Goal: Task Accomplishment & Management: Manage account settings

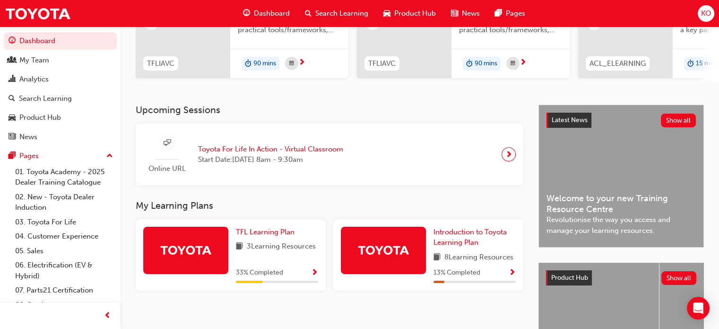
scroll to position [142, 0]
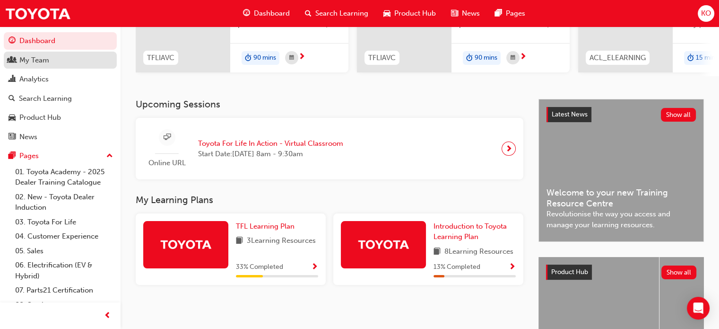
click at [49, 59] on div "My Team" at bounding box center [61, 60] width 104 height 12
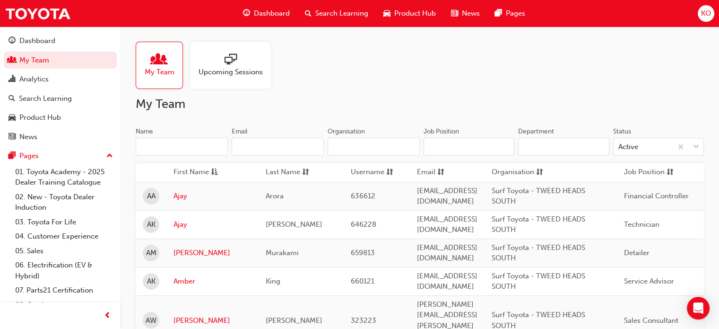
click at [234, 67] on span "sessionType_ONLINE_URL-icon" at bounding box center [231, 59] width 12 height 13
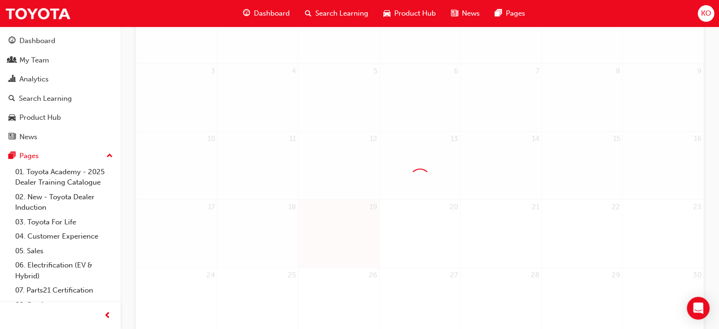
scroll to position [189, 0]
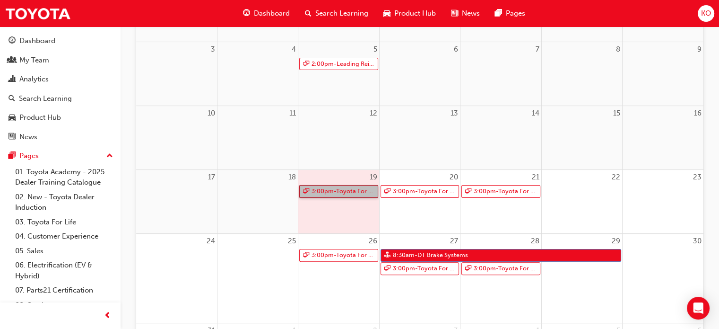
click at [343, 191] on link "3:00pm - Toyota For Life In Action - Virtual Classroom" at bounding box center [338, 191] width 78 height 13
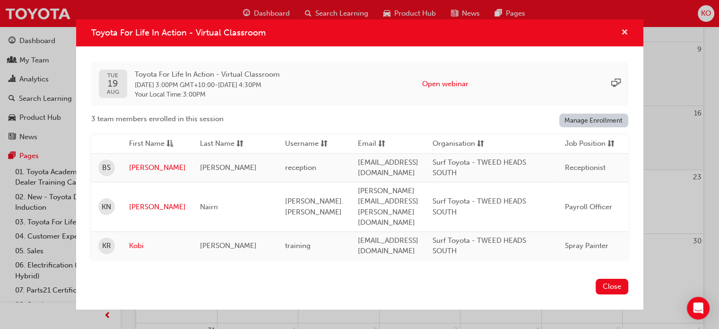
click at [624, 37] on span "cross-icon" at bounding box center [624, 33] width 7 height 9
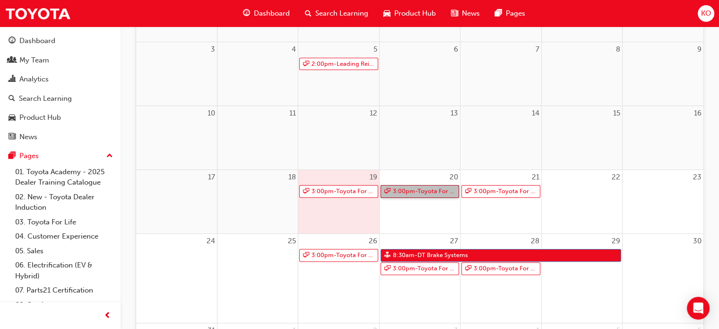
click at [416, 193] on link "3:00pm - Toyota For Life In Action - Virtual Classroom" at bounding box center [420, 191] width 78 height 13
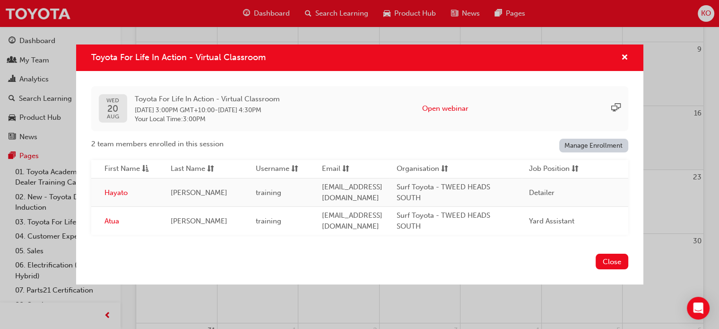
scroll to position [0, 0]
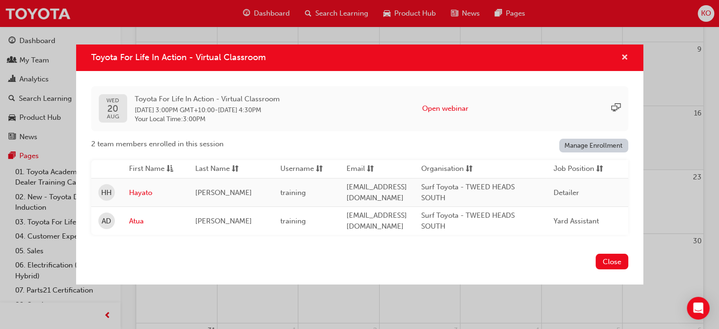
click at [623, 54] on span "cross-icon" at bounding box center [624, 58] width 7 height 9
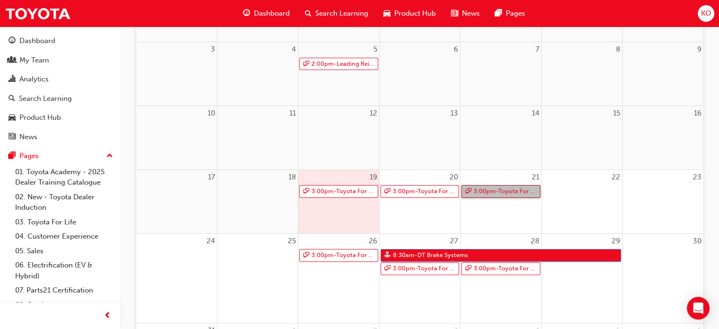
click at [502, 189] on link "3:00pm - Toyota For Life In Action - Virtual Classroom" at bounding box center [500, 191] width 78 height 13
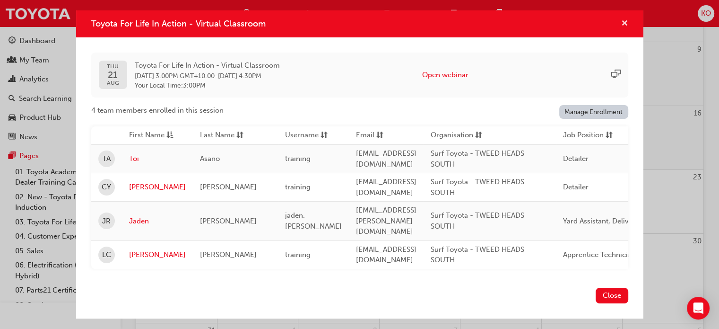
click at [628, 24] on span "cross-icon" at bounding box center [624, 24] width 7 height 9
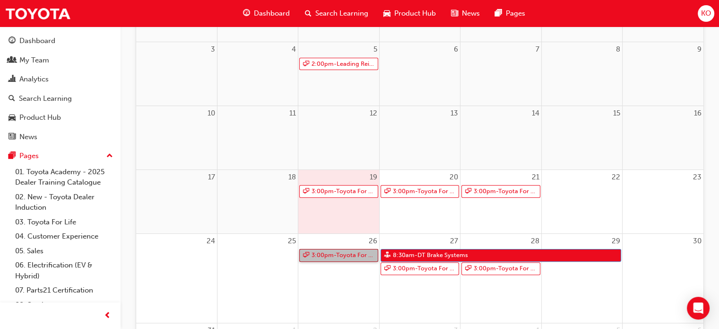
click at [337, 254] on link "3:00pm - Toyota For Life In Action - Virtual Classroom" at bounding box center [338, 255] width 78 height 13
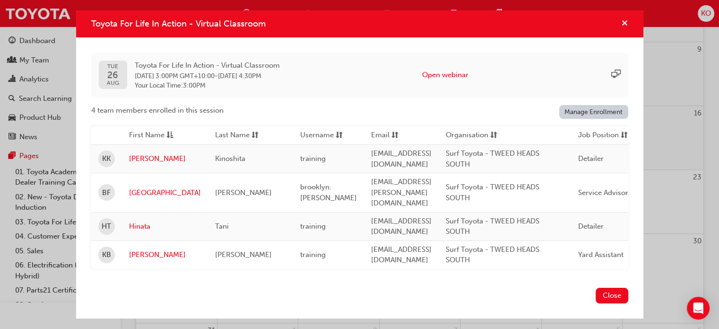
click at [624, 27] on span "cross-icon" at bounding box center [624, 24] width 7 height 9
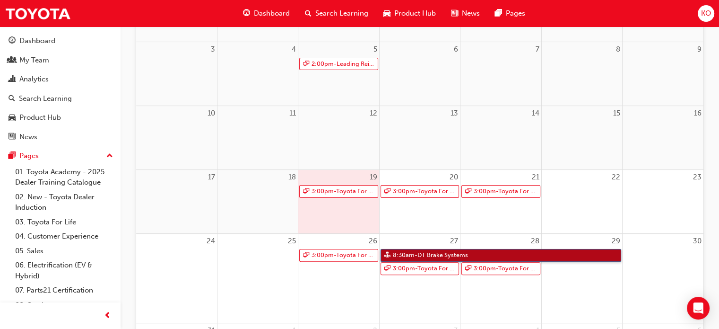
click at [511, 255] on link "8:30am - DT Brake Systems" at bounding box center [501, 255] width 241 height 13
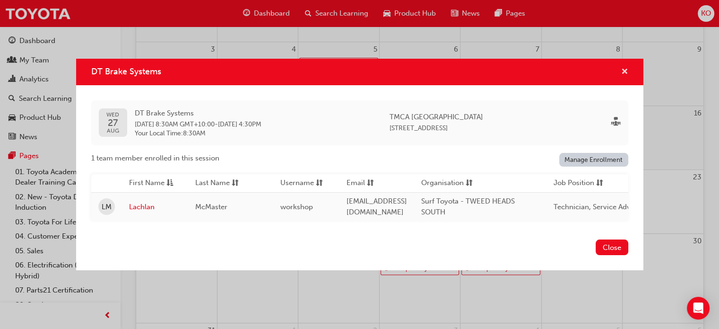
click at [623, 70] on span "cross-icon" at bounding box center [624, 72] width 7 height 9
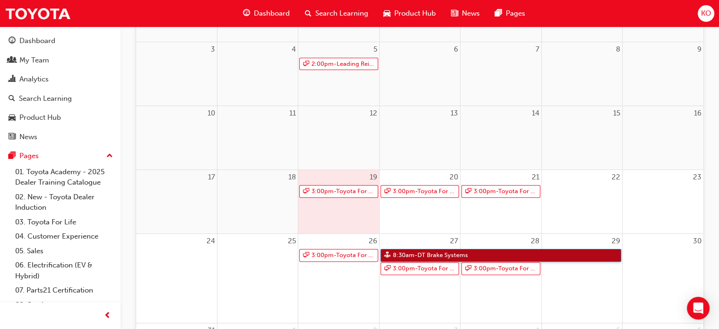
scroll to position [64, 0]
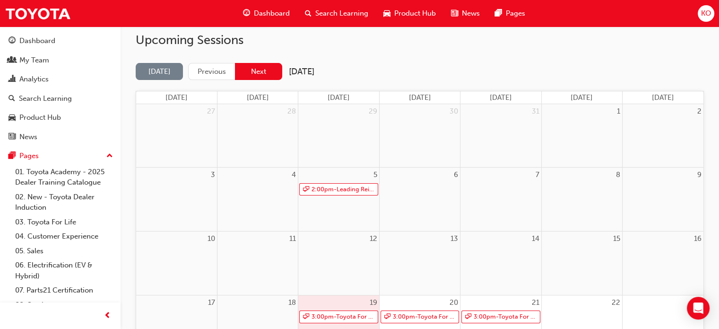
click at [265, 69] on button "Next" at bounding box center [258, 71] width 47 height 17
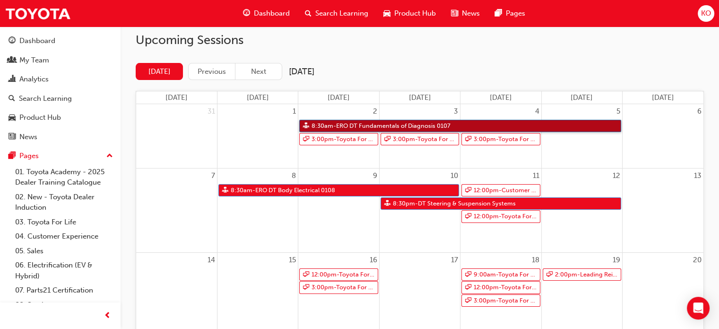
click at [365, 125] on link "8:30am - ERO DT Fundamentals of Diagnosis 0107" at bounding box center [460, 126] width 322 height 13
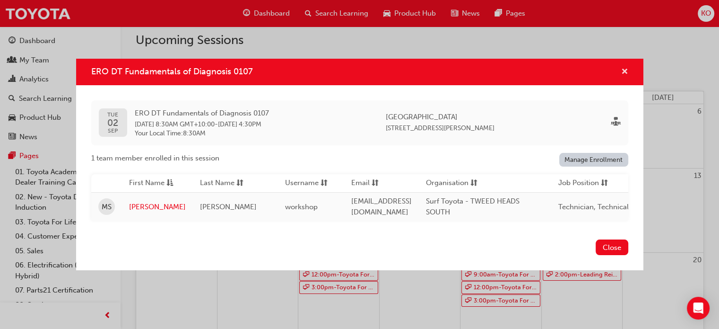
click at [627, 68] on span "cross-icon" at bounding box center [624, 72] width 7 height 9
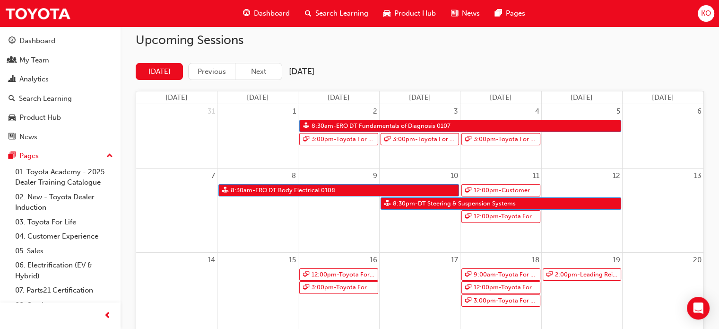
click at [506, 69] on div "Today Previous Next September 2025" at bounding box center [420, 71] width 568 height 17
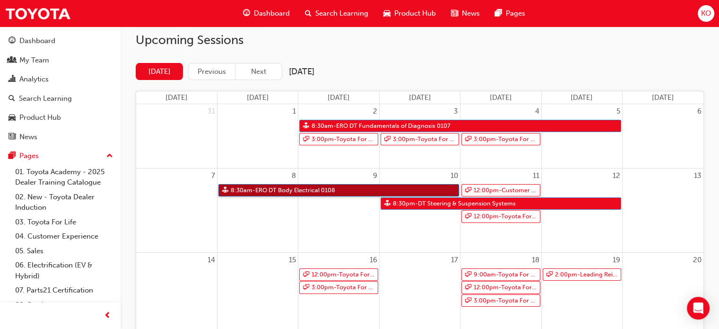
click at [429, 189] on link "8:30am - ERO DT Body Electrical 0108" at bounding box center [338, 190] width 241 height 13
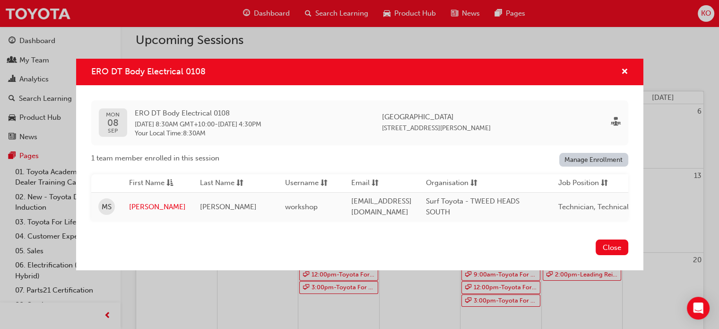
click at [624, 75] on div "ERO DT Body Electrical 0108" at bounding box center [359, 72] width 567 height 27
click at [622, 71] on span "cross-icon" at bounding box center [624, 72] width 7 height 9
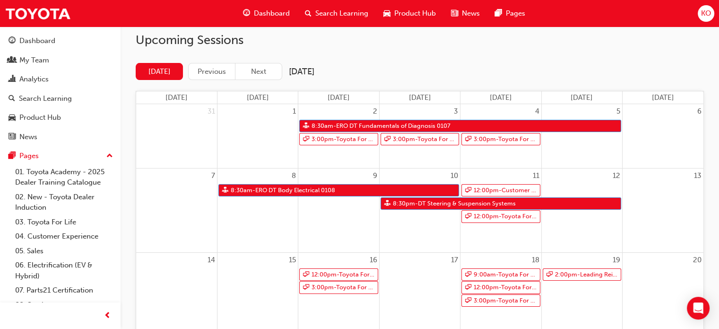
click at [622, 71] on div "Today Previous Next September 2025" at bounding box center [420, 71] width 568 height 17
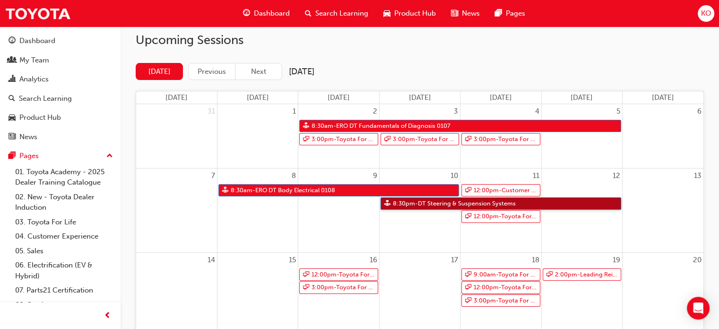
click at [530, 202] on link "8:30pm - DT Steering & Suspension Systems" at bounding box center [501, 203] width 241 height 13
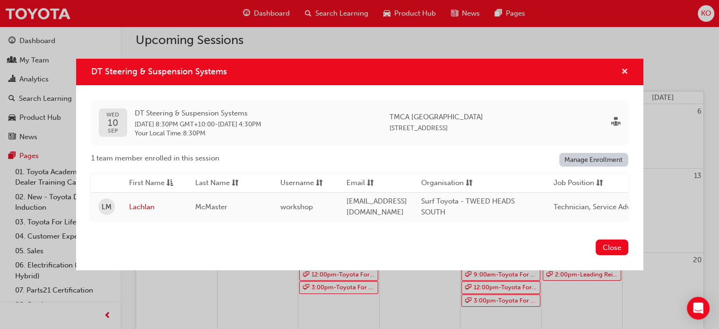
click at [623, 69] on span "cross-icon" at bounding box center [624, 72] width 7 height 9
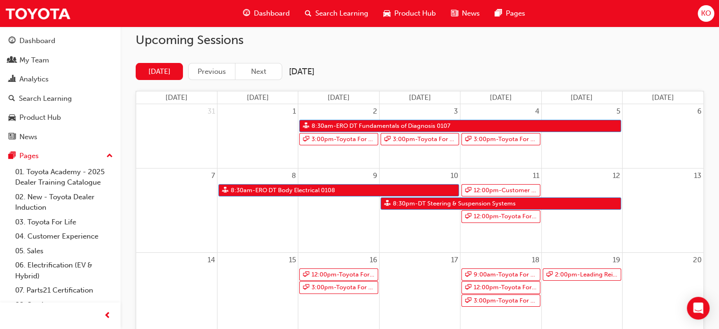
click at [545, 99] on div "Friday" at bounding box center [582, 97] width 80 height 13
click at [540, 71] on div "Today Previous Next September 2025" at bounding box center [420, 71] width 568 height 17
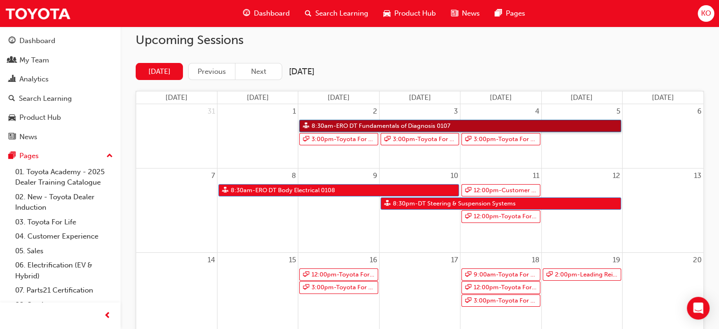
click at [364, 124] on link "8:30am - ERO DT Fundamentals of Diagnosis 0107" at bounding box center [460, 126] width 322 height 13
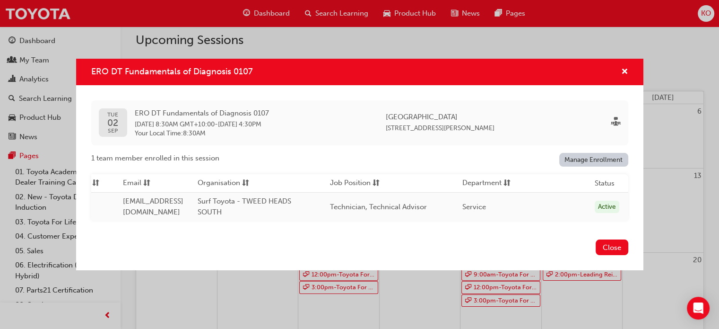
scroll to position [0, 0]
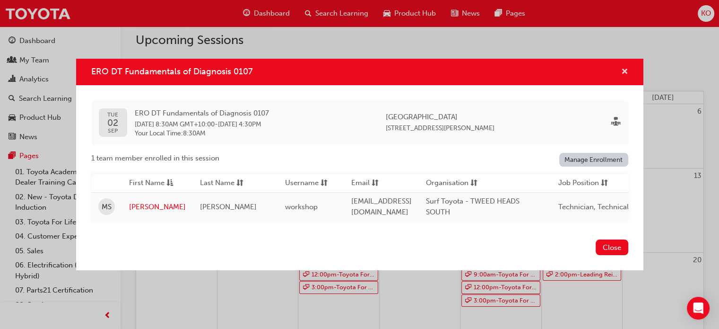
click at [622, 68] on div "ERO DT Fundamentals of Diagnosis 0107" at bounding box center [621, 72] width 15 height 12
click at [622, 69] on span "cross-icon" at bounding box center [624, 72] width 7 height 9
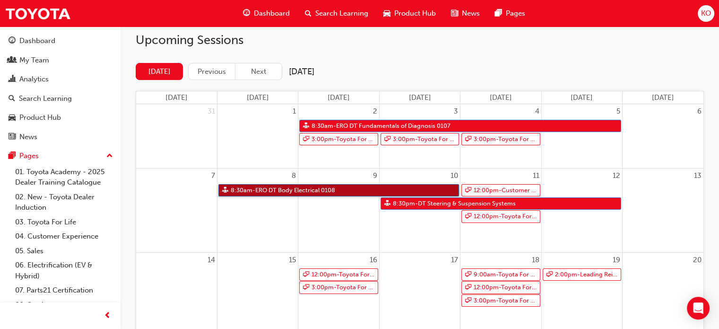
click at [347, 189] on link "8:30am - ERO DT Body Electrical 0108" at bounding box center [338, 190] width 241 height 13
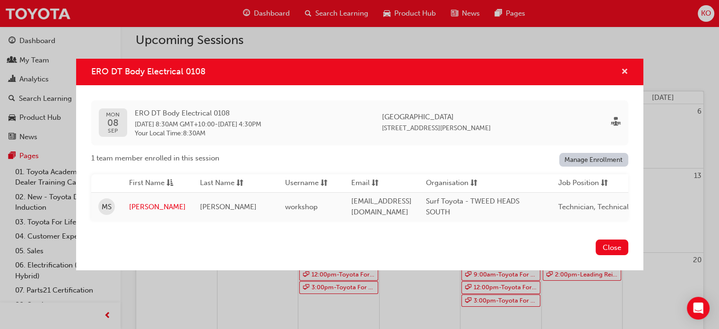
click at [622, 68] on span "cross-icon" at bounding box center [624, 72] width 7 height 9
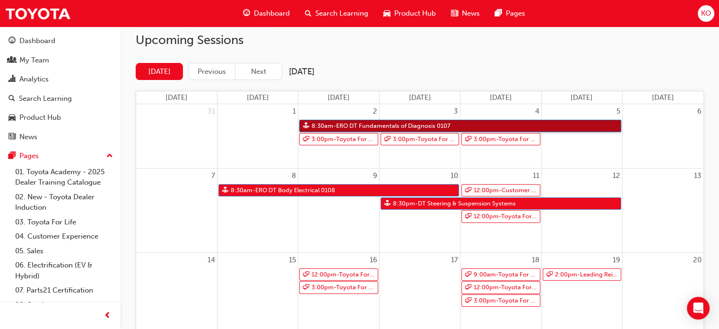
click at [492, 120] on link "8:30am - ERO DT Fundamentals of Diagnosis 0107" at bounding box center [460, 126] width 322 height 13
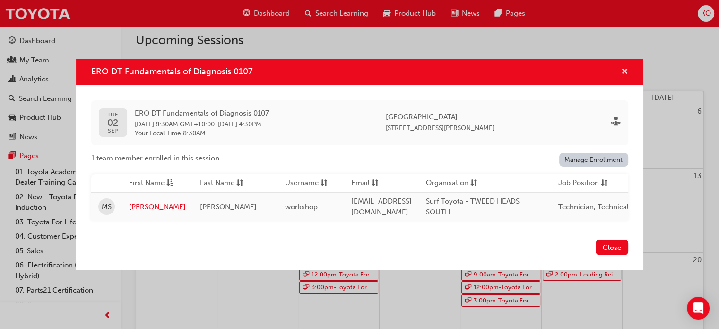
click at [623, 69] on span "cross-icon" at bounding box center [624, 72] width 7 height 9
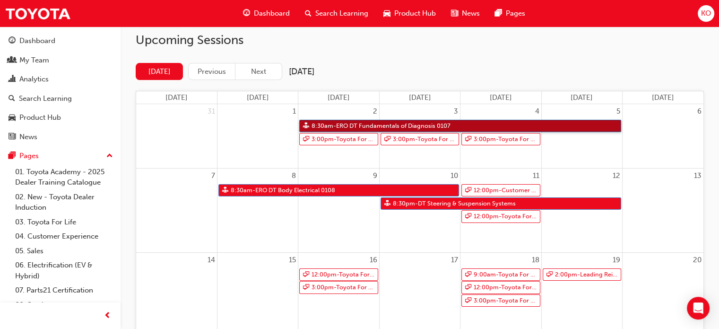
click at [357, 128] on link "8:30am - ERO DT Fundamentals of Diagnosis 0107" at bounding box center [460, 126] width 322 height 13
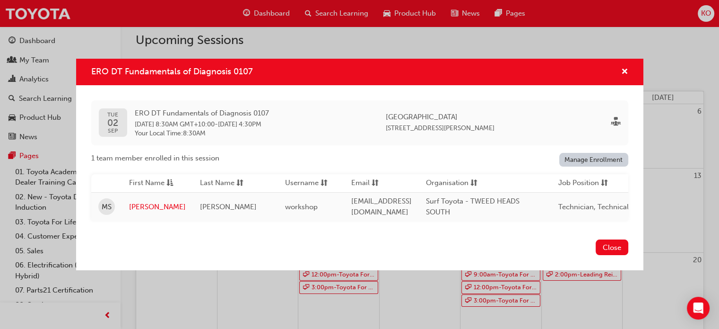
drag, startPoint x: 390, startPoint y: 127, endPoint x: 508, endPoint y: 121, distance: 118.4
click at [495, 124] on div "Eastern Region Technical Training Centre 3/1 Secombe Place Moorebank NSW 2170" at bounding box center [440, 123] width 109 height 22
click at [624, 68] on span "cross-icon" at bounding box center [624, 72] width 7 height 9
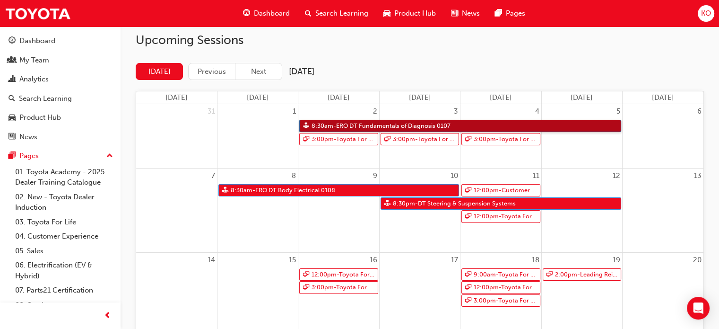
click at [357, 122] on link "8:30am - ERO DT Fundamentals of Diagnosis 0107" at bounding box center [460, 126] width 322 height 13
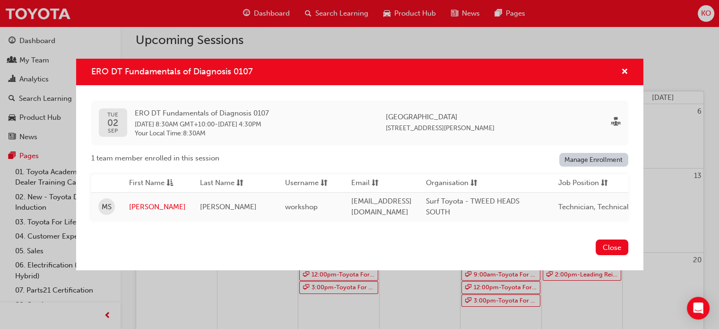
click at [262, 108] on span "ERO DT Fundamentals of Diagnosis 0107" at bounding box center [202, 113] width 134 height 11
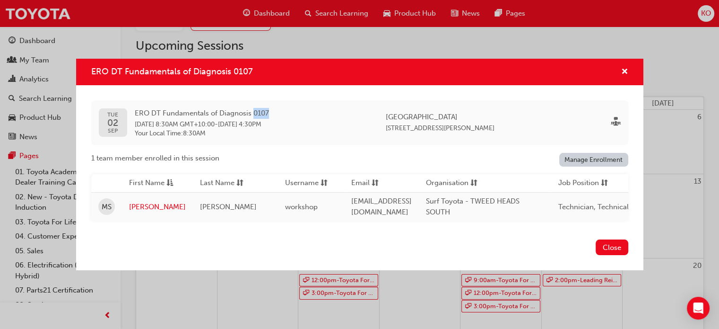
scroll to position [50, 0]
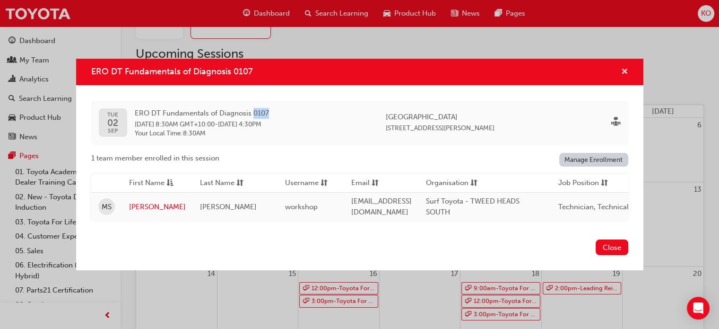
click at [624, 68] on span "cross-icon" at bounding box center [624, 72] width 7 height 9
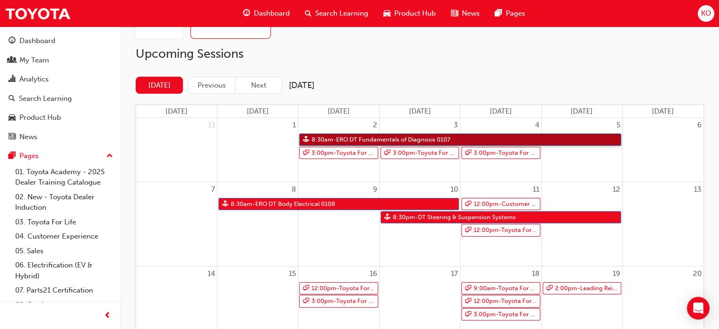
scroll to position [61, 0]
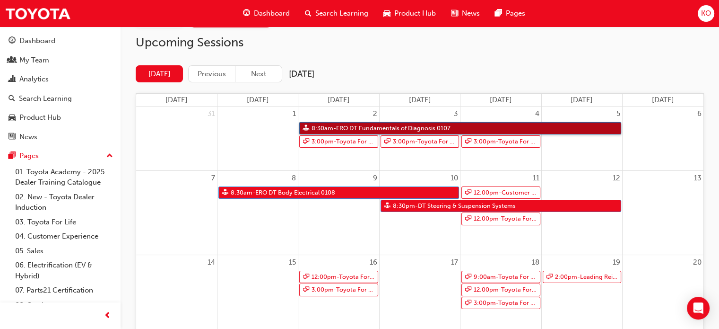
click at [357, 127] on link "8:30am - ERO DT Fundamentals of Diagnosis 0107" at bounding box center [460, 128] width 322 height 13
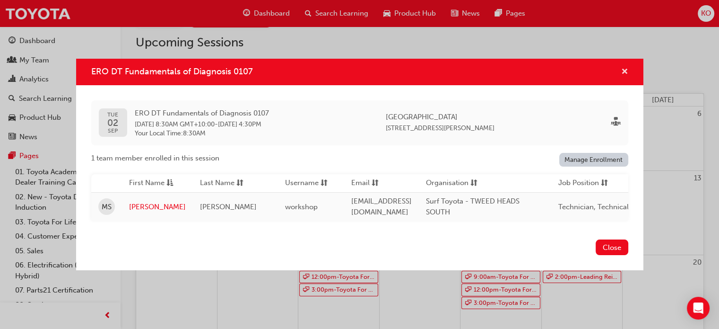
click at [621, 70] on span "cross-icon" at bounding box center [624, 72] width 7 height 9
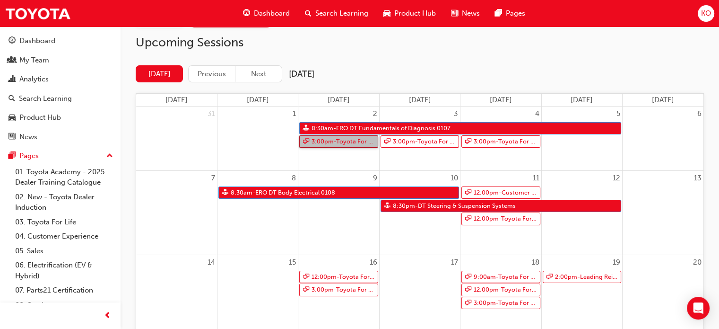
click at [349, 139] on link "3:00pm - Toyota For Life In Action - Virtual Classroom" at bounding box center [338, 141] width 78 height 13
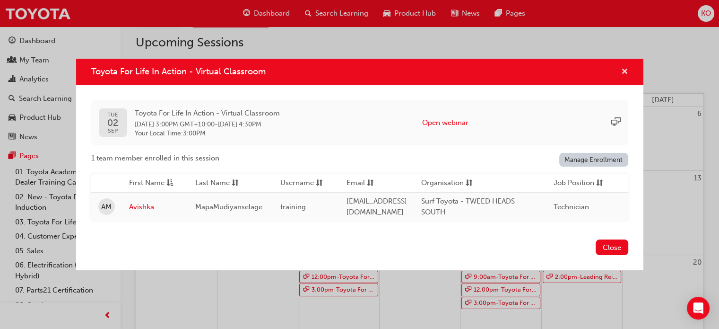
click at [622, 69] on span "cross-icon" at bounding box center [624, 72] width 7 height 9
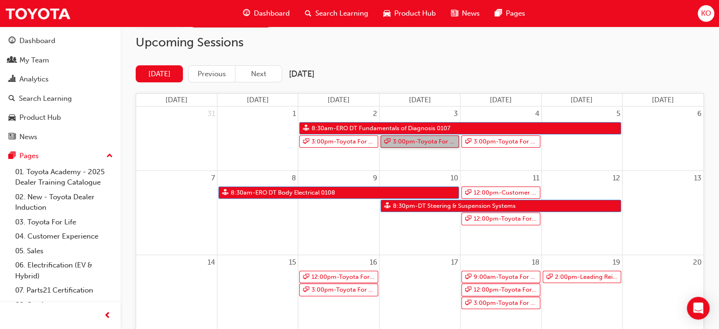
click at [428, 140] on link "3:00pm - Toyota For Life In Action - Virtual Classroom" at bounding box center [420, 141] width 78 height 13
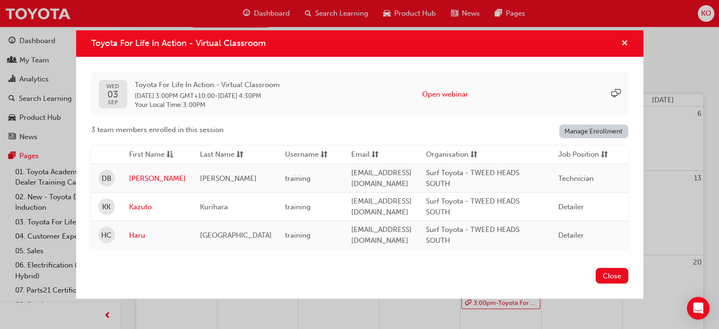
click at [625, 40] on span "cross-icon" at bounding box center [624, 44] width 7 height 9
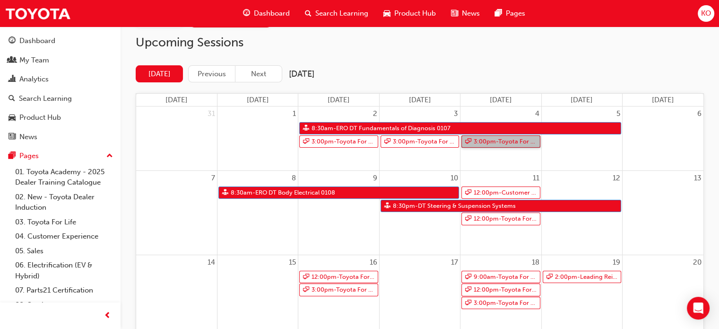
click at [499, 143] on link "3:00pm - Toyota For Life In Action - Virtual Classroom" at bounding box center [500, 141] width 78 height 13
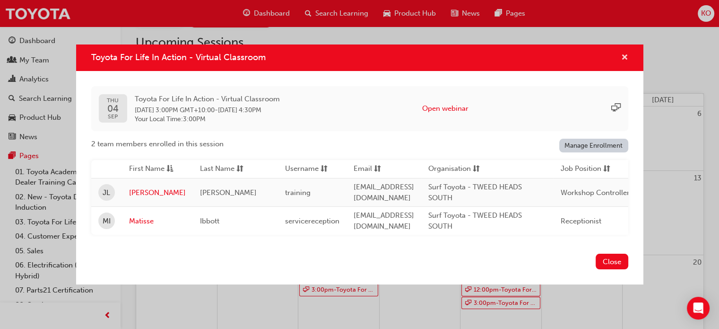
click at [622, 56] on span "cross-icon" at bounding box center [624, 58] width 7 height 9
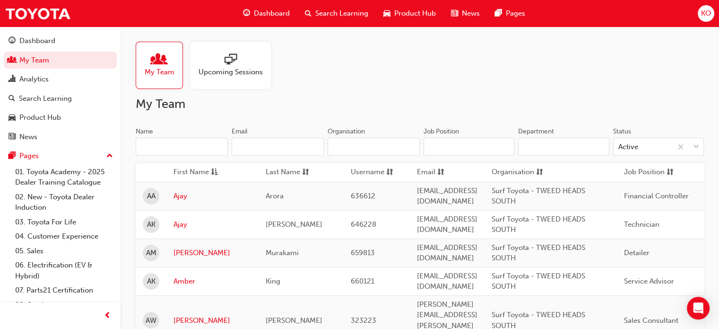
click at [356, 12] on span "Search Learning" at bounding box center [341, 13] width 53 height 11
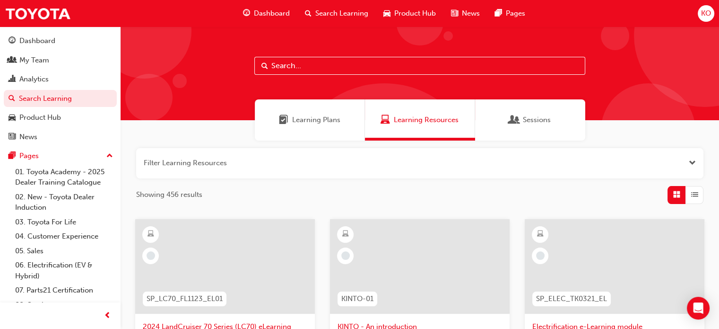
click at [340, 70] on input "text" at bounding box center [419, 66] width 331 height 18
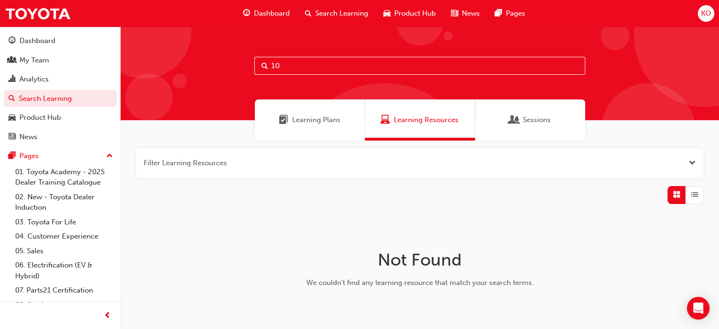
type input "1"
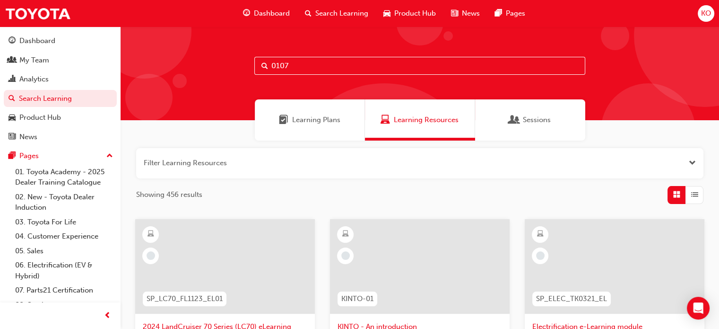
type input "0107"
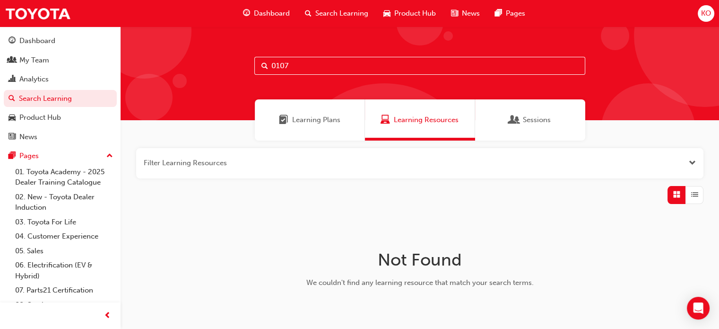
click at [528, 126] on div "Sessions" at bounding box center [530, 119] width 110 height 41
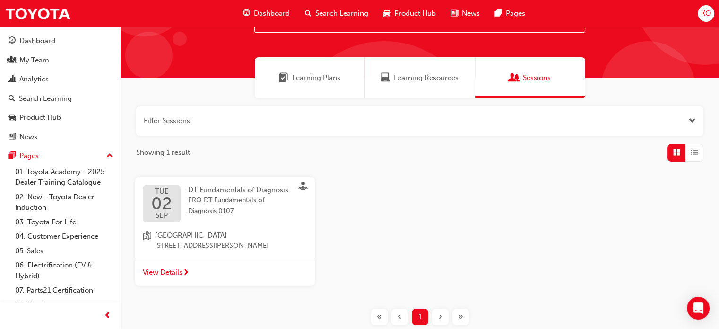
scroll to position [42, 0]
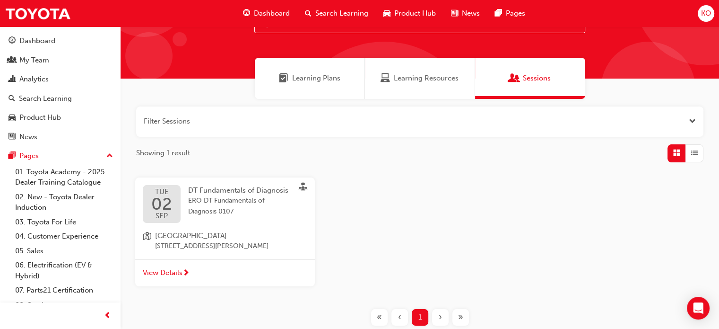
click at [312, 81] on span "Learning Plans" at bounding box center [316, 78] width 48 height 11
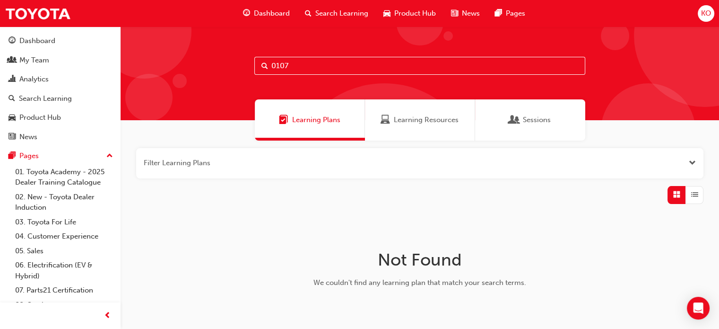
click at [556, 115] on div "Sessions" at bounding box center [530, 119] width 110 height 41
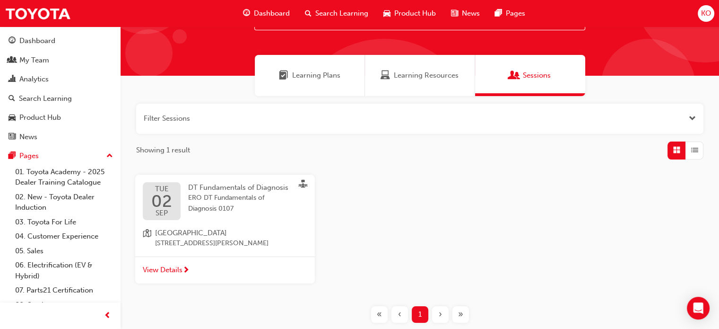
scroll to position [45, 0]
click at [206, 195] on span "ERO DT Fundamentals of Diagnosis 0107" at bounding box center [240, 202] width 104 height 21
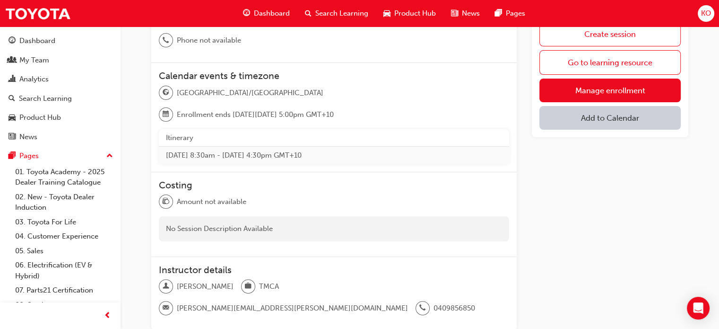
scroll to position [139, 0]
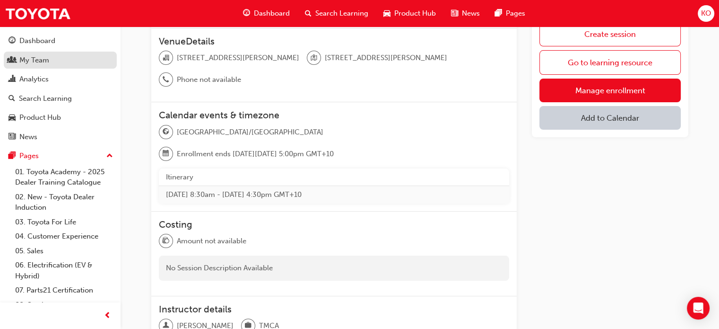
click at [74, 58] on div "My Team" at bounding box center [61, 60] width 104 height 12
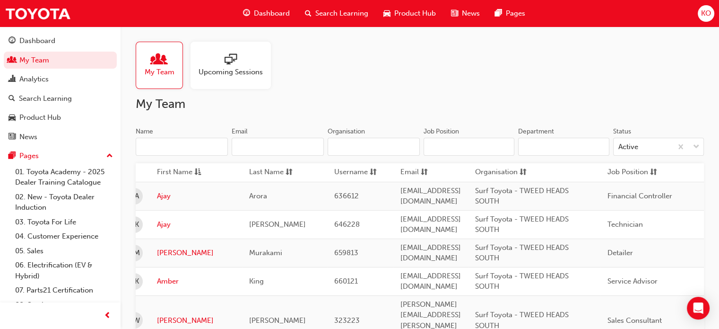
click at [199, 147] on input "Name" at bounding box center [182, 147] width 92 height 18
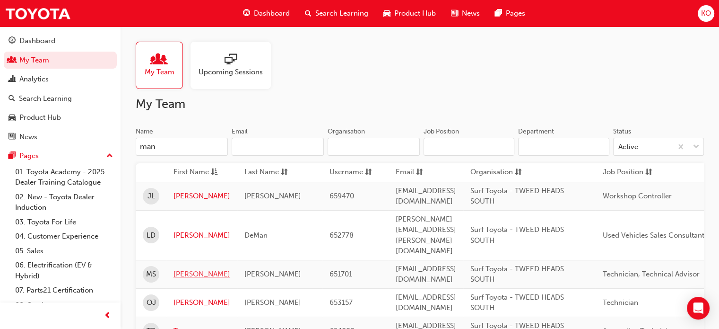
type input "man"
click at [198, 269] on link "[PERSON_NAME]" at bounding box center [202, 274] width 57 height 11
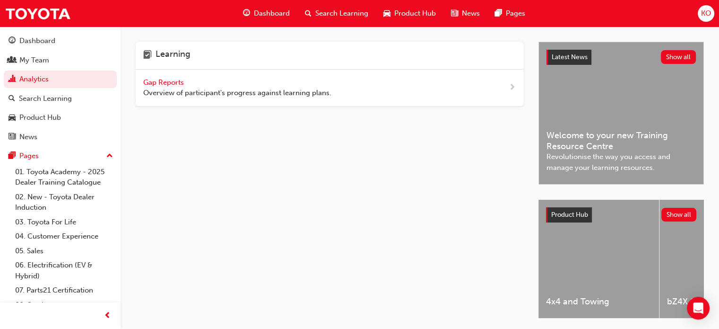
click at [164, 77] on div "Gap Reports Overview of participant's progress against learning plans." at bounding box center [237, 87] width 188 height 21
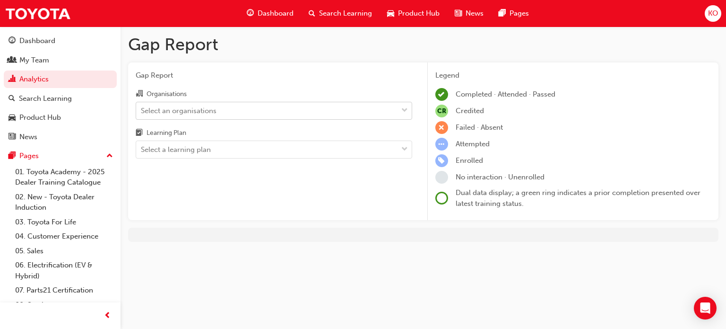
click at [369, 115] on div "Select an organisations" at bounding box center [266, 110] width 261 height 17
click at [142, 114] on input "Organisations Select an organisations" at bounding box center [141, 110] width 1 height 8
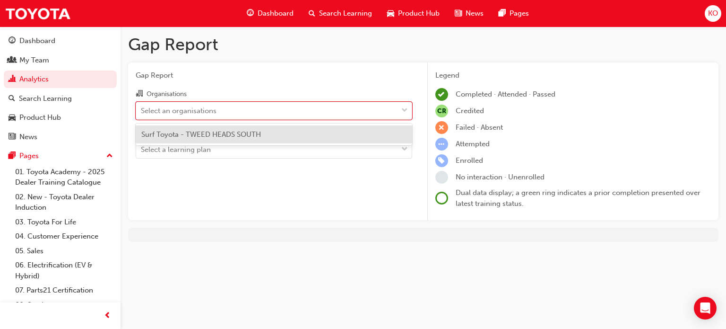
click at [362, 130] on div "Surf Toyota - TWEED HEADS SOUTH" at bounding box center [274, 134] width 277 height 18
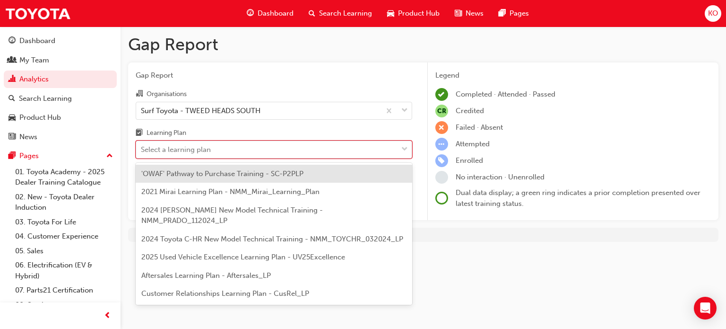
click at [356, 149] on div "Select a learning plan" at bounding box center [266, 149] width 261 height 17
click at [142, 149] on input "Learning Plan option 'OWAF' Pathway to Purchase Training - SC-P2PLP focused, 1 …" at bounding box center [141, 149] width 1 height 8
click at [356, 149] on div "Select a learning plan" at bounding box center [266, 149] width 261 height 17
click at [142, 149] on input "Learning Plan option 'OWAF' Pathway to Purchase Training - SC-P2PLP focused, 1 …" at bounding box center [141, 149] width 1 height 8
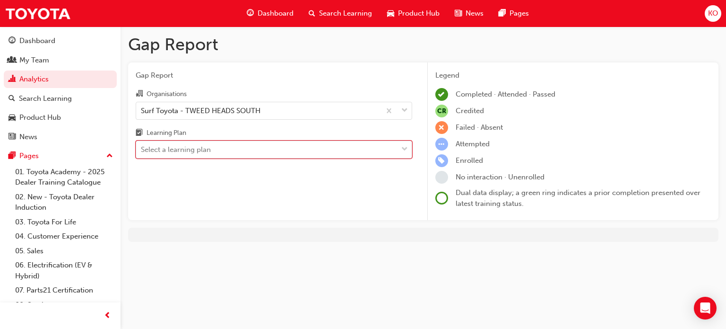
click at [393, 152] on div "Select a learning plan" at bounding box center [266, 149] width 261 height 17
click at [142, 152] on input "Learning Plan 0 results available. Select is focused ,type to refine list, pres…" at bounding box center [141, 149] width 1 height 8
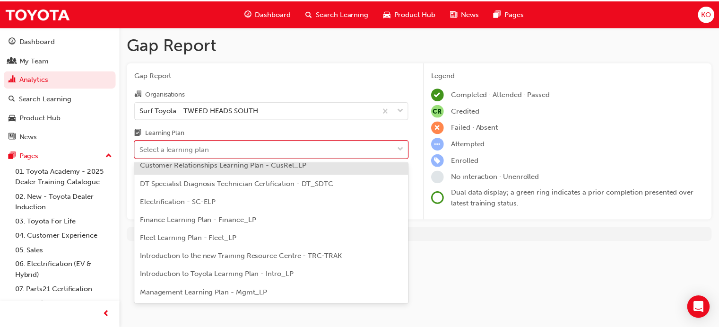
scroll to position [129, 0]
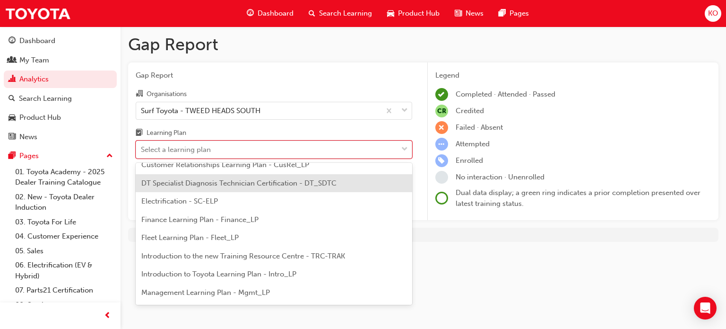
click at [289, 183] on span "DT Specialist Diagnosis Technician Certification - DT_SDTC" at bounding box center [238, 183] width 195 height 9
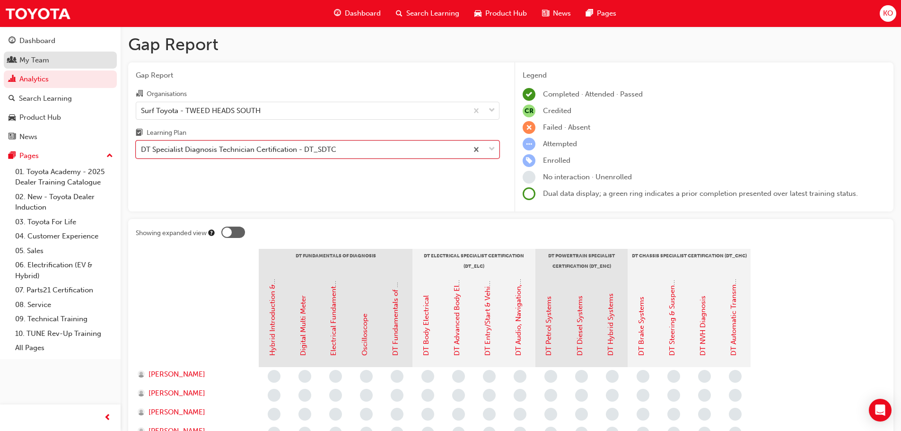
click at [61, 56] on div "My Team" at bounding box center [61, 60] width 104 height 12
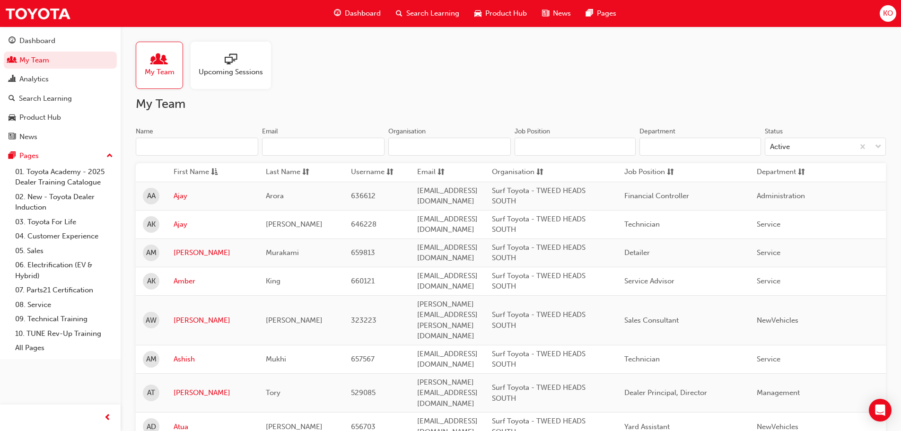
click at [211, 143] on input "Name" at bounding box center [197, 147] width 122 height 18
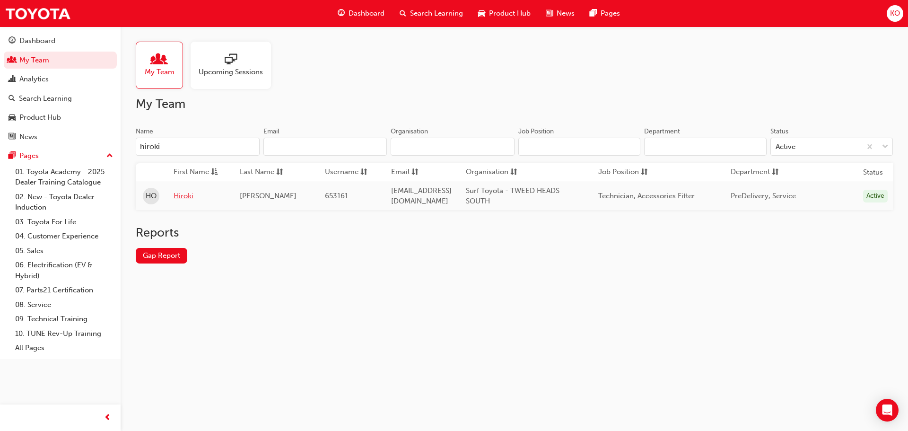
type input "hiroki"
click at [185, 201] on link "Hiroki" at bounding box center [200, 196] width 52 height 11
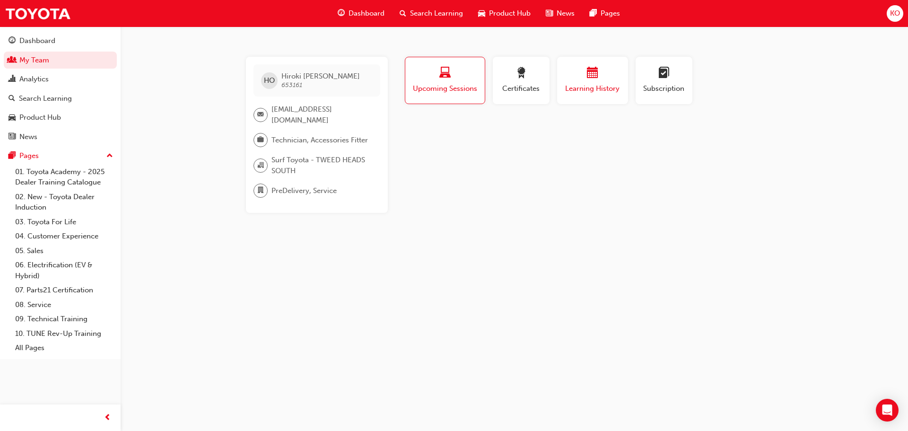
click at [568, 82] on div "Learning History" at bounding box center [592, 80] width 57 height 27
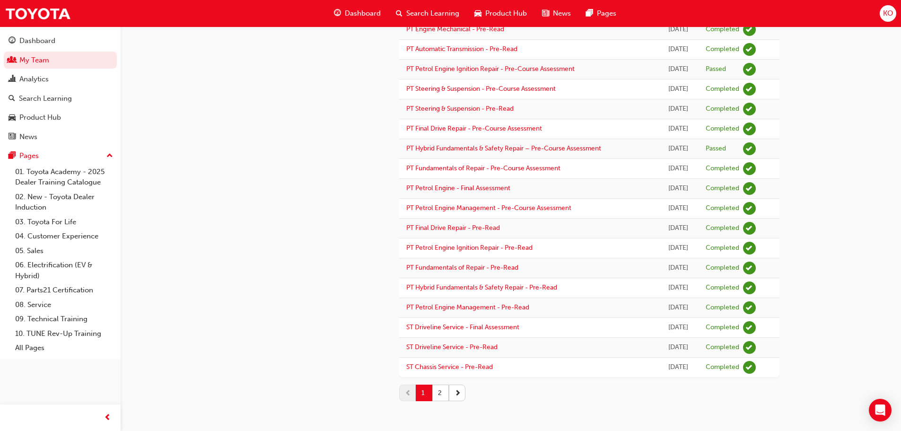
scroll to position [736, 0]
click at [446, 328] on button "2" at bounding box center [440, 391] width 17 height 17
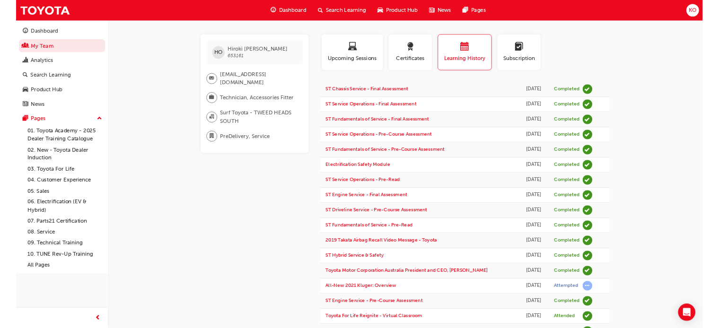
scroll to position [0, 0]
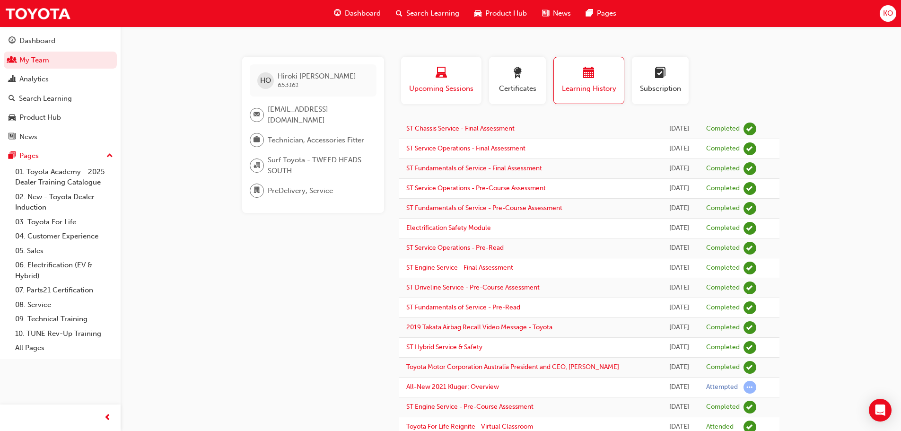
click at [443, 87] on span "Upcoming Sessions" at bounding box center [441, 88] width 66 height 11
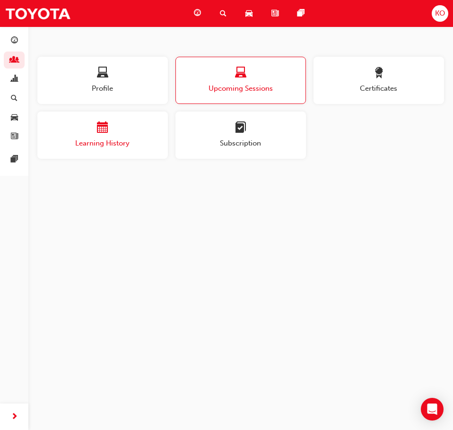
click at [104, 139] on span "Learning History" at bounding box center [102, 143] width 130 height 11
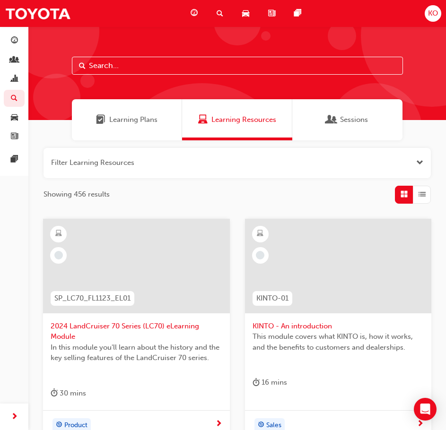
click at [166, 71] on input "text" at bounding box center [237, 66] width 331 height 18
type input "h"
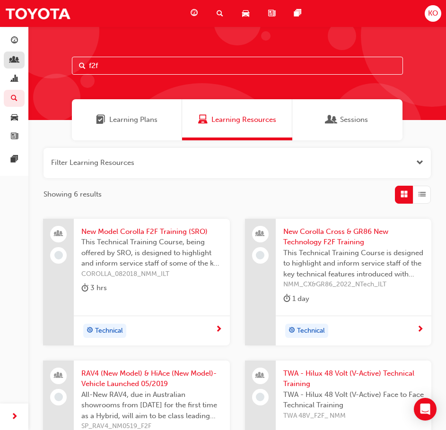
drag, startPoint x: 139, startPoint y: 58, endPoint x: 19, endPoint y: 64, distance: 119.8
click at [19, 64] on div "Dashboard My Team Analytics Search Learning Product Hub News Pages Pages f2f Le…" at bounding box center [223, 360] width 446 height 721
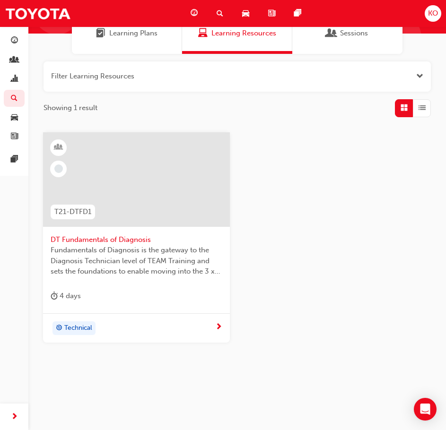
scroll to position [91, 0]
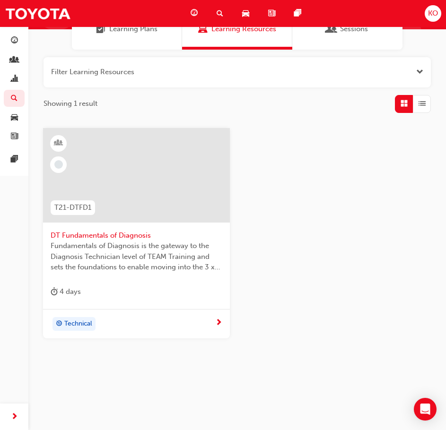
type input "fundamentals of diag"
click at [102, 235] on span "DT Fundamentals of Diagnosis" at bounding box center [137, 235] width 172 height 11
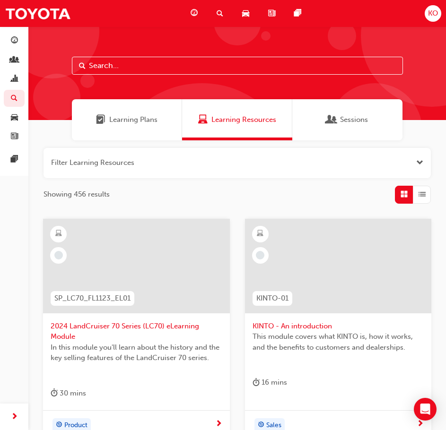
click at [153, 67] on input "text" at bounding box center [237, 66] width 331 height 18
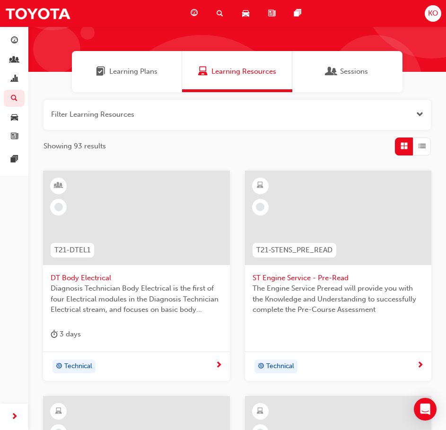
scroll to position [47, 0]
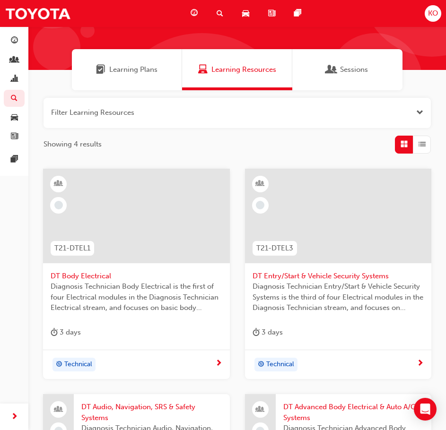
scroll to position [43, 0]
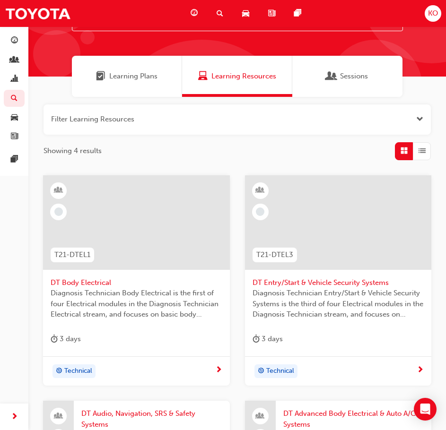
type input "t21-dtel"
click at [100, 279] on span "DT Body Electrical" at bounding box center [137, 283] width 172 height 11
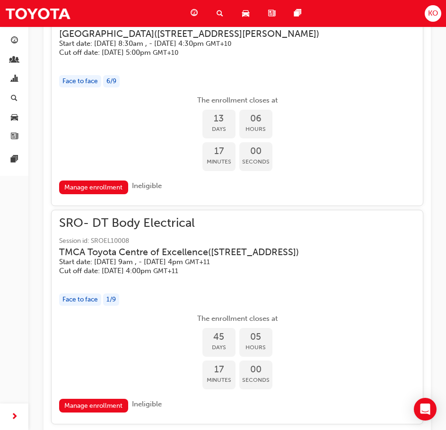
scroll to position [686, 0]
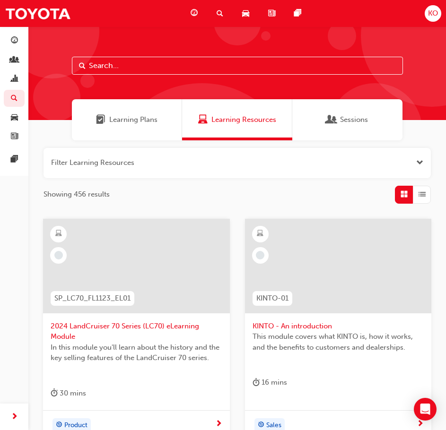
click at [236, 71] on input "text" at bounding box center [237, 66] width 331 height 18
paste input "T21-DTEL2)"
type input "T21-DTEL2"
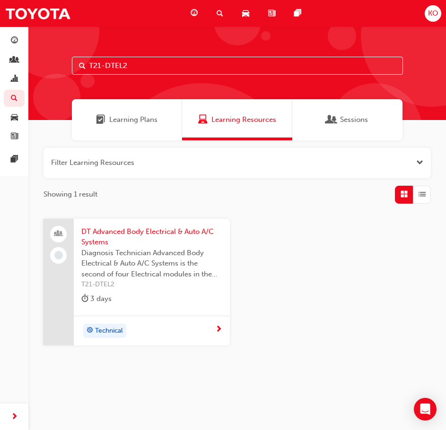
click at [181, 233] on span "DT Advanced Body Electrical & Auto A/C Systems" at bounding box center [151, 236] width 141 height 21
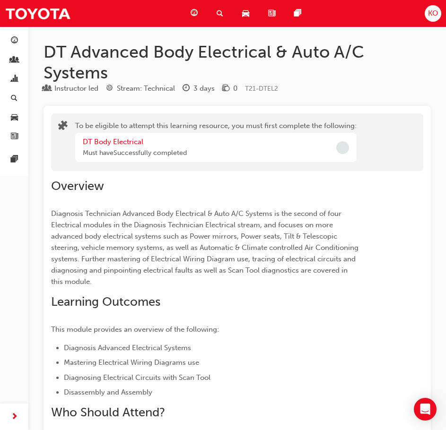
drag, startPoint x: 294, startPoint y: 336, endPoint x: 311, endPoint y: 154, distance: 182.3
click at [226, 7] on div "Search Learning" at bounding box center [222, 13] width 26 height 19
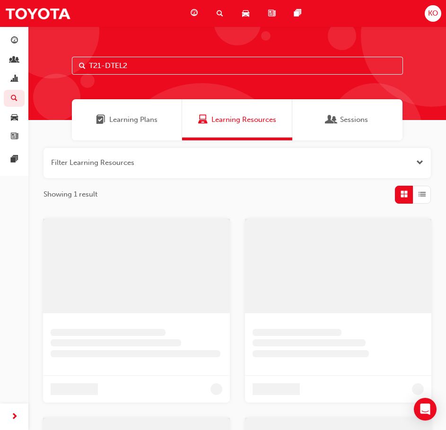
drag, startPoint x: 215, startPoint y: 60, endPoint x: -40, endPoint y: 64, distance: 254.4
click at [0, 64] on html "Your version of Internet Explorer is outdated and not supported. Please upgrade…" at bounding box center [223, 215] width 446 height 430
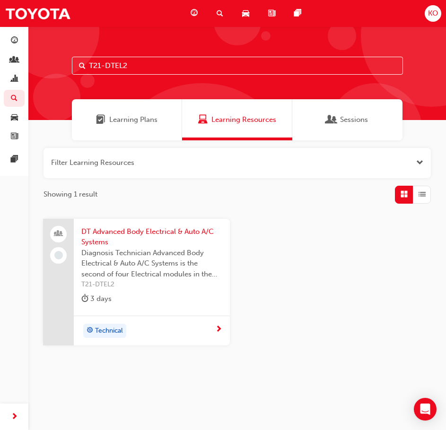
paste input "3"
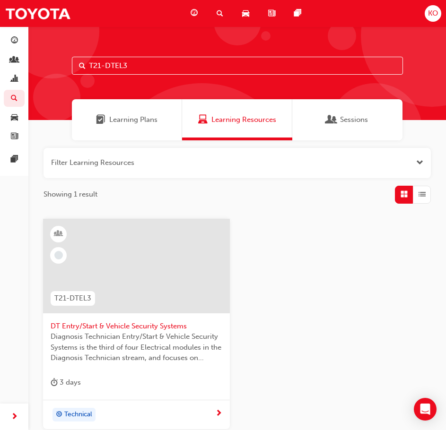
type input "T21-DTEL3"
click at [148, 321] on span "DT Entry/Start & Vehicle Security Systems" at bounding box center [137, 326] width 172 height 11
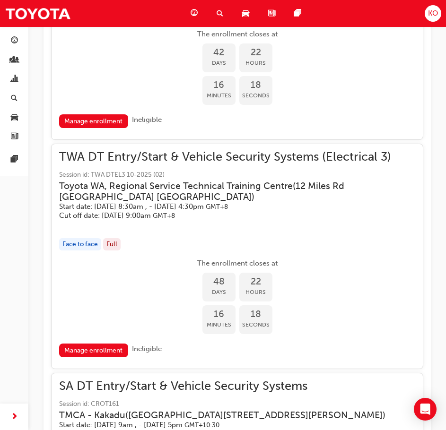
scroll to position [688, 0]
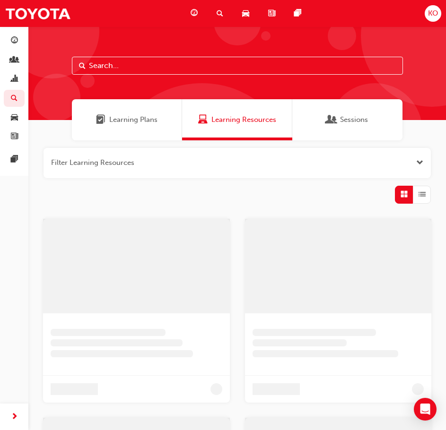
click at [191, 65] on input "text" at bounding box center [237, 66] width 331 height 18
paste input "T21-DTEN1"
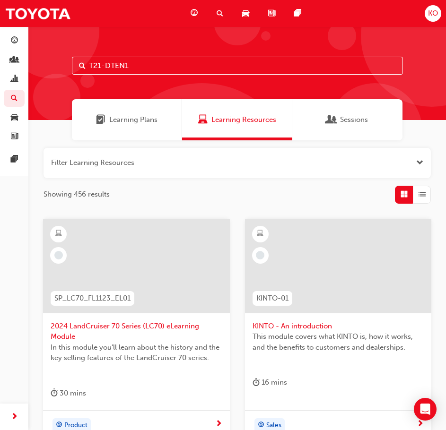
type input "T21-DTEN1"
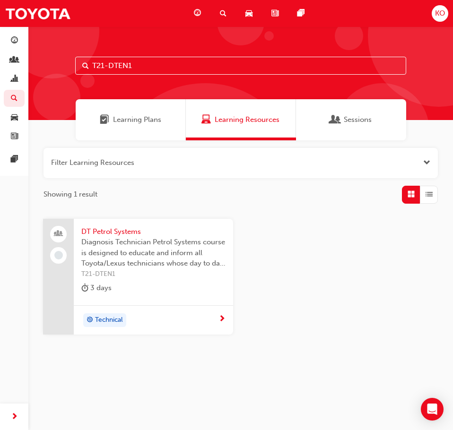
click at [127, 224] on div "DT Petrol Systems Diagnosis Technician Petrol Systems course is designed to edu…" at bounding box center [153, 262] width 159 height 87
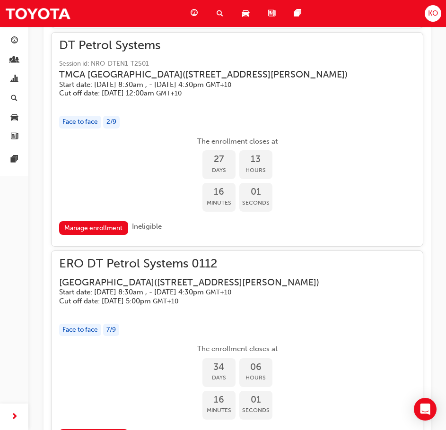
scroll to position [772, 0]
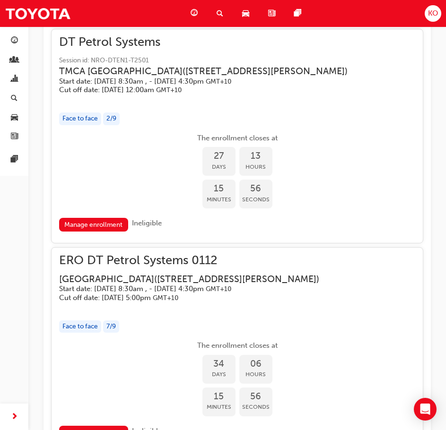
click at [145, 221] on span "Ineligible" at bounding box center [147, 223] width 30 height 9
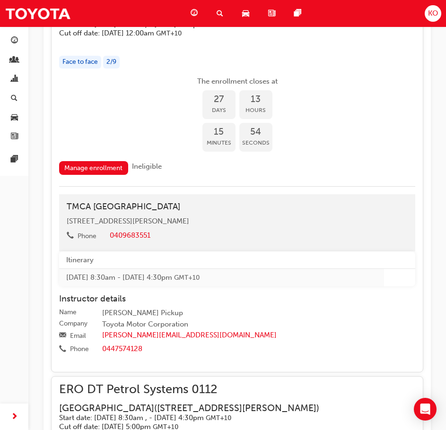
scroll to position [819, 0]
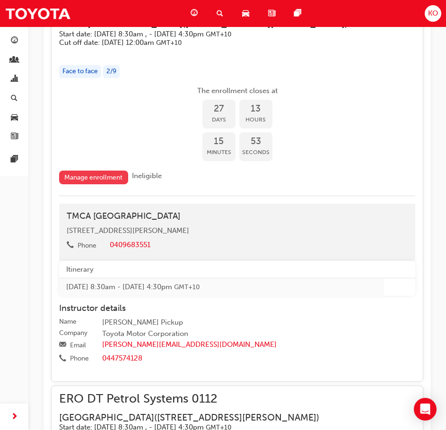
click at [102, 182] on link "Manage enrollment" at bounding box center [93, 178] width 69 height 14
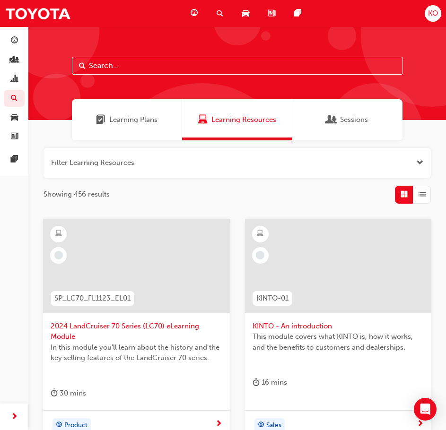
click at [205, 59] on input "text" at bounding box center [237, 66] width 331 height 18
paste input "T21-DTEN2"
type input "T21-DTEN2"
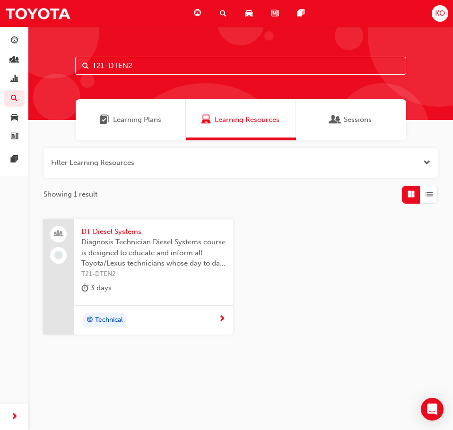
click at [129, 227] on span "DT Diesel Systems" at bounding box center [153, 231] width 144 height 11
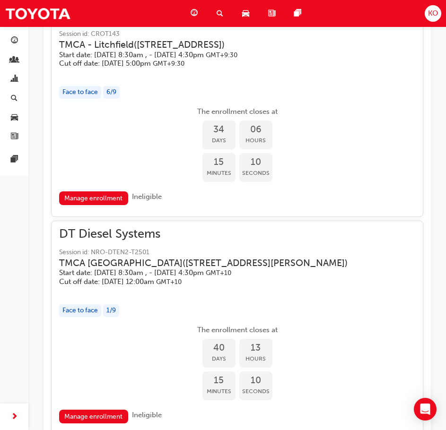
scroll to position [851, 0]
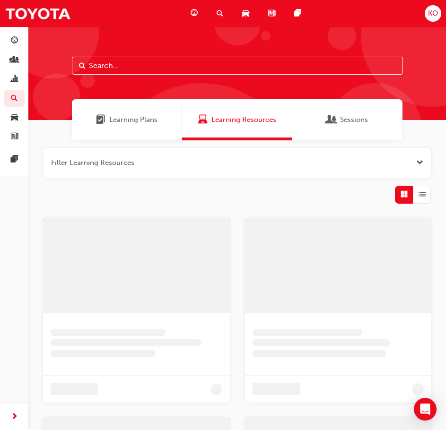
click at [185, 62] on input "text" at bounding box center [237, 66] width 331 height 18
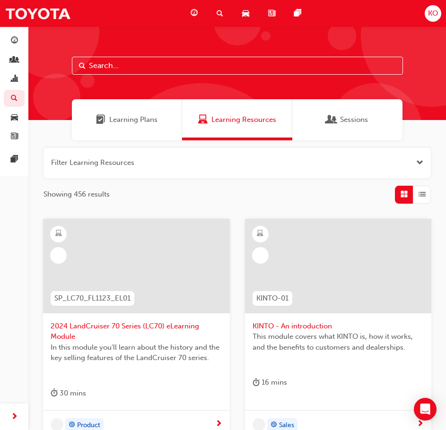
paste input "T21-DTEN3"
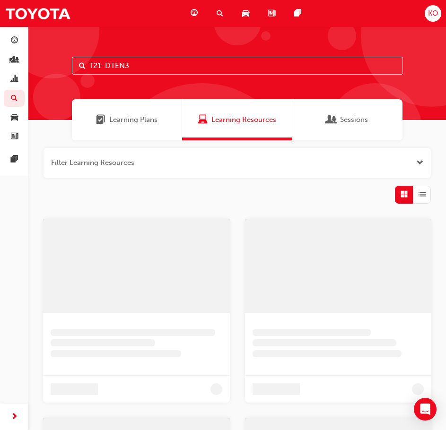
type input "T21-DTEN3"
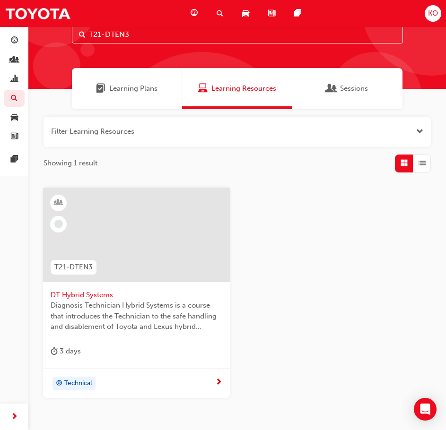
scroll to position [47, 0]
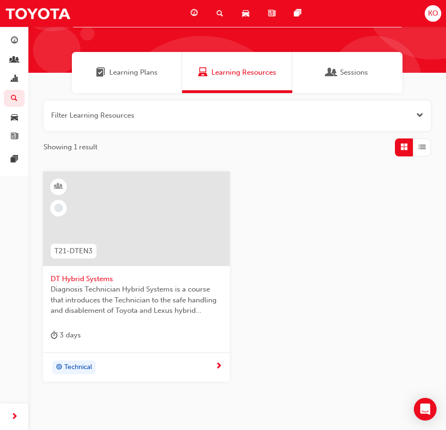
click at [92, 275] on span "DT Hybrid Systems" at bounding box center [137, 279] width 172 height 11
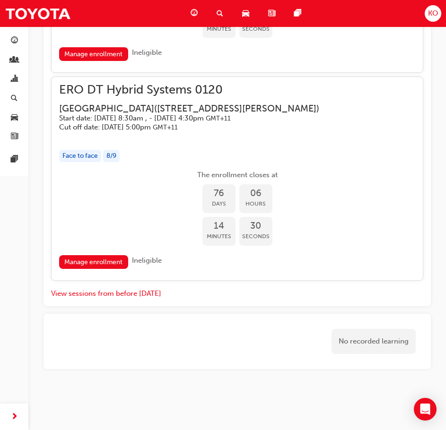
scroll to position [1138, 0]
click at [221, 18] on span "search-icon" at bounding box center [220, 14] width 7 height 12
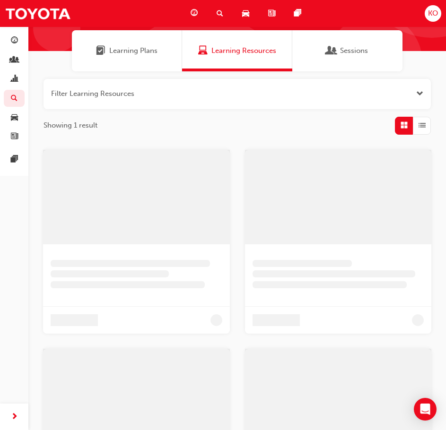
scroll to position [26, 0]
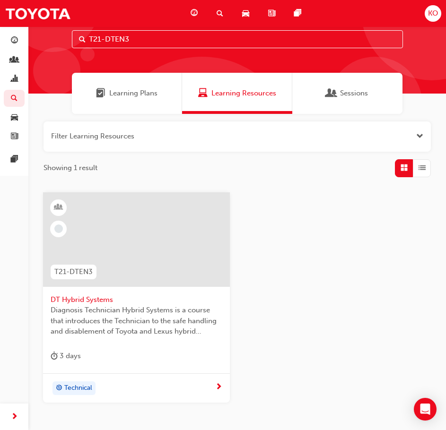
click at [221, 44] on input "T21-DTEN3" at bounding box center [237, 39] width 331 height 18
drag, startPoint x: 214, startPoint y: 42, endPoint x: 41, endPoint y: 42, distance: 173.5
click at [41, 42] on div "T21-DTEN3" at bounding box center [236, 47] width 417 height 94
paste input "CH1"
type input "T21-DTCH1"
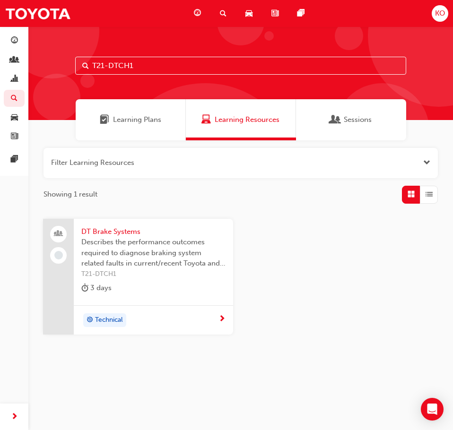
click at [160, 237] on span "Describes the performance outcomes required to diagnose braking system related …" at bounding box center [153, 253] width 144 height 32
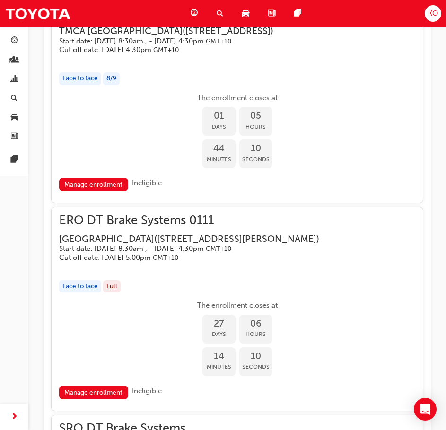
scroll to position [741, 0]
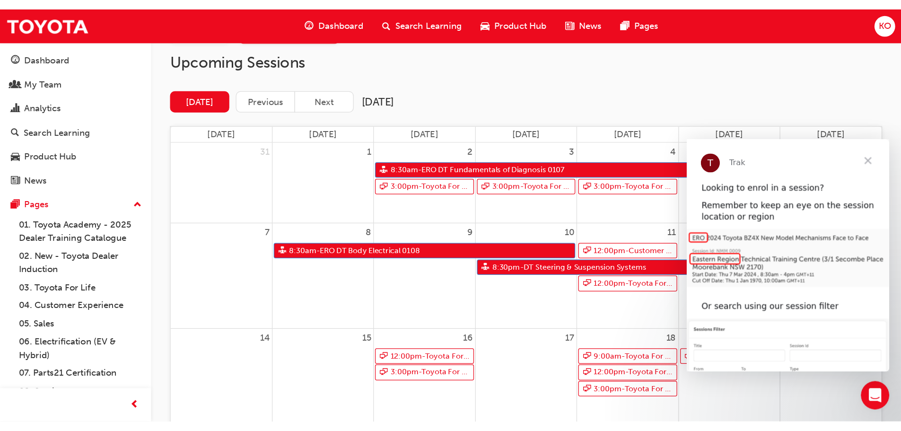
scroll to position [61, 0]
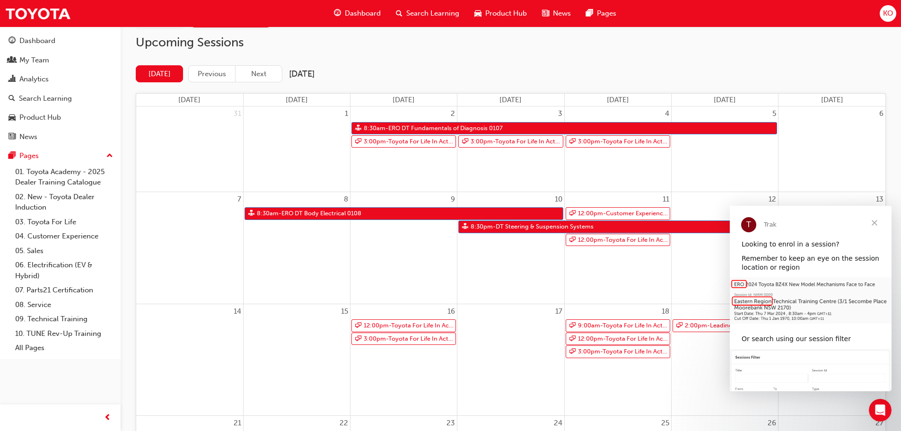
click at [719, 224] on span "Close" at bounding box center [874, 223] width 34 height 34
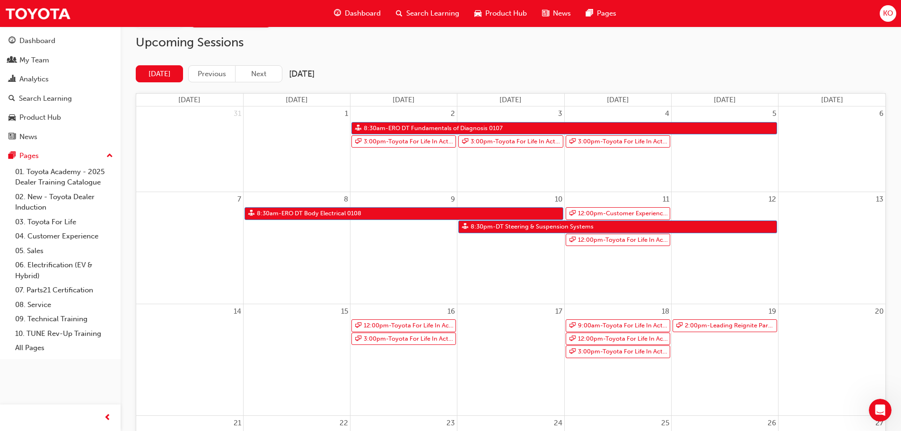
click at [359, 12] on span "Dashboard" at bounding box center [363, 13] width 36 height 11
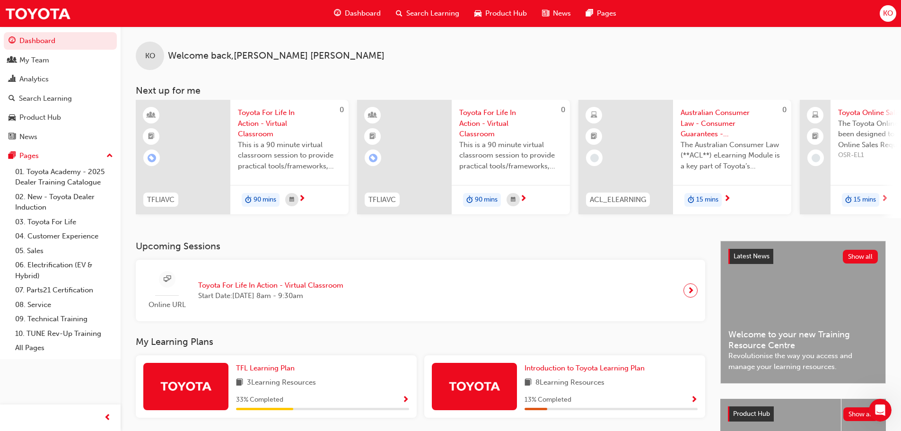
click at [410, 9] on span "Search Learning" at bounding box center [432, 13] width 53 height 11
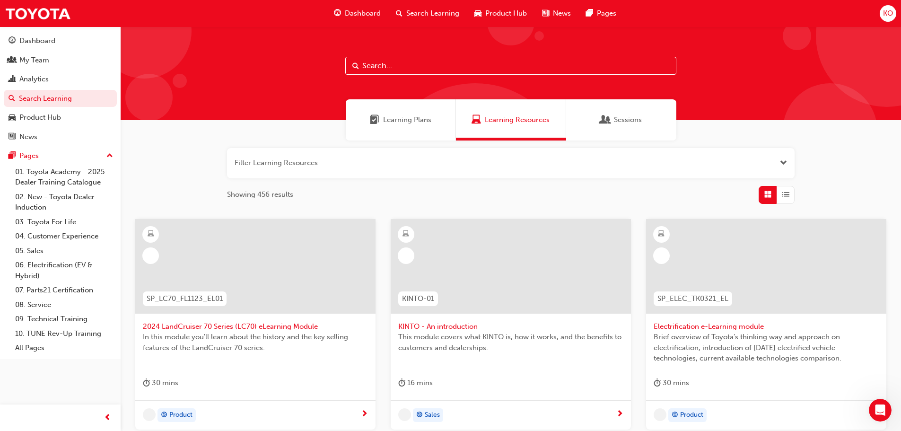
click at [598, 114] on div "Sessions" at bounding box center [621, 119] width 110 height 41
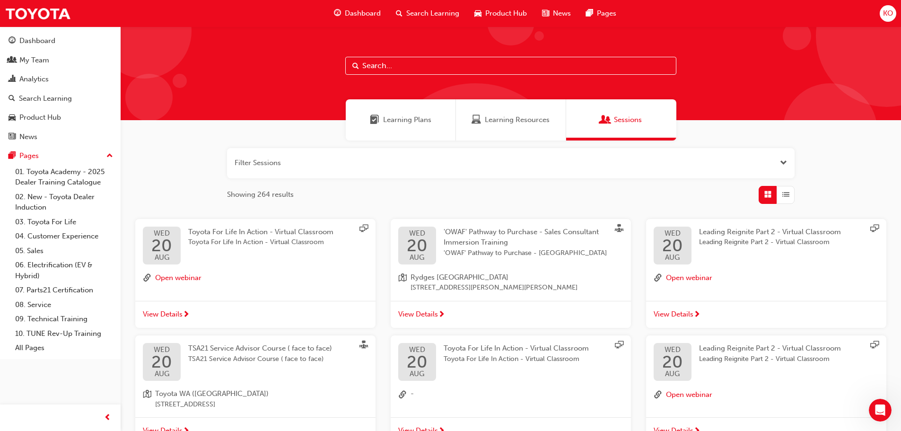
click at [491, 112] on div "Learning Resources" at bounding box center [511, 119] width 110 height 41
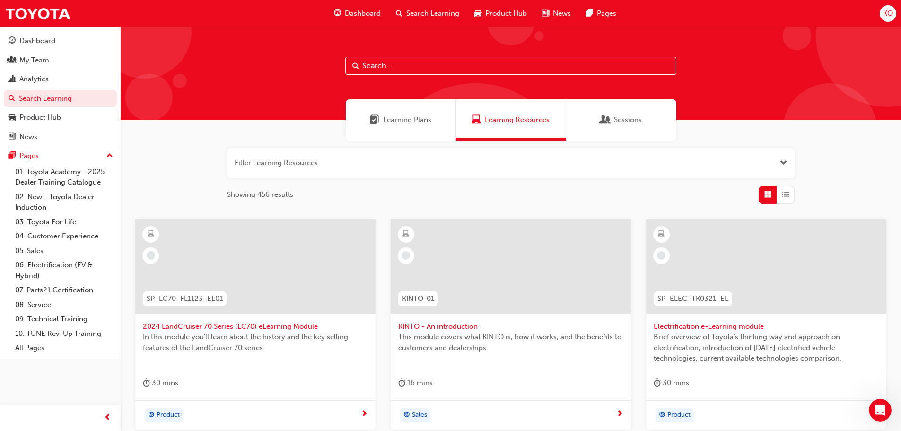
click at [418, 131] on div "Learning Plans" at bounding box center [401, 119] width 110 height 41
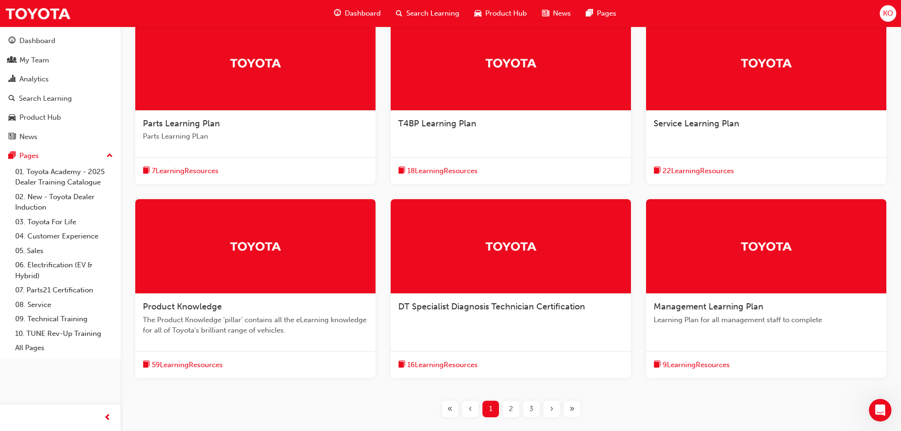
scroll to position [236, 0]
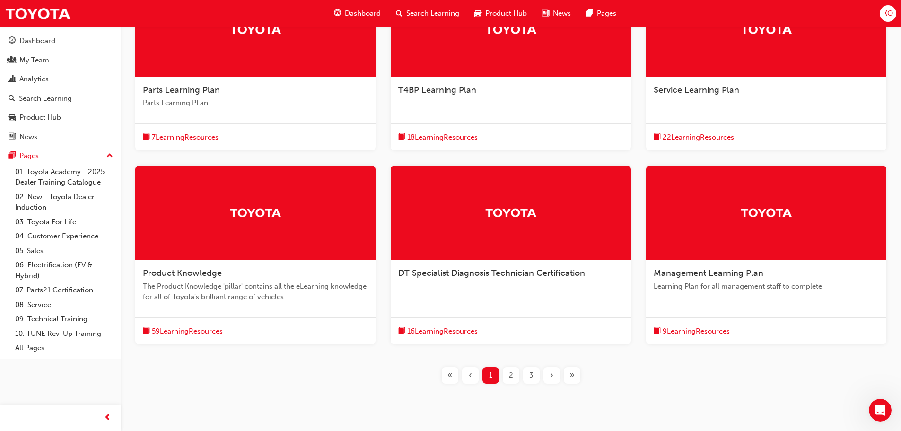
click at [506, 328] on div "2" at bounding box center [511, 375] width 17 height 17
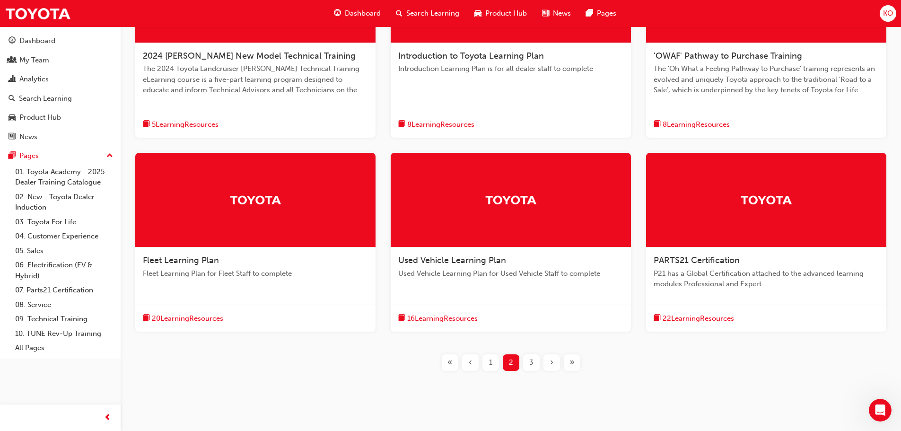
scroll to position [284, 0]
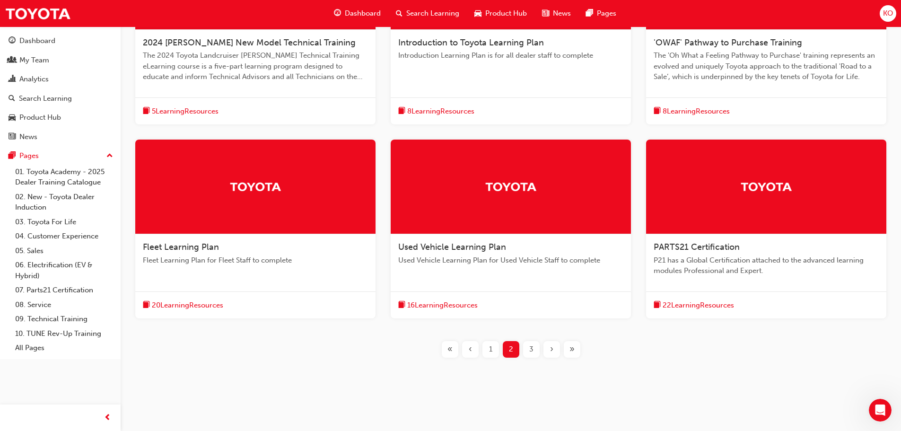
click at [537, 328] on div "3" at bounding box center [531, 349] width 17 height 17
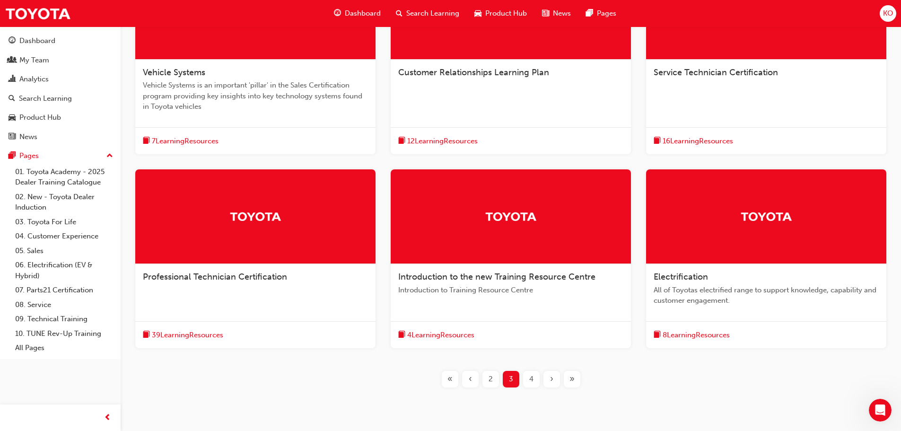
scroll to position [287, 0]
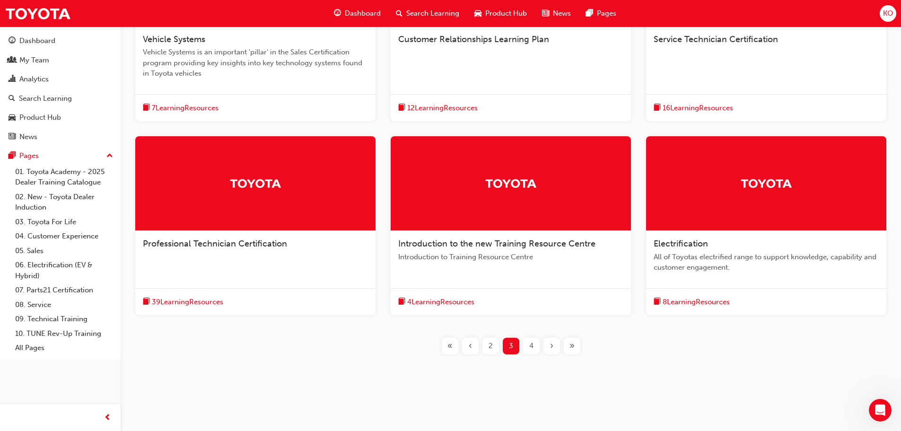
click at [536, 328] on div "4" at bounding box center [531, 346] width 17 height 17
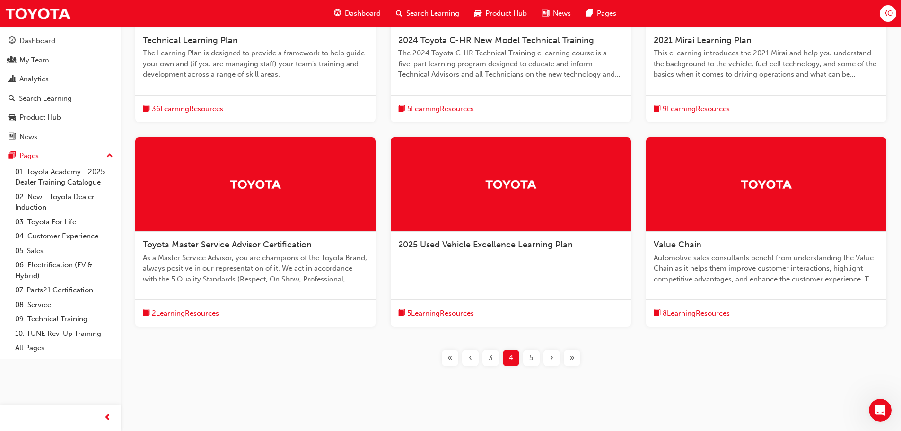
scroll to position [287, 0]
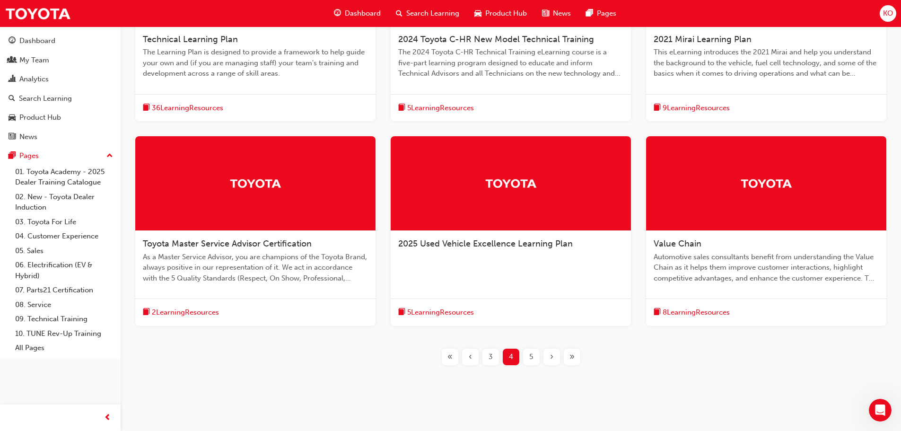
click at [530, 328] on span "5" at bounding box center [531, 356] width 4 height 11
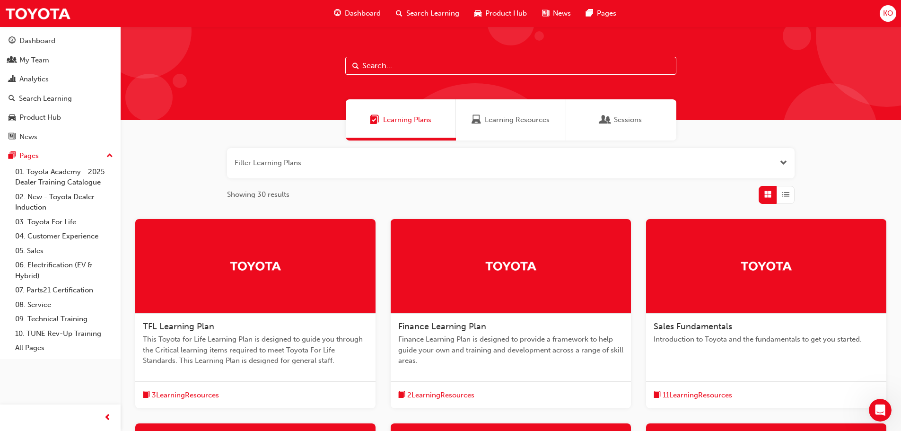
click at [392, 176] on button "button" at bounding box center [510, 163] width 567 height 30
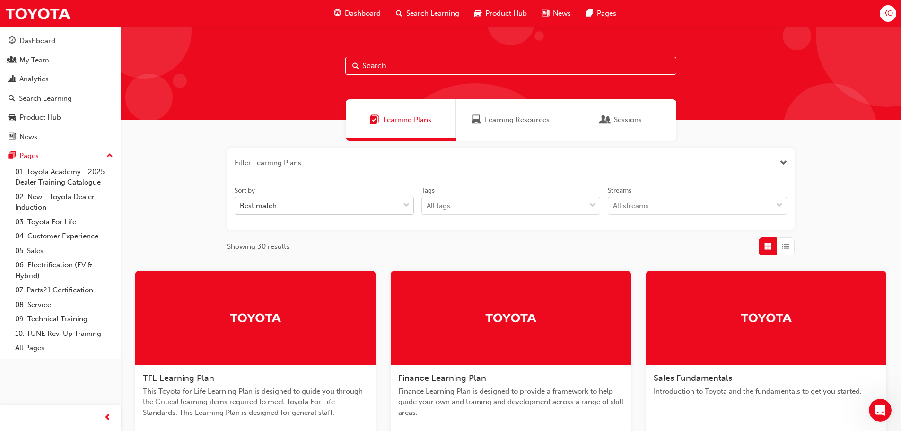
click at [401, 204] on div at bounding box center [406, 205] width 14 height 17
click at [241, 204] on input "Sort by Best match" at bounding box center [240, 205] width 1 height 8
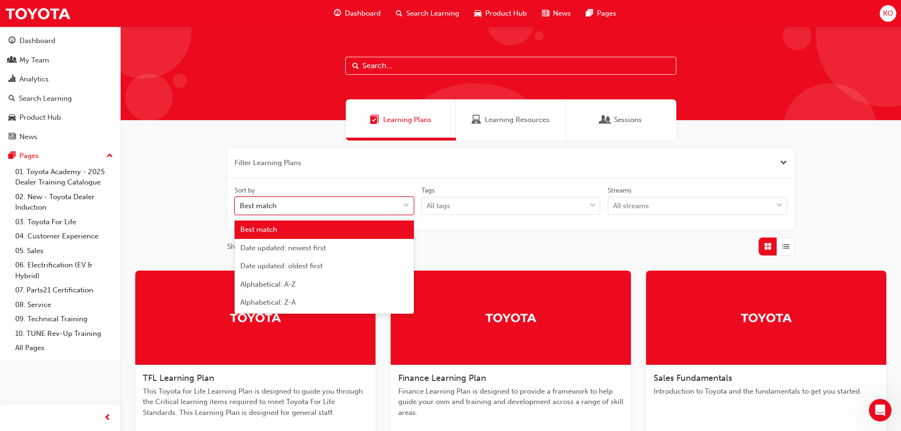
click at [401, 204] on div at bounding box center [406, 205] width 14 height 17
click at [241, 204] on input "Sort by option Best match focused, 1 of 5. 5 results available. Use Up and Down…" at bounding box center [240, 205] width 1 height 8
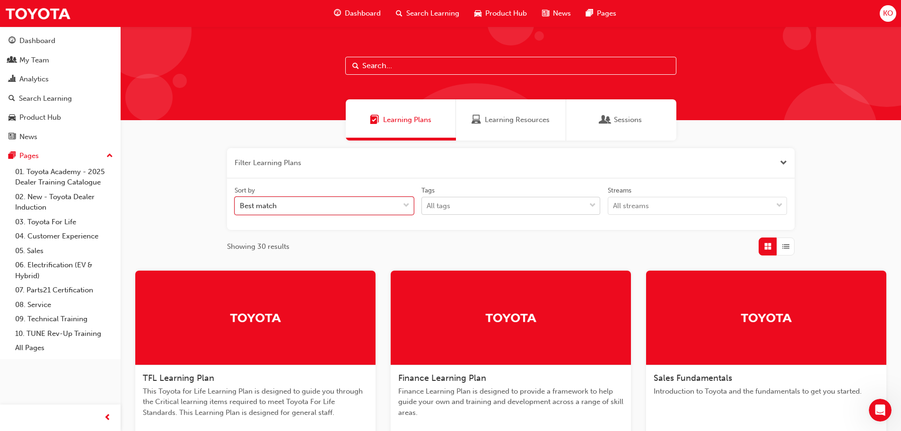
click at [467, 201] on div "All tags" at bounding box center [504, 206] width 164 height 17
click at [427, 201] on input "Tags All tags" at bounding box center [426, 205] width 1 height 8
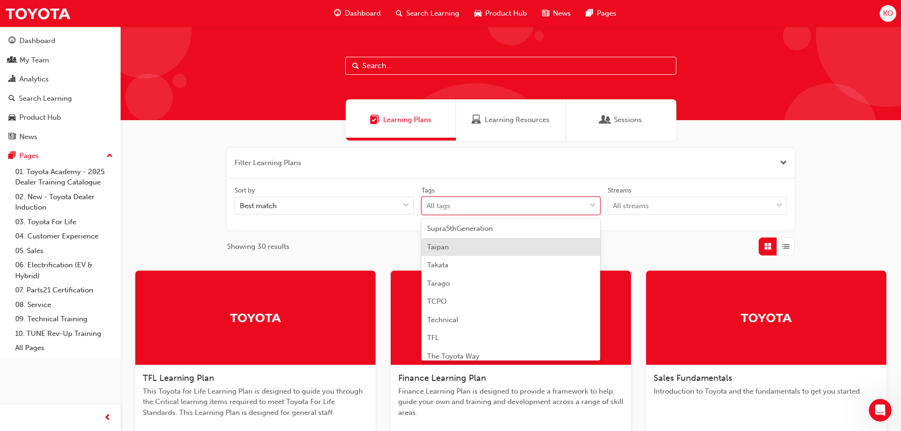
scroll to position [2742, 0]
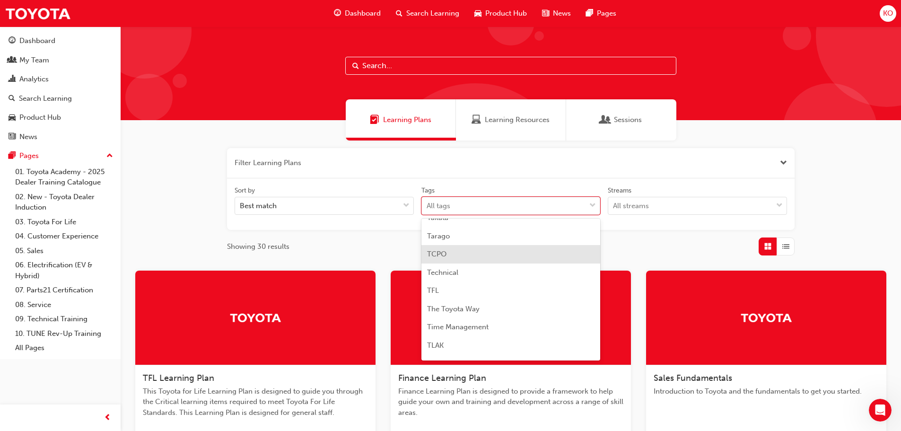
click at [658, 182] on div "Sort by Best match Tags option TCPO focused, 153 of 189. 189 results available.…" at bounding box center [510, 204] width 567 height 52
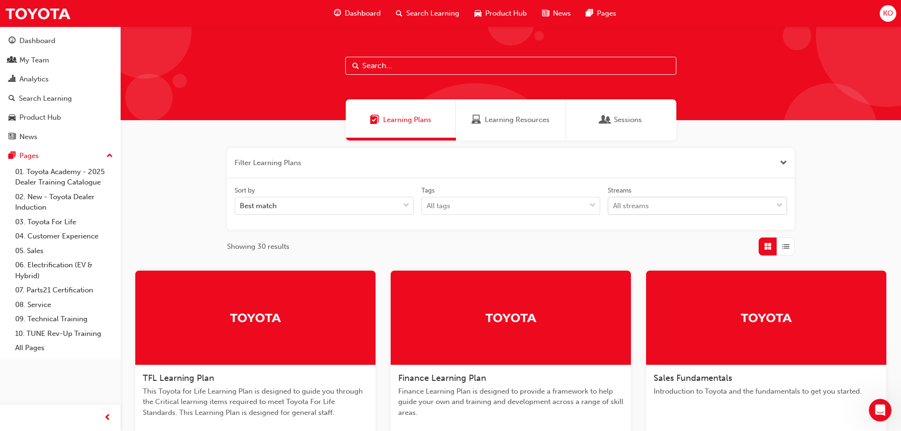
click at [659, 207] on div "All streams" at bounding box center [690, 206] width 164 height 17
click at [614, 207] on input "Streams All streams" at bounding box center [613, 205] width 1 height 8
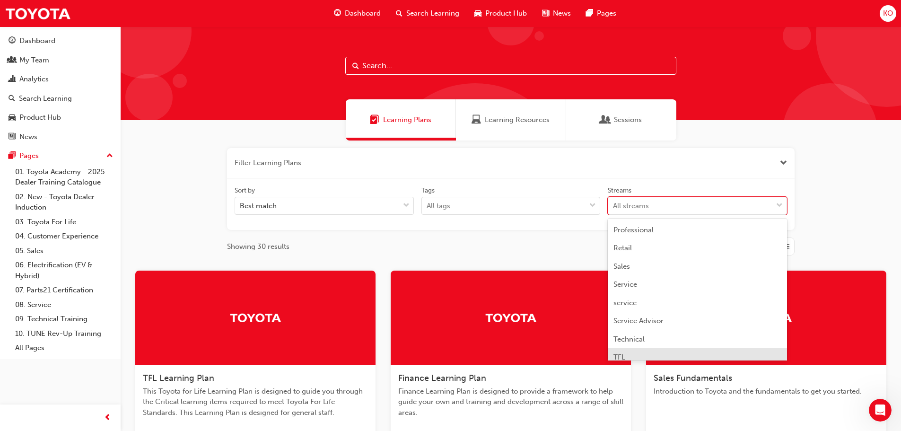
scroll to position [281, 0]
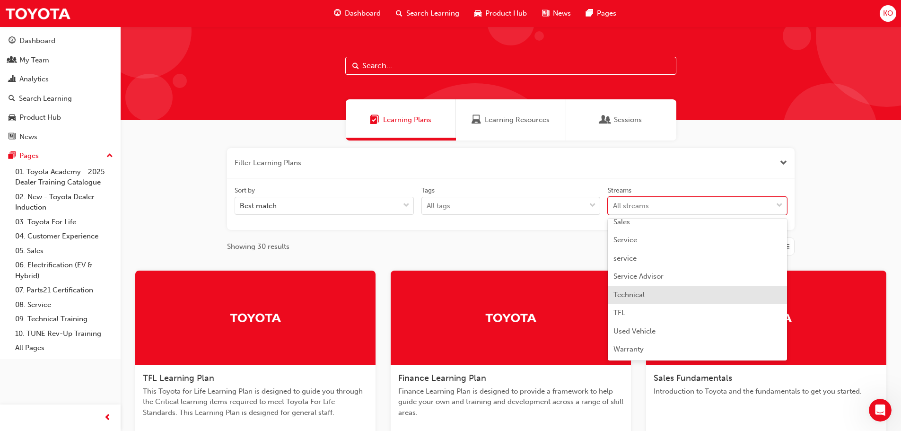
click at [671, 294] on div "Technical" at bounding box center [697, 295] width 179 height 18
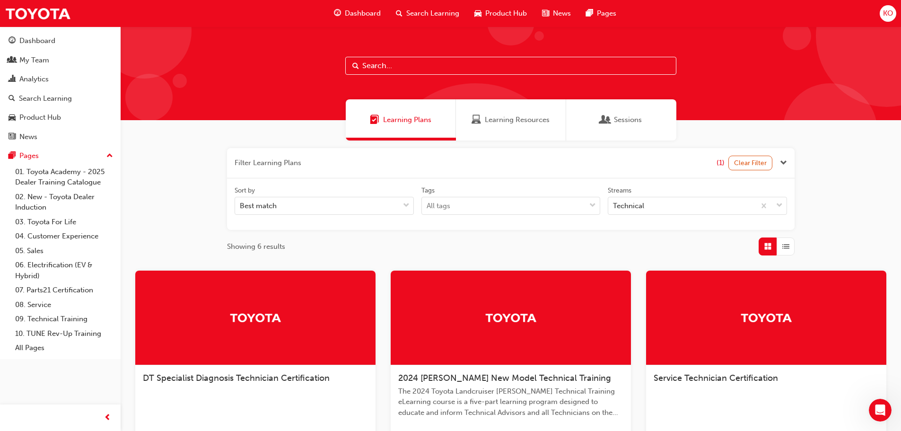
click at [401, 60] on input "text" at bounding box center [510, 66] width 331 height 18
type input "diagnosis"
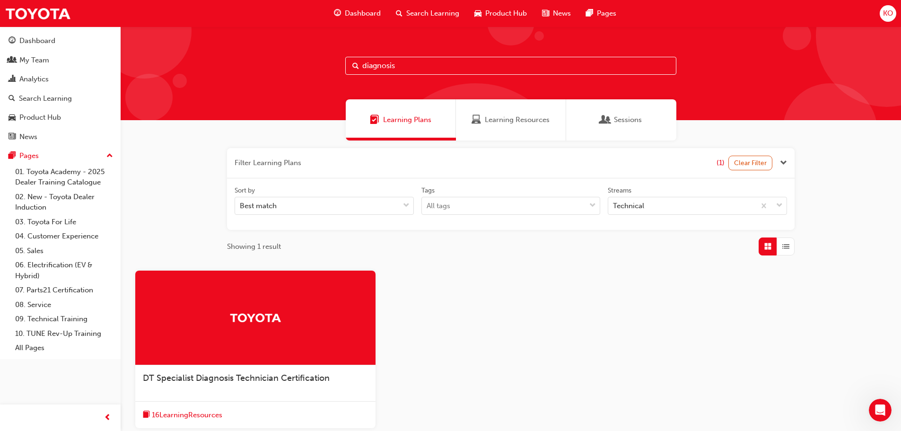
click at [306, 328] on span "DT Specialist Diagnosis Technician Certification" at bounding box center [236, 378] width 187 height 10
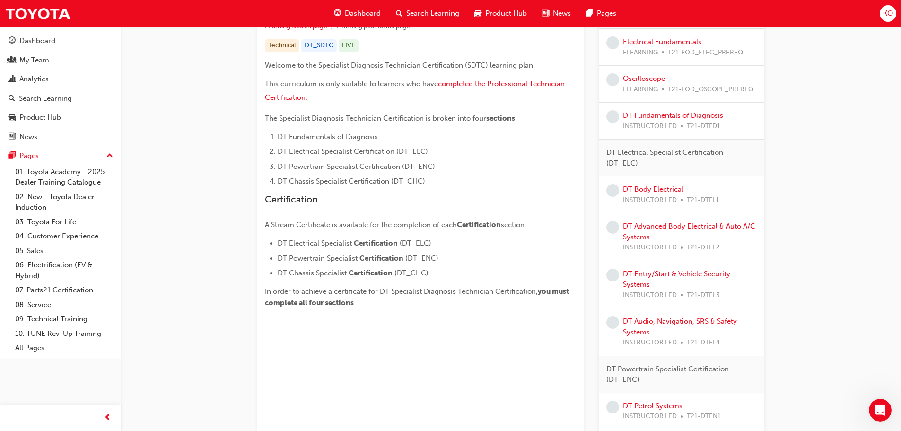
scroll to position [95, 0]
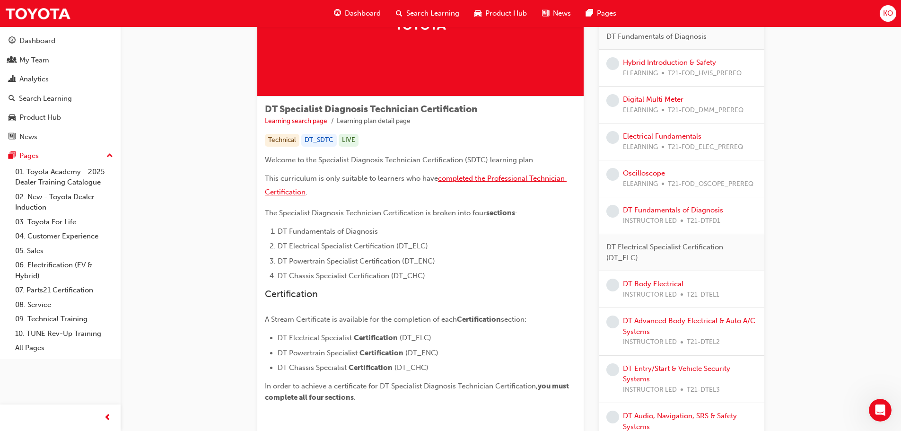
click at [477, 181] on span "completed the Professional Technician Certification" at bounding box center [416, 185] width 302 height 22
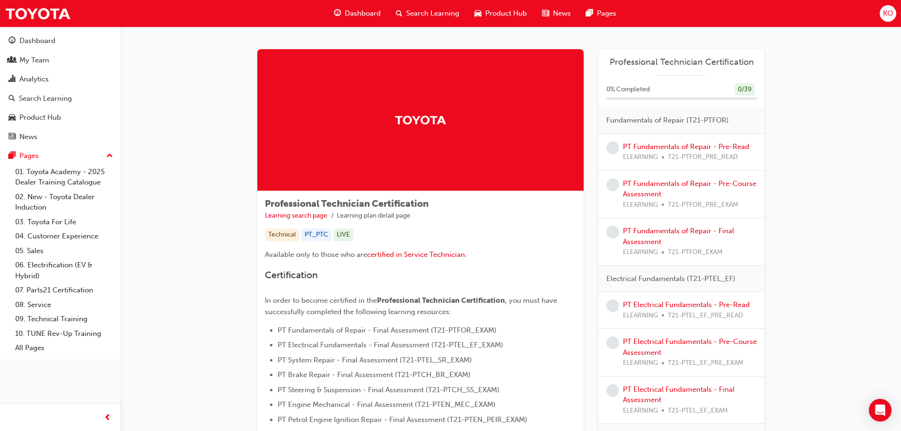
click at [425, 16] on span "Search Learning" at bounding box center [432, 13] width 53 height 11
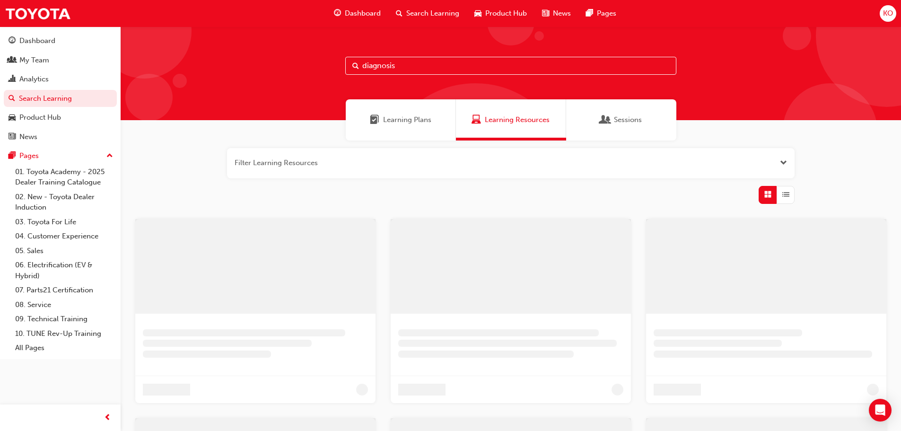
click at [420, 65] on input "diagnosis" at bounding box center [510, 66] width 331 height 18
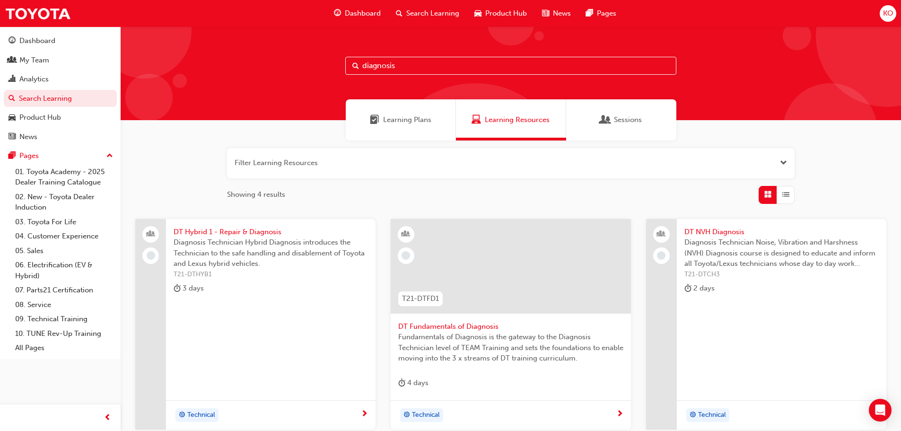
click at [339, 240] on span "Diagnosis Technician Hybrid Diagnosis introduces the Technician to the safe han…" at bounding box center [271, 253] width 194 height 32
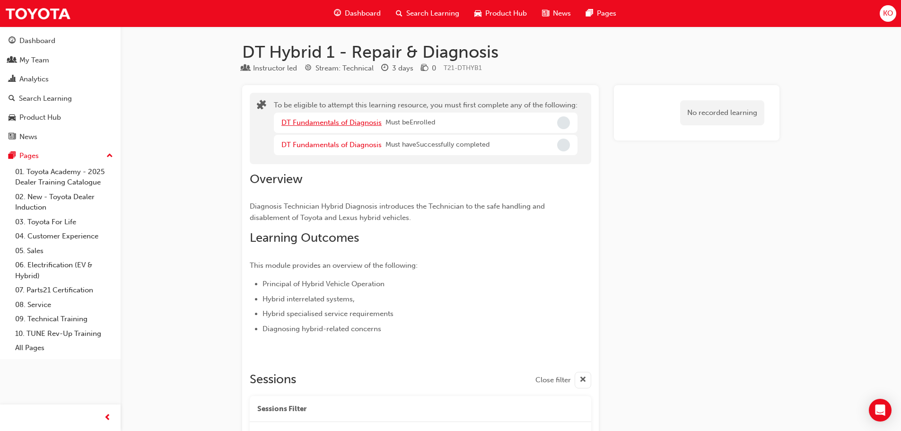
click at [354, 123] on link "DT Fundamentals of Diagnosis" at bounding box center [331, 122] width 100 height 9
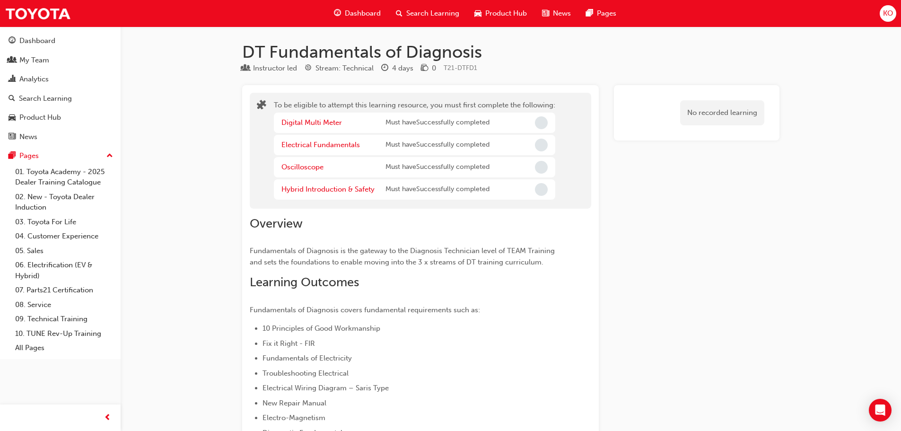
click at [426, 12] on span "Search Learning" at bounding box center [432, 13] width 53 height 11
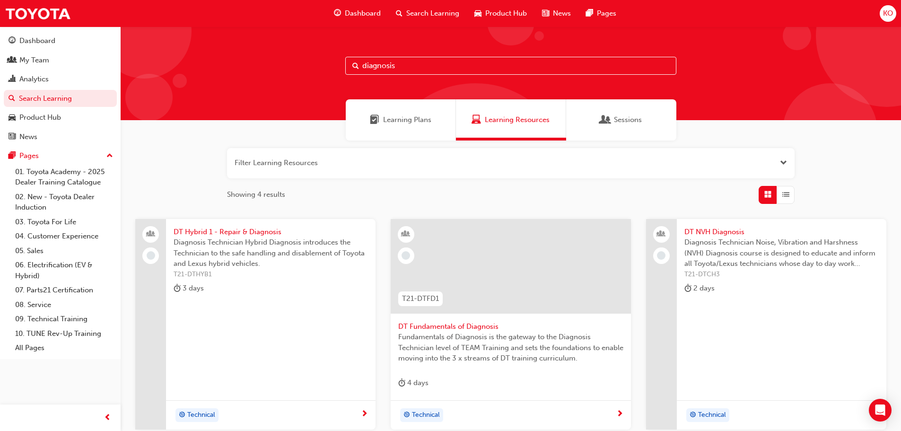
click at [410, 128] on div "Learning Plans" at bounding box center [401, 119] width 110 height 41
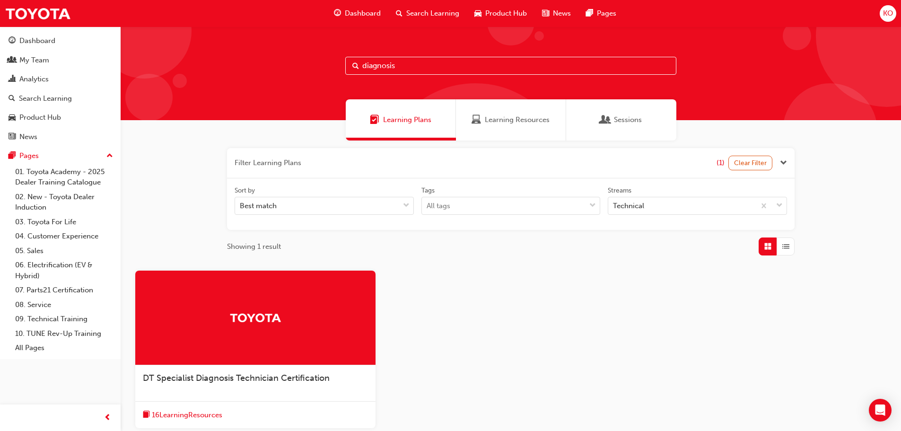
click at [404, 71] on input "diagnosis" at bounding box center [510, 66] width 331 height 18
drag, startPoint x: 400, startPoint y: 72, endPoint x: 223, endPoint y: 88, distance: 178.5
click at [223, 88] on div "diagnosis" at bounding box center [511, 73] width 780 height 94
type input "technician"
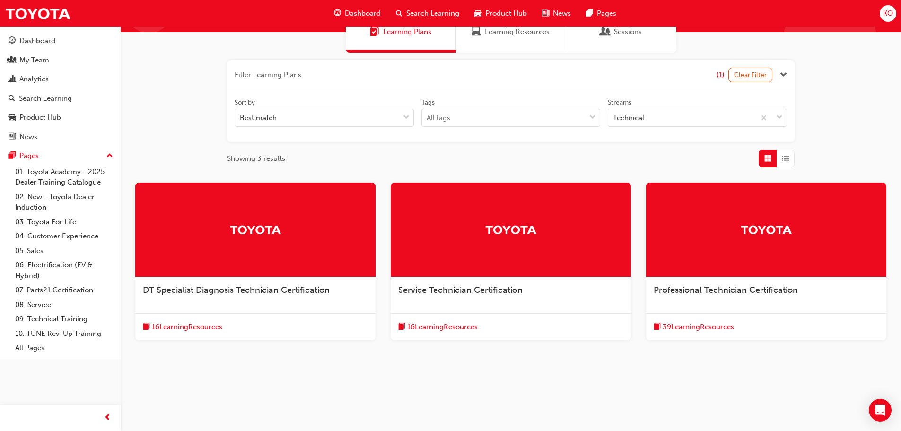
scroll to position [89, 0]
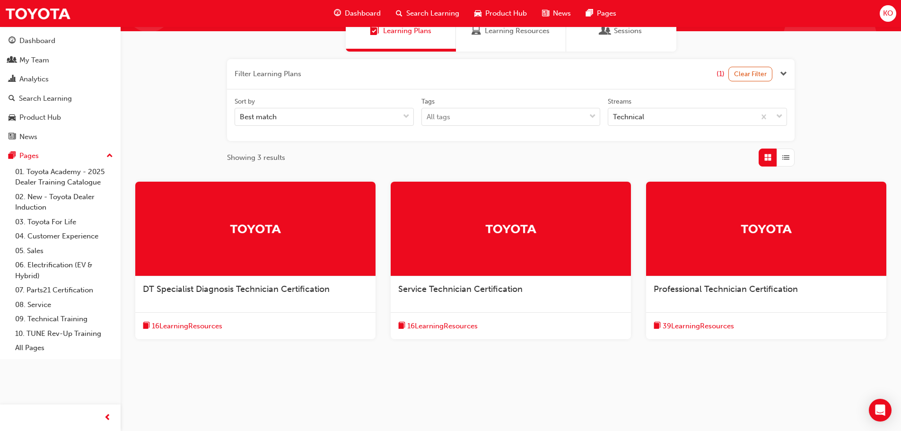
click at [284, 291] on span "DT Specialist Diagnosis Technician Certification" at bounding box center [236, 289] width 187 height 10
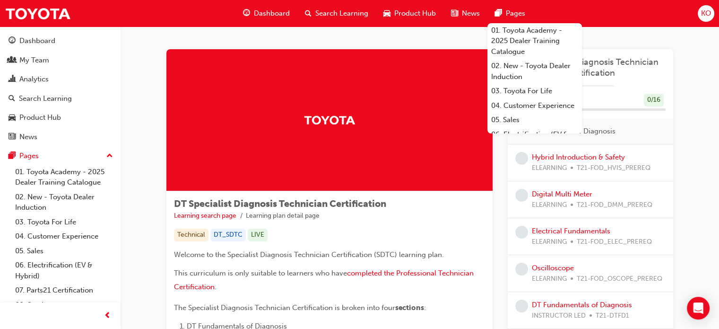
click at [346, 51] on div at bounding box center [329, 120] width 326 height 142
click at [519, 16] on span "Pages" at bounding box center [515, 13] width 19 height 11
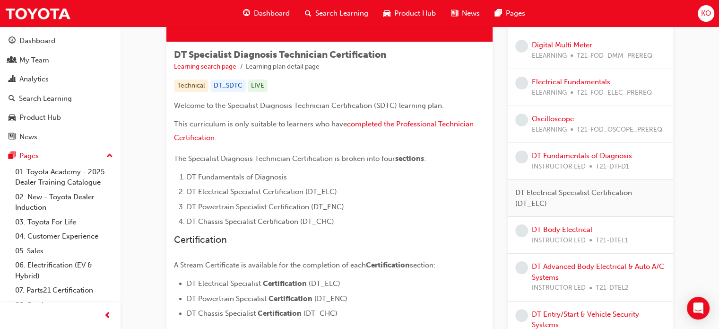
scroll to position [189, 0]
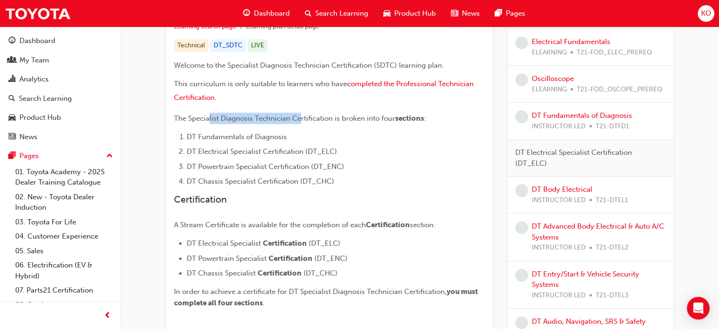
drag, startPoint x: 260, startPoint y: 119, endPoint x: 300, endPoint y: 118, distance: 39.2
click at [300, 118] on span "The Specialist Diagnosis Technician Certification is broken into four" at bounding box center [284, 118] width 221 height 9
click at [312, 118] on span "The Specialist Diagnosis Technician Certification is broken into four" at bounding box center [284, 118] width 221 height 9
drag, startPoint x: 189, startPoint y: 135, endPoint x: 247, endPoint y: 137, distance: 58.7
click at [247, 137] on span "DT Fundamentals of Diagnosis" at bounding box center [237, 136] width 100 height 9
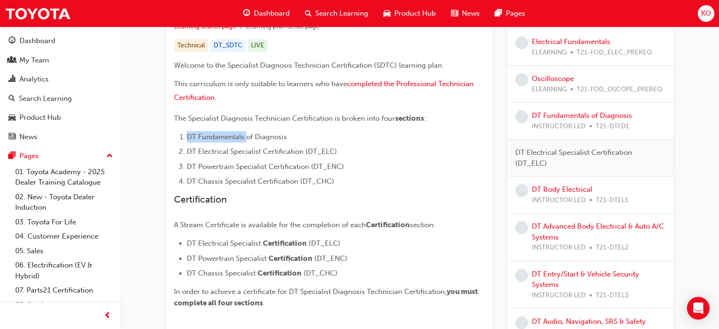
click at [247, 137] on span "DT Fundamentals of Diagnosis" at bounding box center [237, 136] width 100 height 9
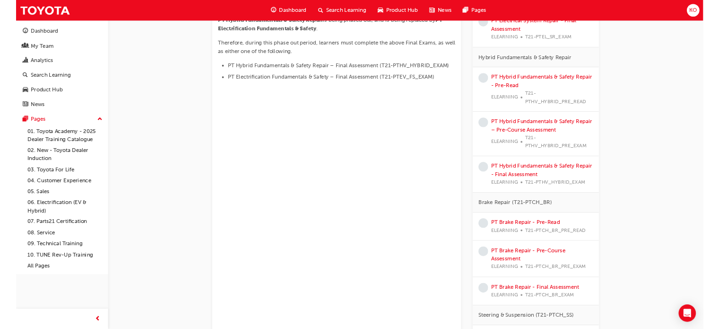
scroll to position [142, 0]
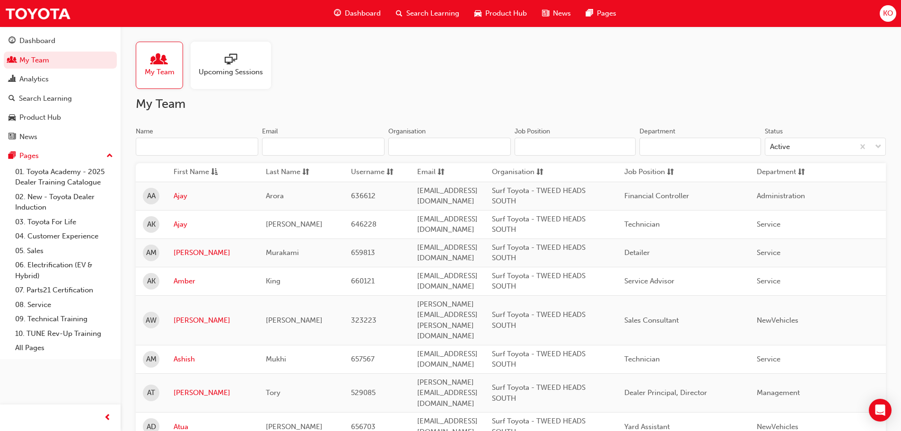
click at [212, 156] on input "Name" at bounding box center [197, 147] width 122 height 18
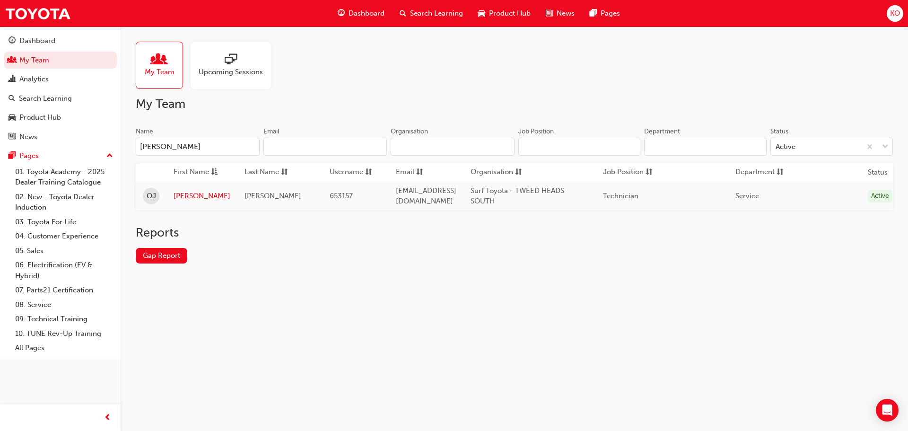
type input "[PERSON_NAME]"
click at [225, 198] on link "[PERSON_NAME]" at bounding box center [202, 196] width 57 height 11
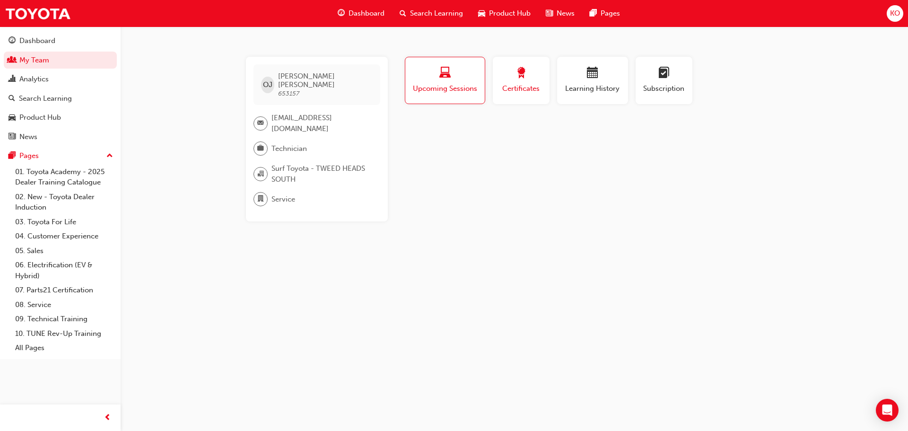
click at [539, 92] on span "Certificates" at bounding box center [521, 88] width 43 height 11
click at [584, 91] on span "Learning History" at bounding box center [592, 88] width 57 height 11
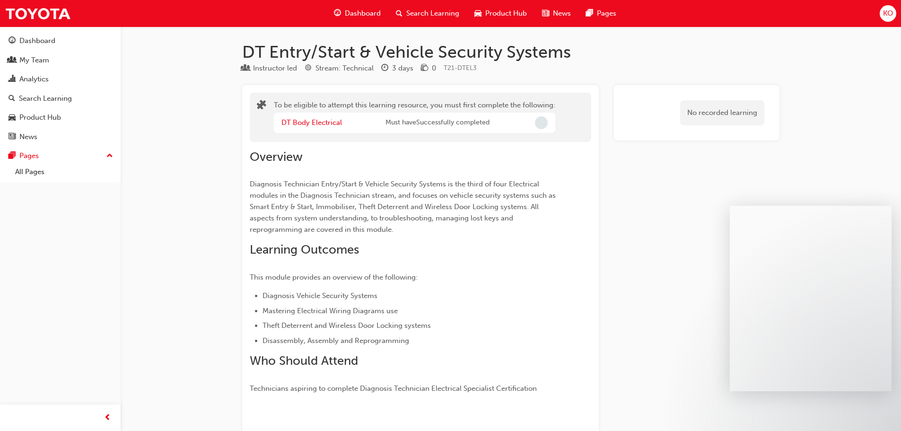
scroll to position [688, 0]
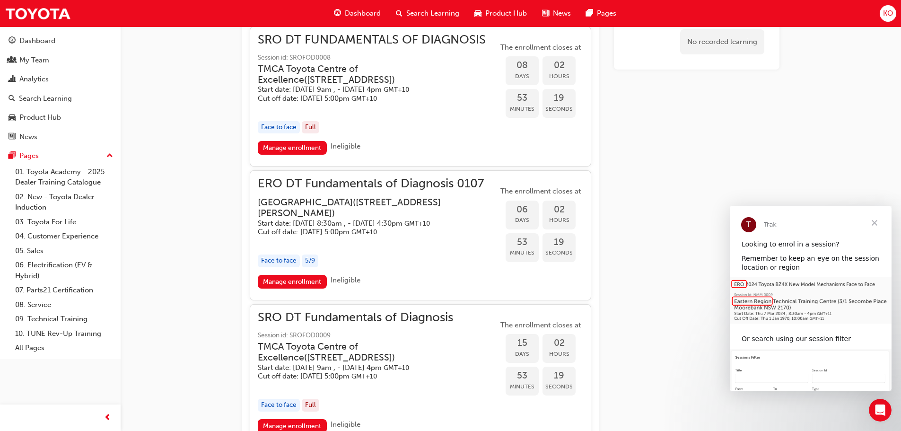
scroll to position [937, 0]
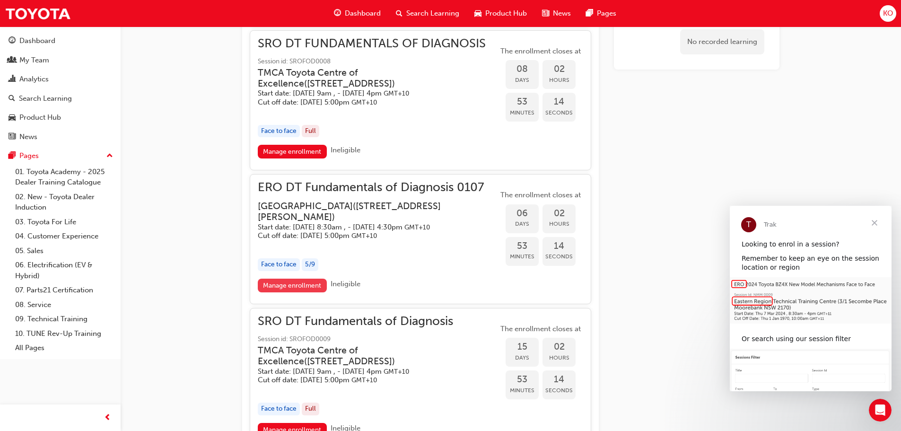
click at [271, 283] on link "Manage enrollment" at bounding box center [292, 285] width 69 height 14
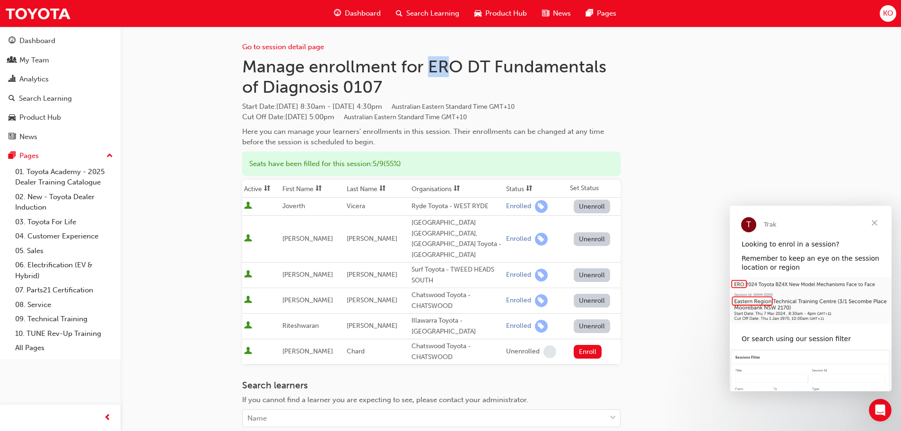
drag, startPoint x: 432, startPoint y: 61, endPoint x: 444, endPoint y: 73, distance: 17.4
click at [444, 73] on h1 "Manage enrollment for ERO DT Fundamentals of Diagnosis 0107" at bounding box center [431, 76] width 378 height 41
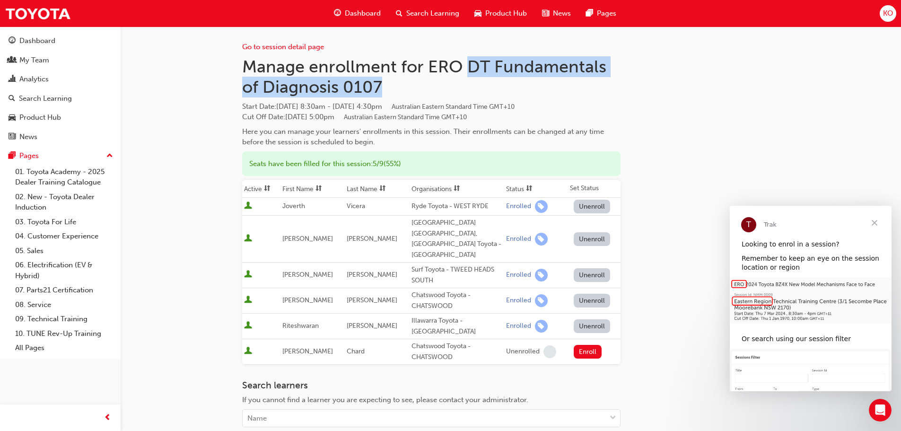
drag, startPoint x: 469, startPoint y: 72, endPoint x: 481, endPoint y: 82, distance: 15.1
click at [481, 82] on h1 "Manage enrollment for ERO DT Fundamentals of Diagnosis 0107" at bounding box center [431, 76] width 378 height 41
copy h1 "DT Fundamentals of Diagnosis 0107"
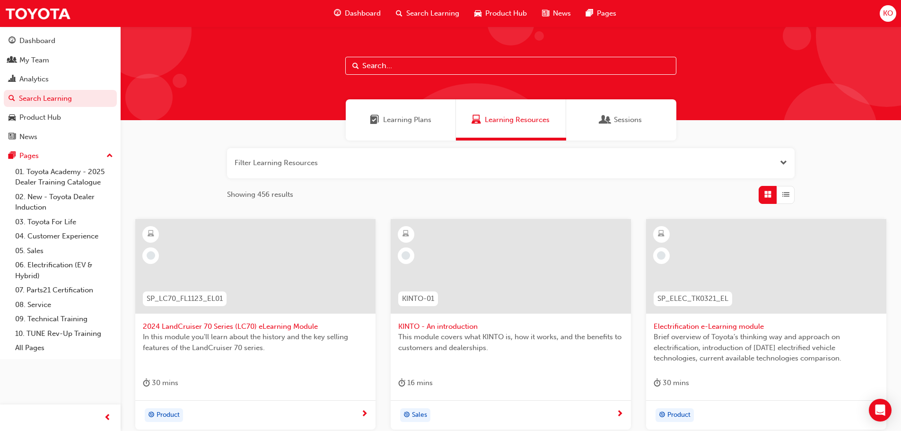
click at [410, 71] on input "text" at bounding box center [510, 66] width 331 height 18
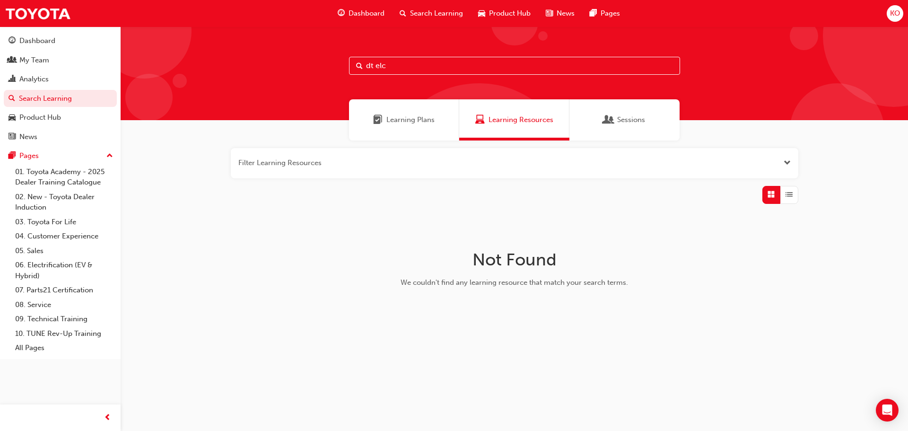
drag, startPoint x: 424, startPoint y: 60, endPoint x: 255, endPoint y: 73, distance: 169.3
click at [253, 74] on div "dt elc" at bounding box center [514, 73] width 787 height 94
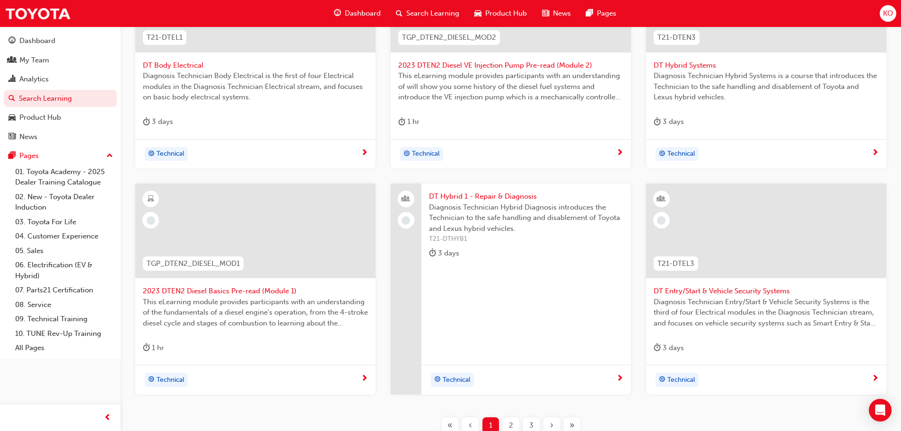
scroll to position [284, 0]
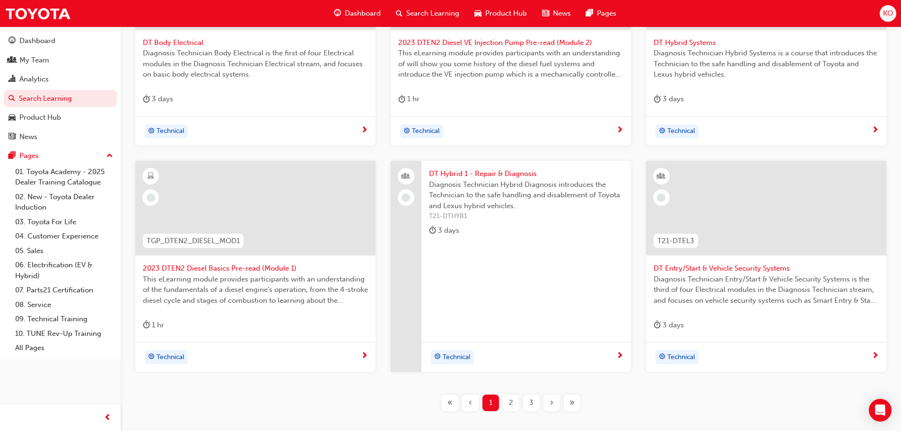
click at [505, 406] on div "2" at bounding box center [511, 402] width 17 height 17
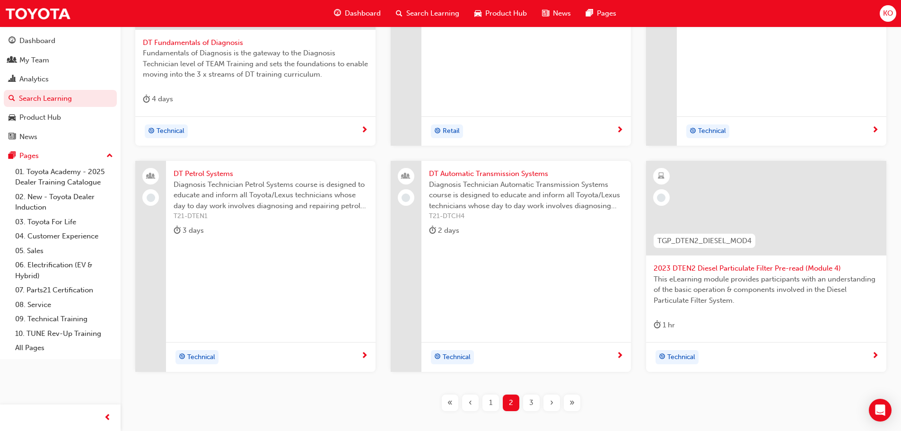
click at [527, 399] on div "3" at bounding box center [531, 402] width 17 height 17
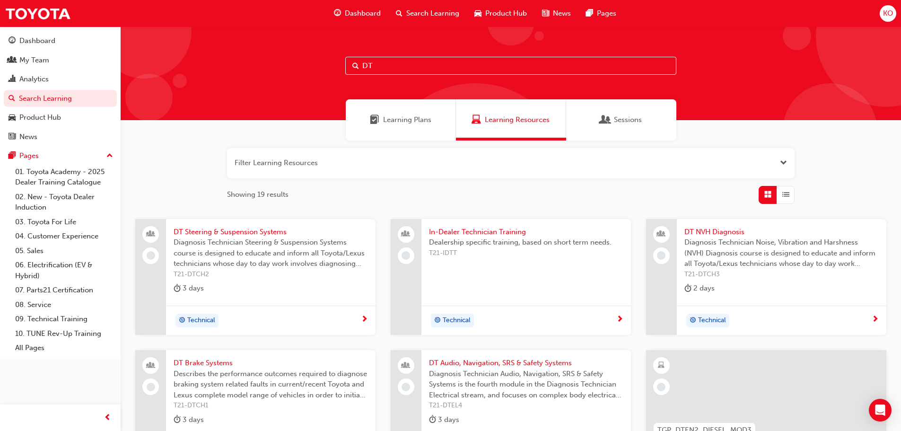
drag, startPoint x: 391, startPoint y: 65, endPoint x: 254, endPoint y: 65, distance: 137.6
click at [254, 65] on div "DT" at bounding box center [511, 73] width 780 height 94
paste input "T21-DTEL1"
type input "T21-DTEL1"
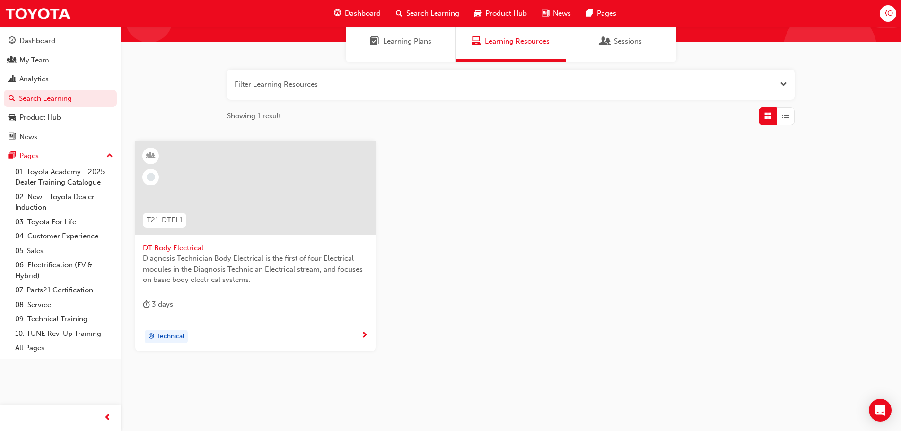
scroll to position [90, 0]
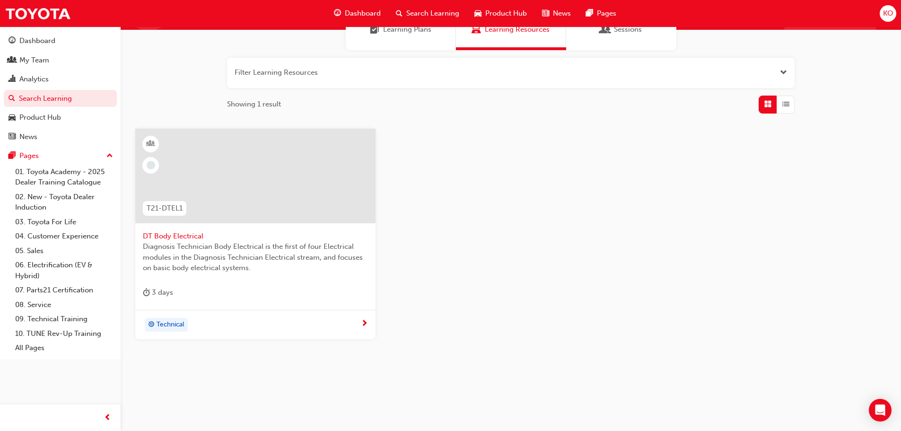
click at [186, 238] on span "DT Body Electrical" at bounding box center [255, 236] width 225 height 11
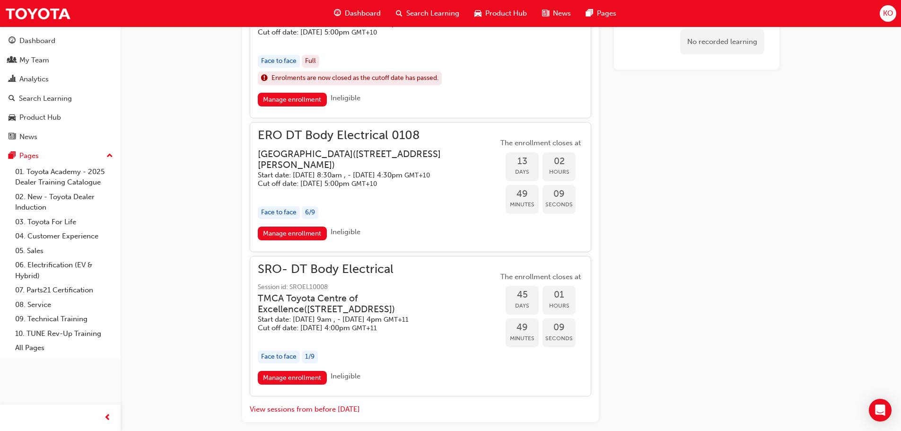
scroll to position [773, 0]
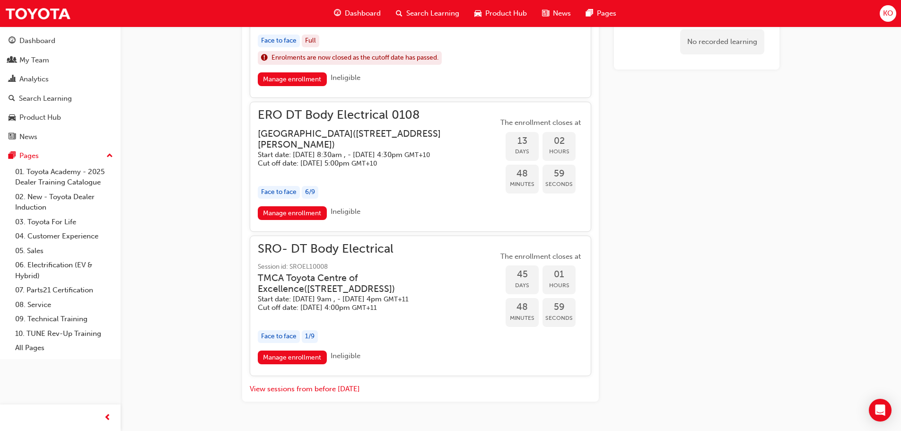
click at [384, 121] on span "ERO DT Body Electrical 0108" at bounding box center [378, 115] width 240 height 11
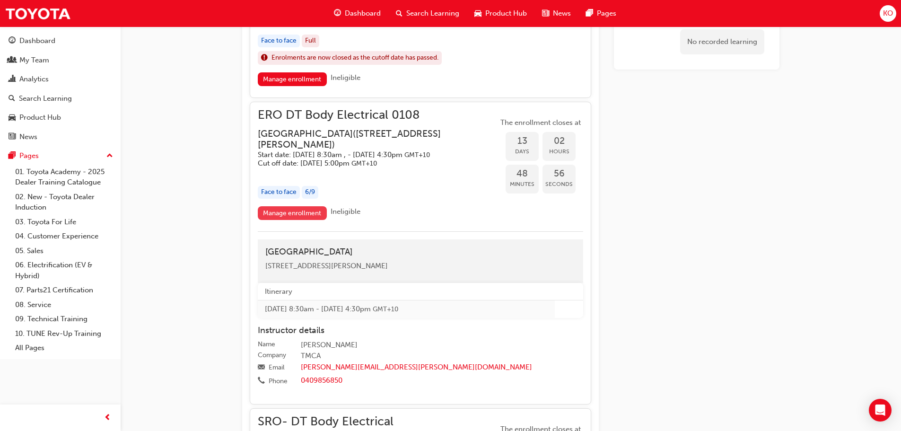
click at [278, 220] on link "Manage enrollment" at bounding box center [292, 213] width 69 height 14
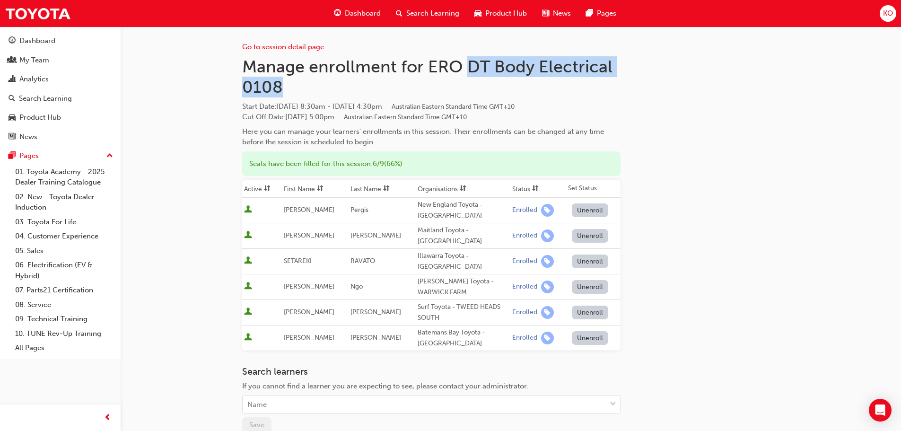
drag, startPoint x: 466, startPoint y: 69, endPoint x: 474, endPoint y: 79, distance: 12.8
click at [474, 79] on h1 "Manage enrollment for ERO DT Body Electrical 0108" at bounding box center [431, 76] width 378 height 41
copy h1 "DT Body Electrical 0108"
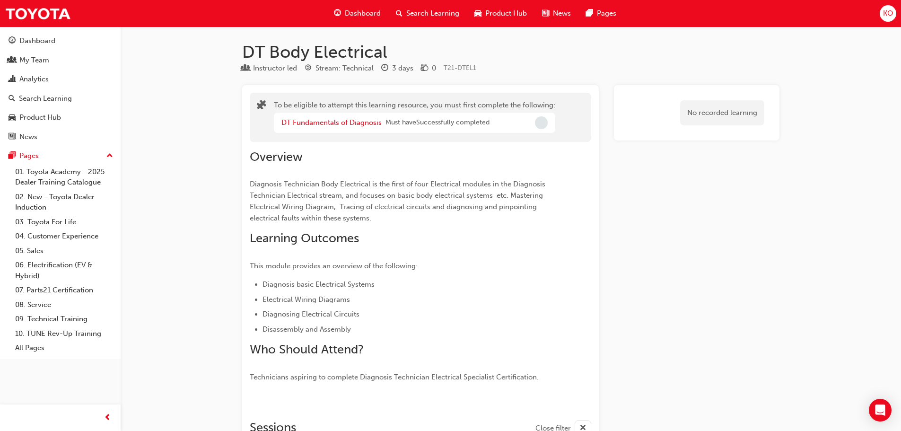
drag, startPoint x: 611, startPoint y: 212, endPoint x: 595, endPoint y: 83, distance: 130.6
click at [348, 121] on link "DT Fundamentals of Diagnosis" at bounding box center [331, 122] width 100 height 9
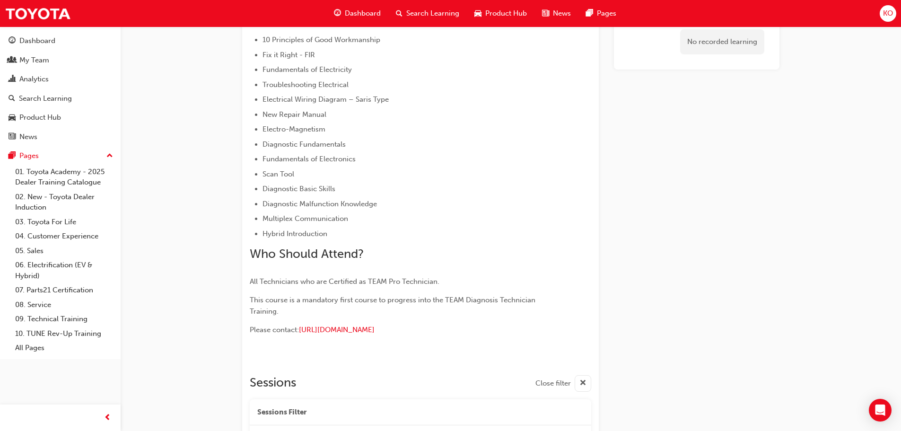
scroll to position [284, 0]
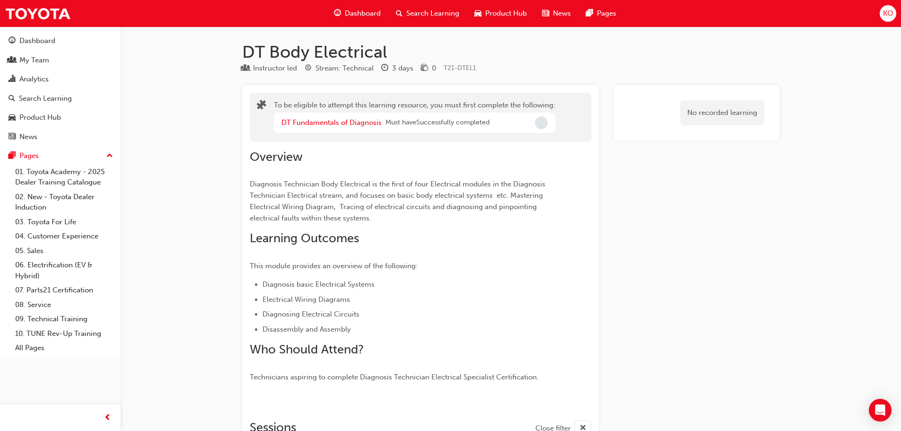
click at [431, 9] on span "Search Learning" at bounding box center [432, 13] width 53 height 11
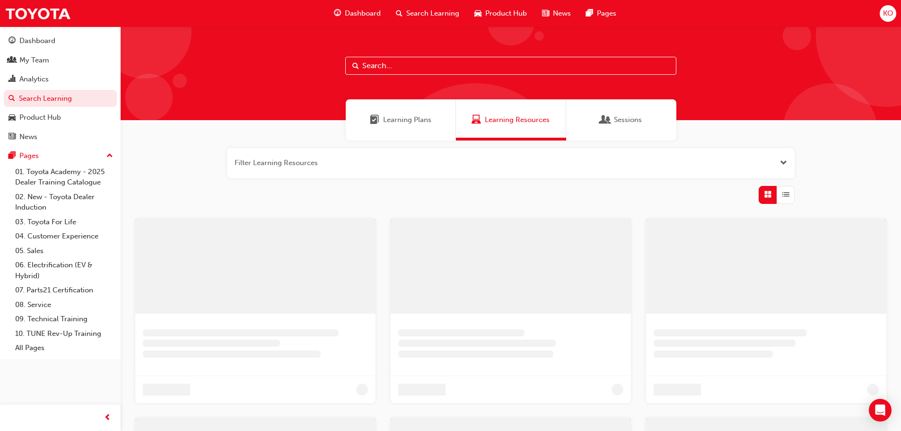
click at [418, 69] on input "text" at bounding box center [510, 66] width 331 height 18
paste input "T21-DTEL2"
type input "T21-DTEL2"
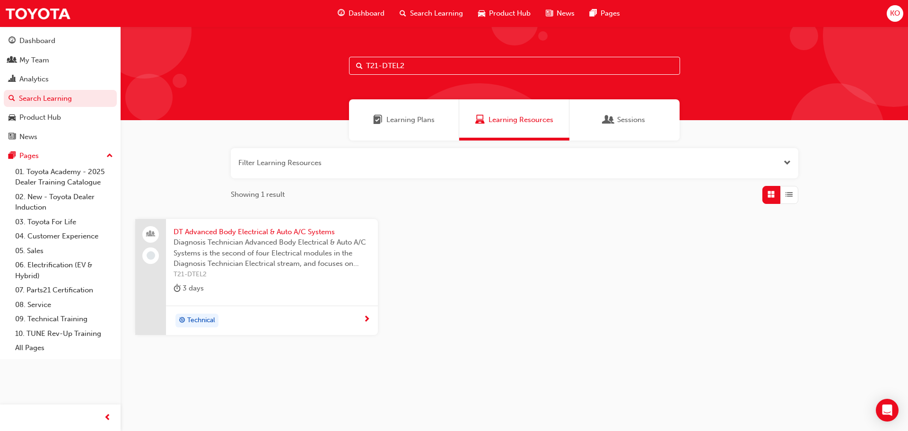
click at [290, 231] on span "DT Advanced Body Electrical & Auto A/C Systems" at bounding box center [272, 231] width 197 height 11
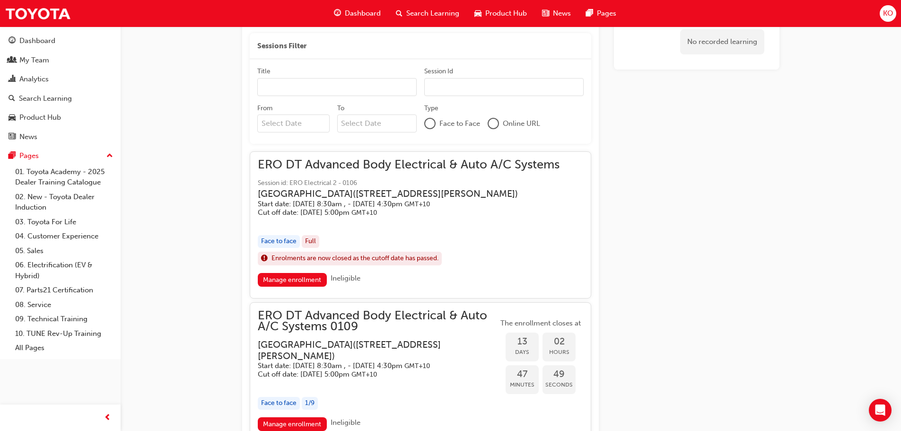
scroll to position [615, 0]
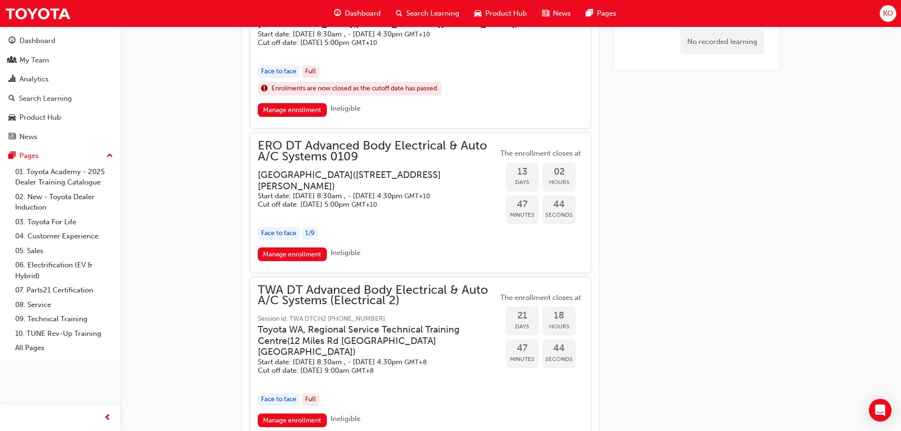
click at [423, 161] on span "ERO DT Advanced Body Electrical & Auto A/C Systems 0109" at bounding box center [378, 150] width 240 height 21
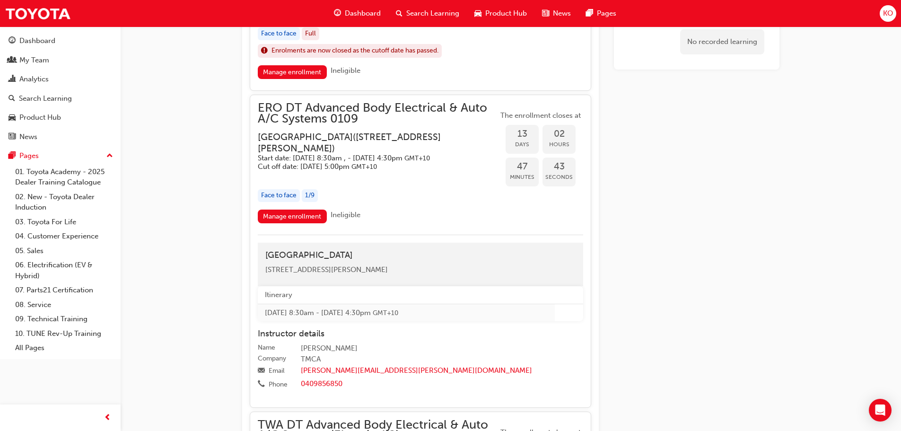
scroll to position [709, 0]
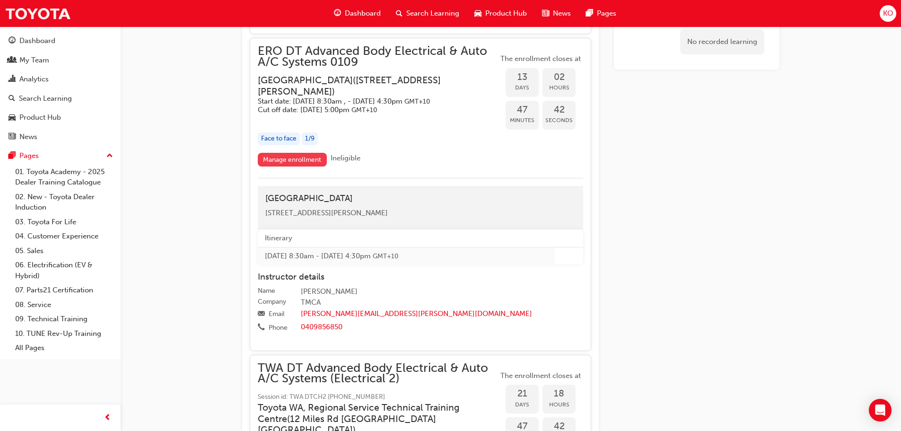
click at [299, 166] on link "Manage enrollment" at bounding box center [292, 160] width 69 height 14
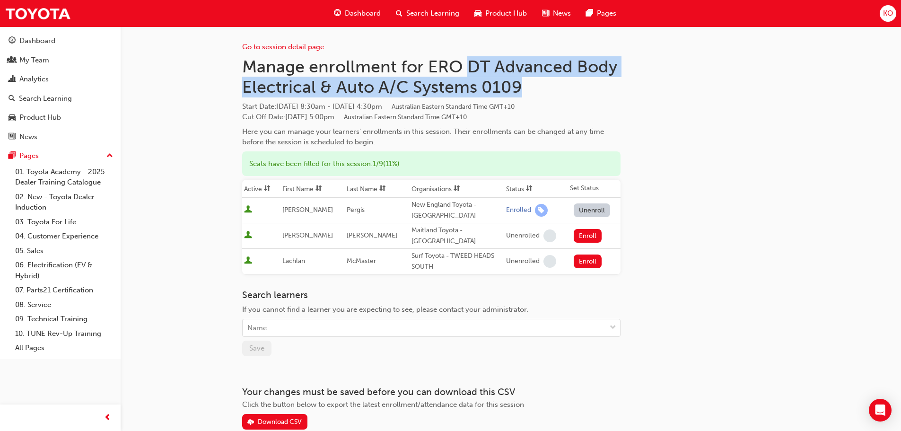
drag, startPoint x: 469, startPoint y: 61, endPoint x: 525, endPoint y: 94, distance: 65.7
click at [525, 94] on h1 "Manage enrollment for ERO DT Advanced Body Electrical & Auto A/C Systems 0109" at bounding box center [431, 76] width 378 height 41
copy h1 "DT Advanced Body Electrical & Auto A/C Systems 0109"
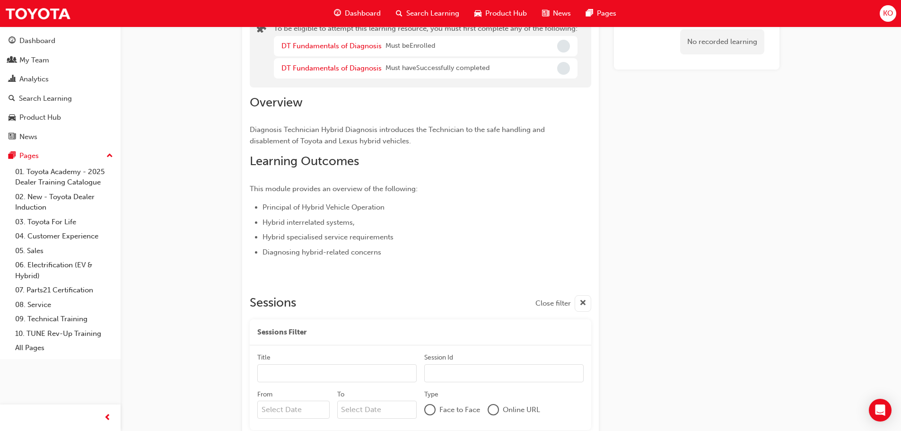
scroll to position [88, 0]
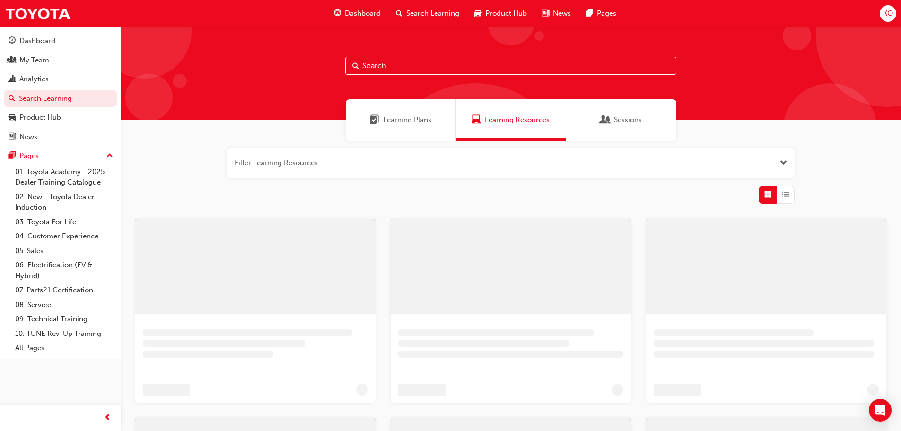
click at [386, 66] on input "text" at bounding box center [510, 66] width 331 height 18
paste input "T21-DTEL3"
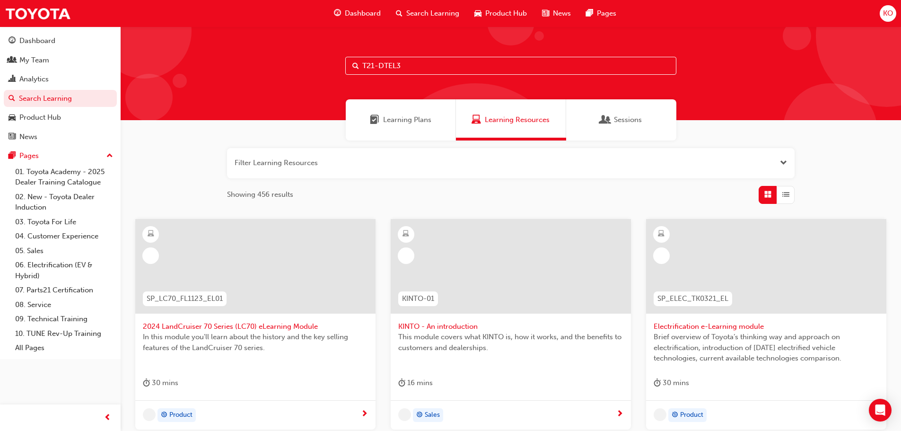
type input "T21-DTEL3"
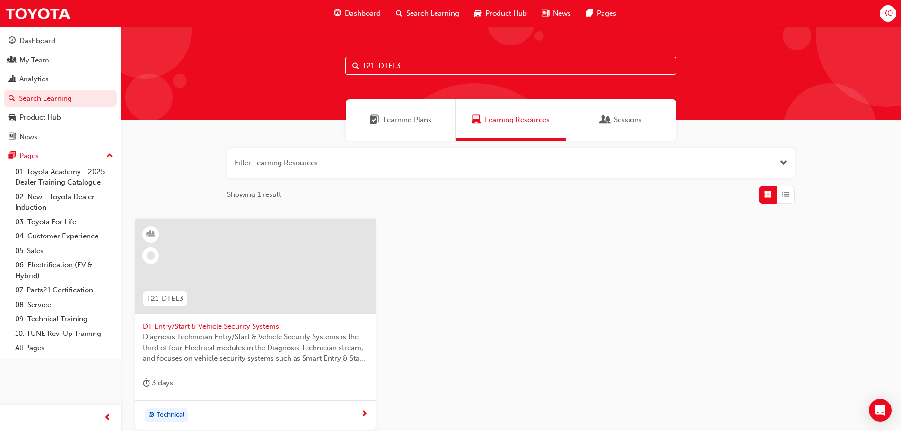
click at [245, 326] on span "DT Entry/Start & Vehicle Security Systems" at bounding box center [255, 326] width 225 height 11
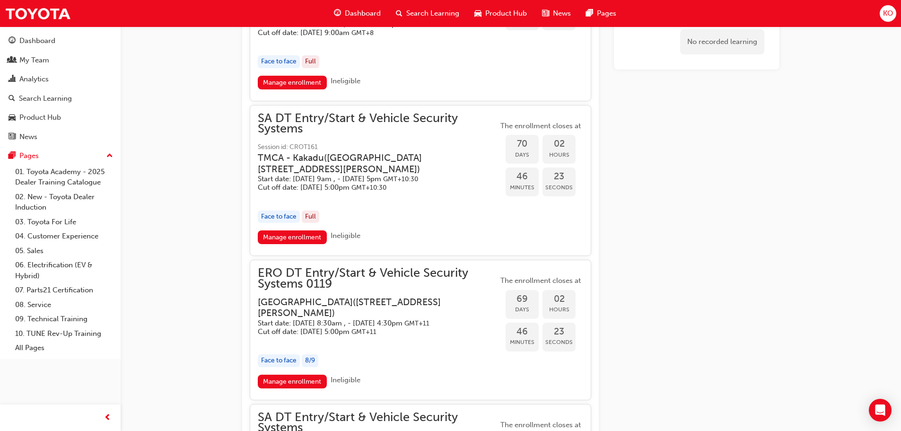
scroll to position [801, 0]
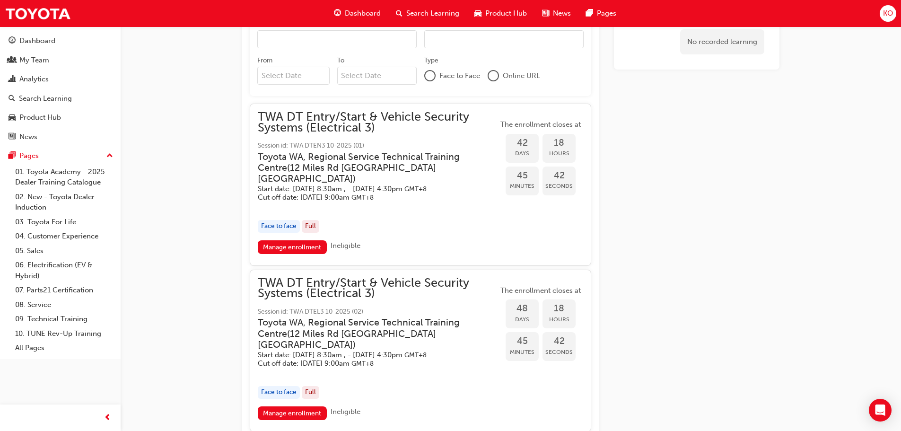
click at [413, 10] on span "Search Learning" at bounding box center [432, 13] width 53 height 11
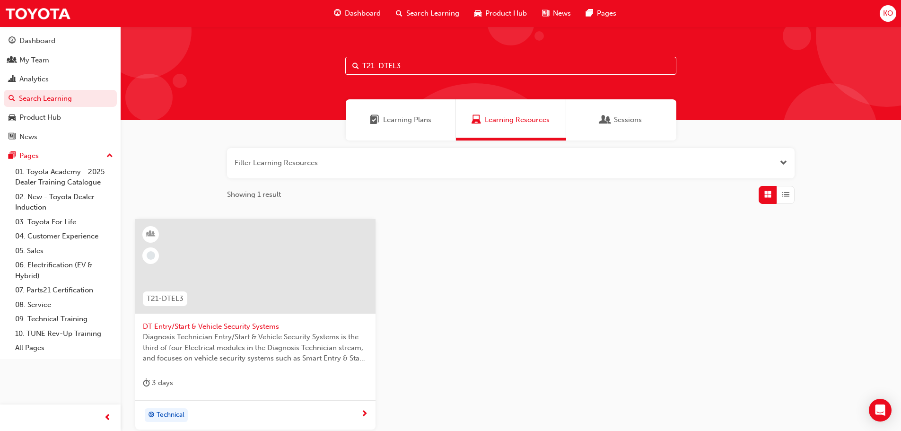
drag, startPoint x: 413, startPoint y: 66, endPoint x: 286, endPoint y: 74, distance: 127.9
click at [285, 75] on div "T21-DTEL3" at bounding box center [511, 73] width 780 height 94
paste input "4"
type input "T21-DTEL4"
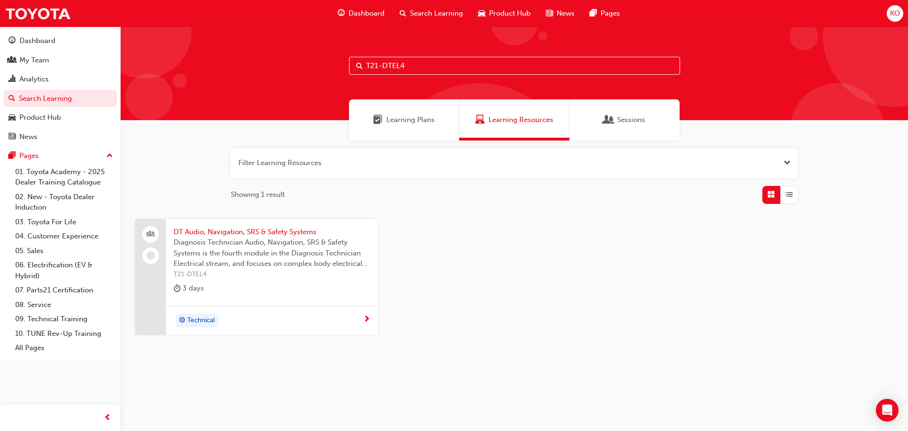
click at [318, 234] on span "DT Audio, Navigation, SRS & Safety Systems" at bounding box center [272, 231] width 197 height 11
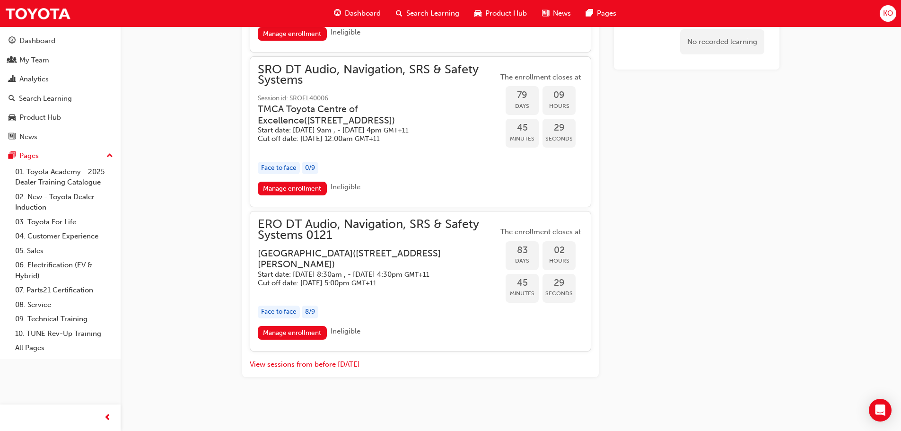
scroll to position [1135, 0]
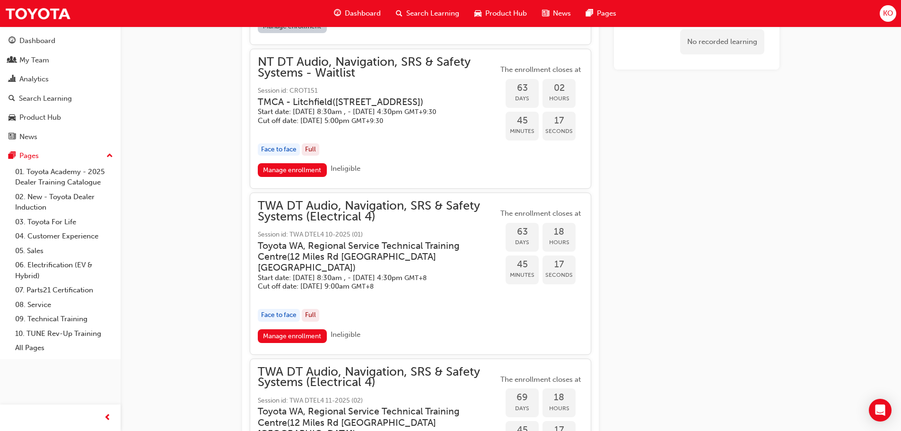
drag, startPoint x: 613, startPoint y: 134, endPoint x: 565, endPoint y: 53, distance: 94.1
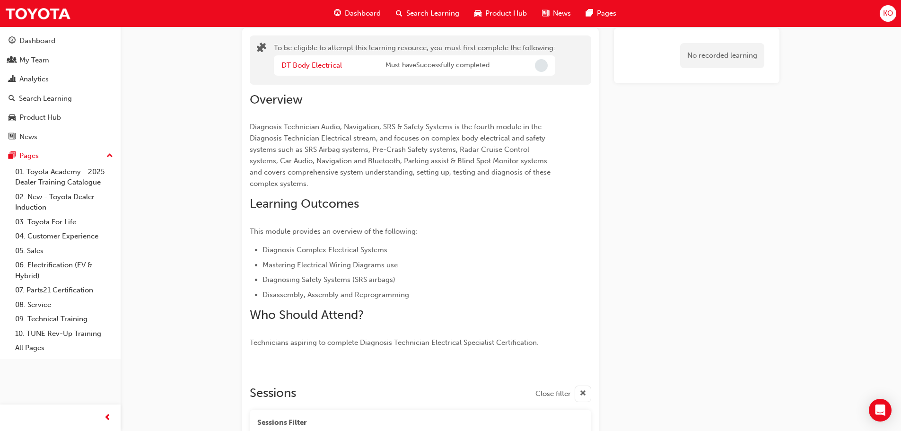
scroll to position [0, 0]
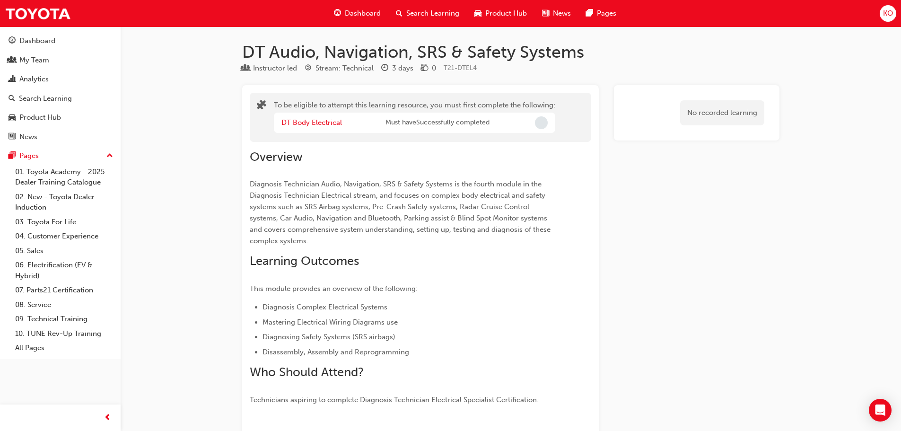
click at [425, 17] on span "Search Learning" at bounding box center [432, 13] width 53 height 11
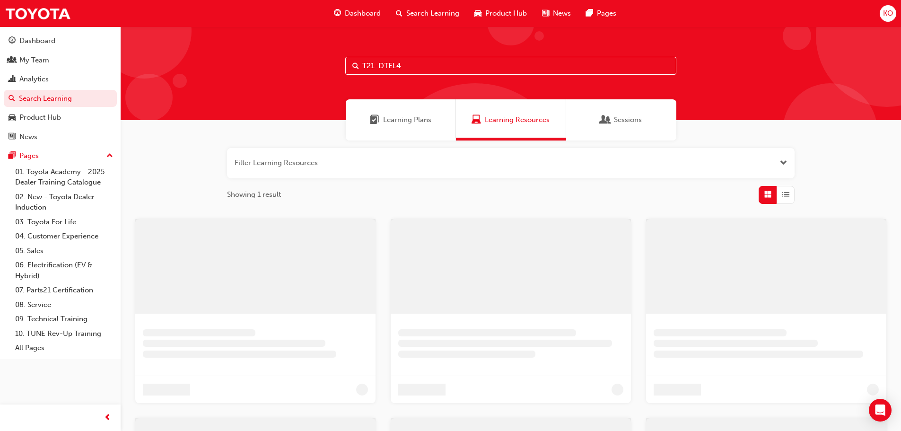
drag, startPoint x: 435, startPoint y: 76, endPoint x: 424, endPoint y: 63, distance: 16.7
click at [425, 64] on div "T21-DTEL4" at bounding box center [511, 73] width 780 height 94
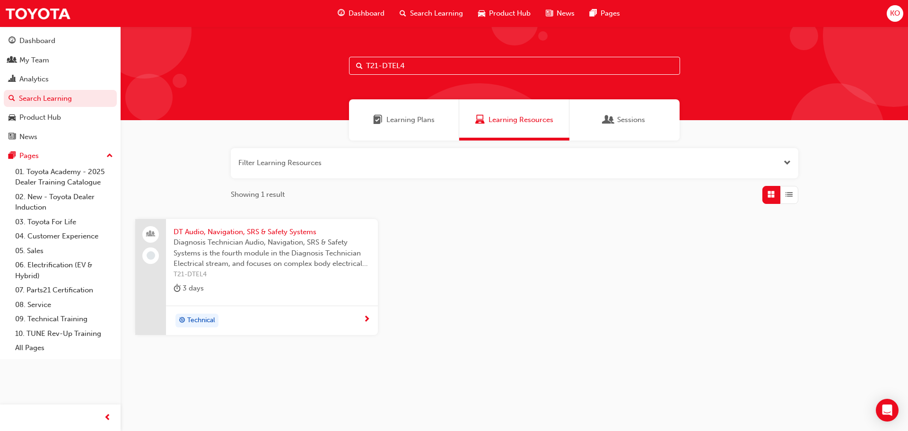
drag, startPoint x: 425, startPoint y: 67, endPoint x: 269, endPoint y: 77, distance: 155.4
click at [262, 82] on div "T21-DTEL4" at bounding box center [514, 73] width 787 height 94
paste input "DT_ELC"
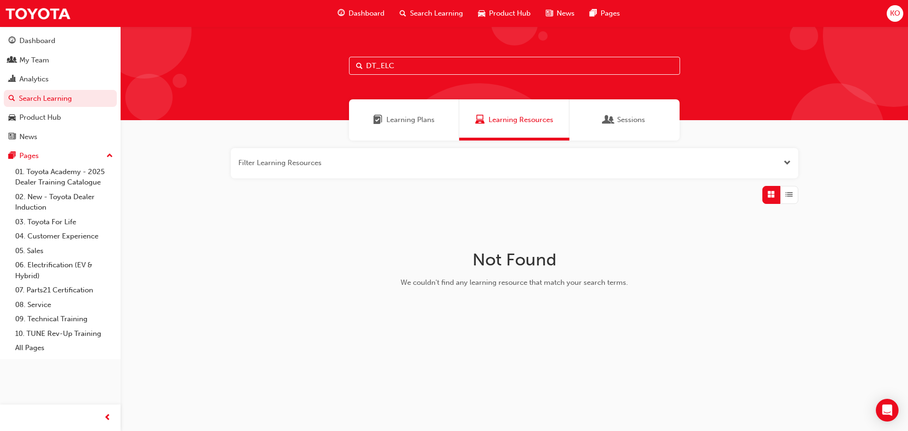
click at [423, 61] on input "DT_ELC" at bounding box center [514, 66] width 331 height 18
drag, startPoint x: 423, startPoint y: 63, endPoint x: 376, endPoint y: 61, distance: 46.8
click at [376, 61] on input "DT_ELC" at bounding box center [514, 66] width 331 height 18
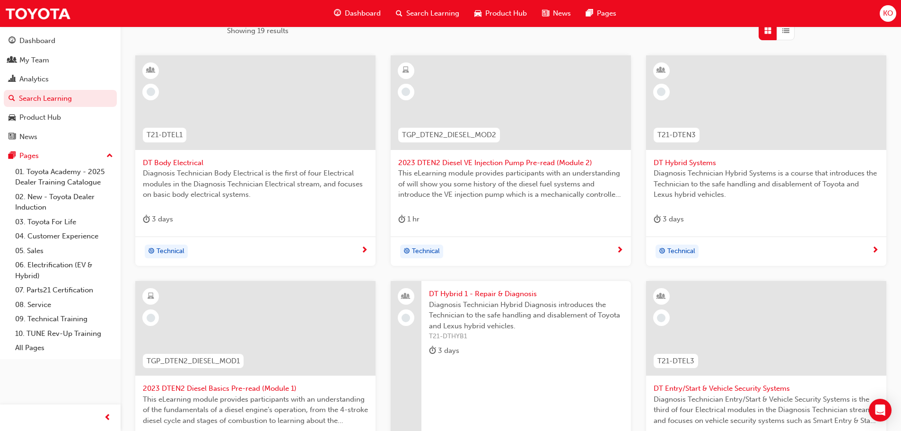
scroll to position [340, 0]
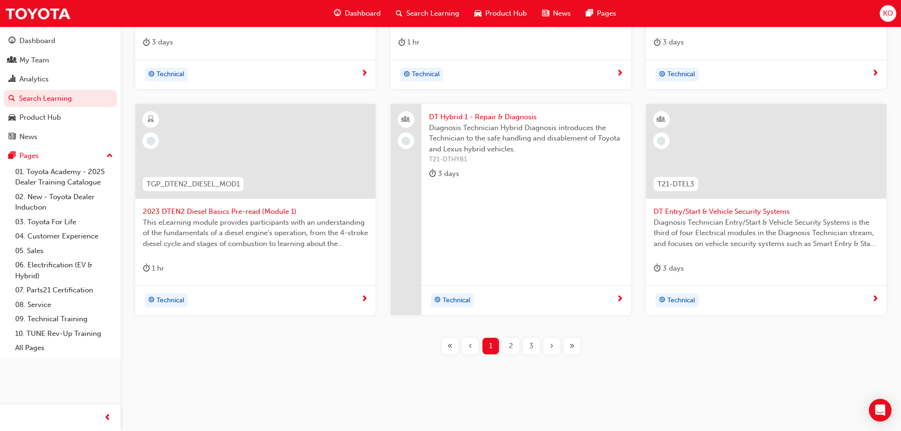
click at [518, 347] on div "2" at bounding box center [511, 346] width 17 height 17
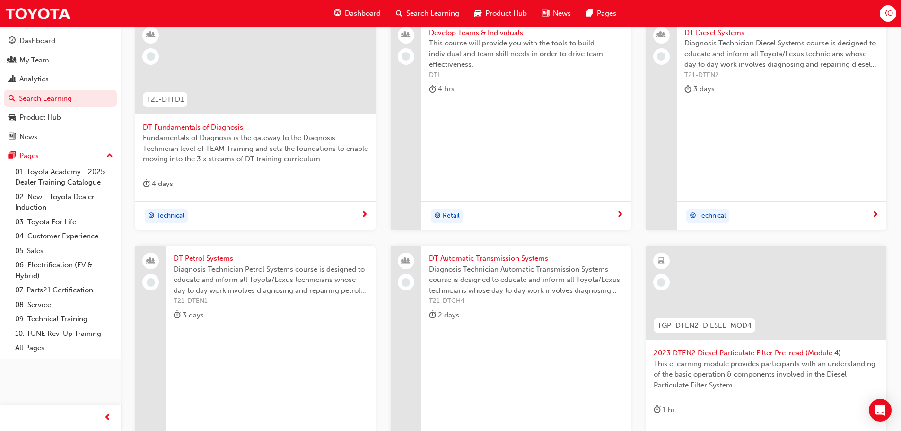
scroll to position [340, 0]
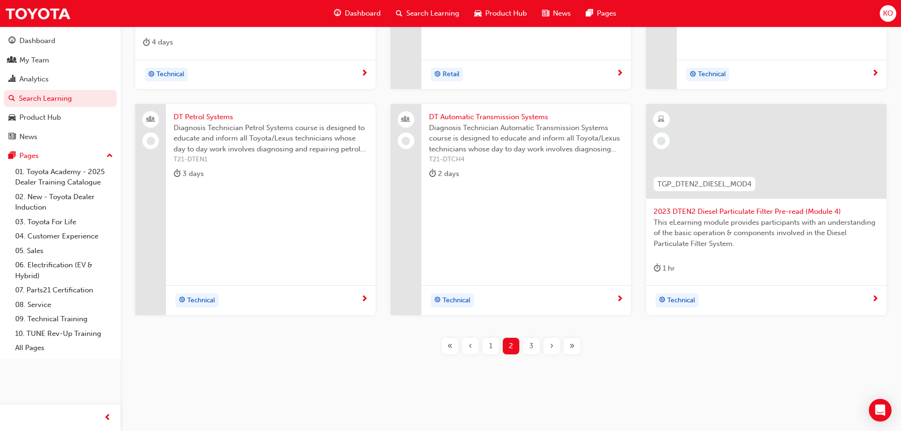
click at [535, 348] on div "3" at bounding box center [531, 346] width 17 height 17
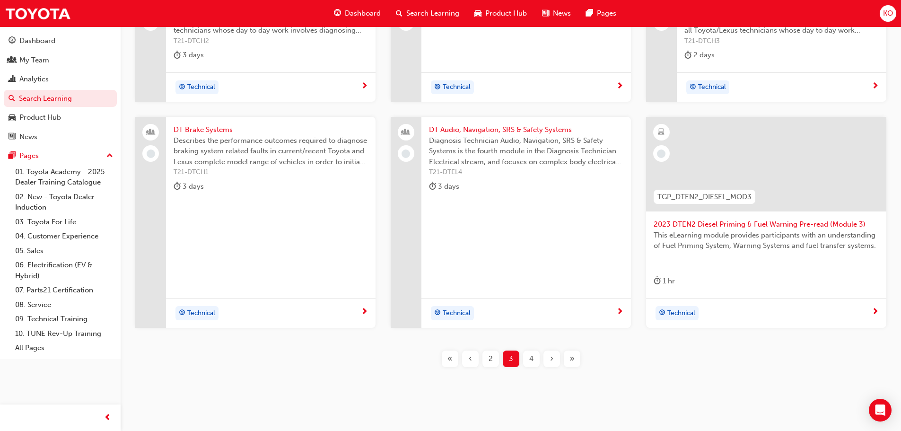
scroll to position [246, 0]
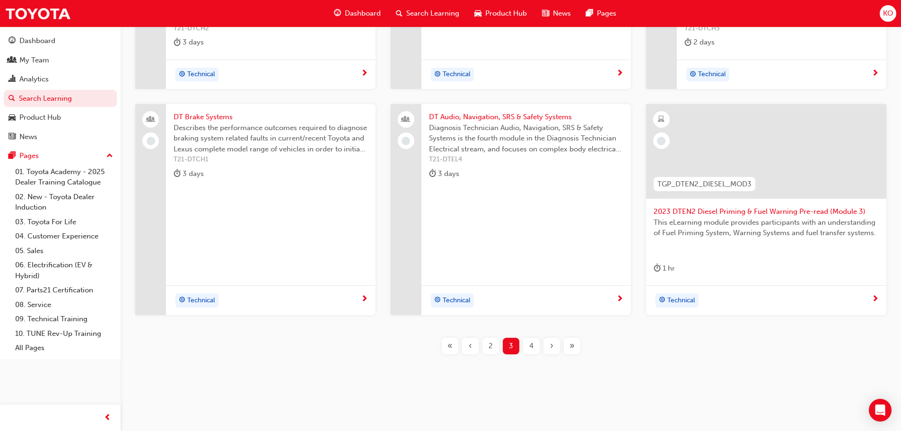
click at [534, 344] on div "4" at bounding box center [531, 346] width 17 height 17
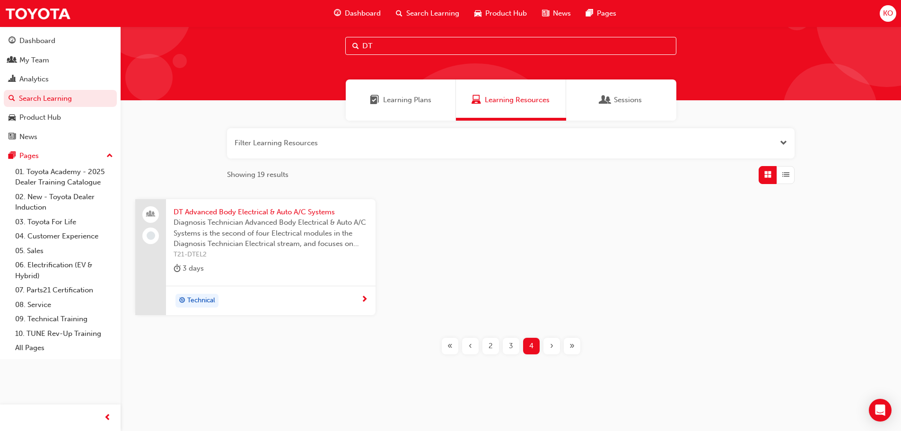
drag, startPoint x: 454, startPoint y: 48, endPoint x: 339, endPoint y: 61, distance: 116.1
click at [339, 61] on div "DT" at bounding box center [511, 54] width 780 height 94
paste input "Electrical Specialist Certification"
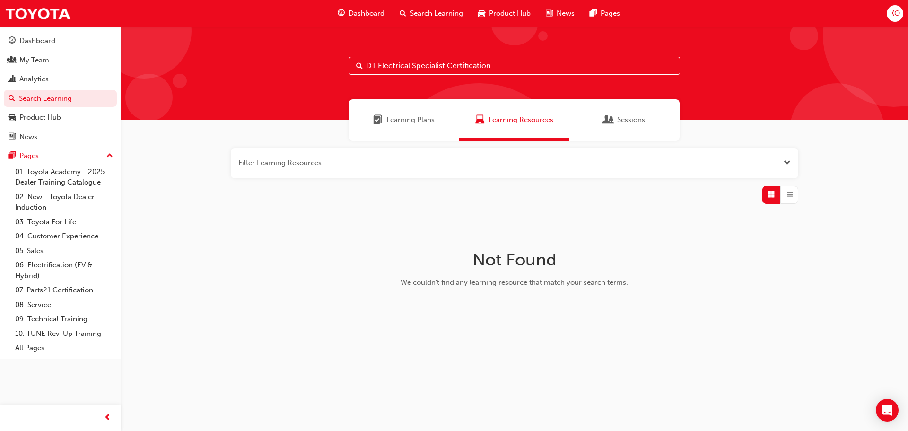
drag, startPoint x: 519, startPoint y: 63, endPoint x: 233, endPoint y: 73, distance: 286.2
click at [228, 77] on div "DT Electrical Specialist Certification" at bounding box center [514, 73] width 787 height 94
paste input "T21-DTEN1"
type input "T21-DTEN1"
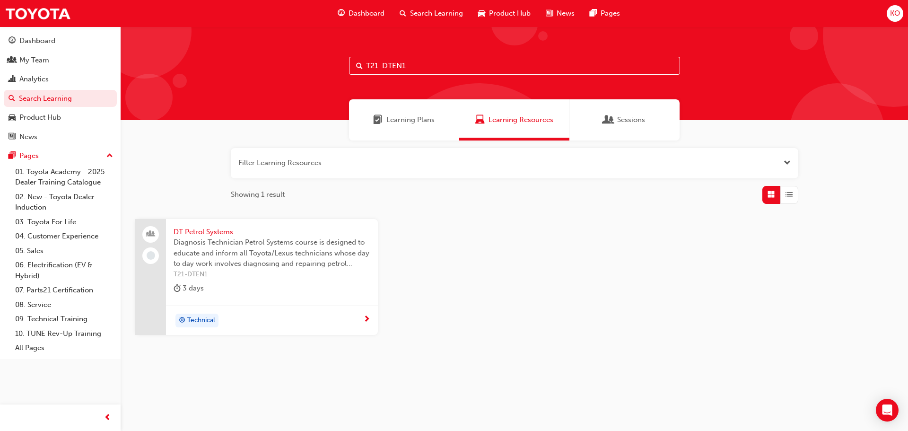
click at [224, 234] on span "DT Petrol Systems" at bounding box center [272, 231] width 197 height 11
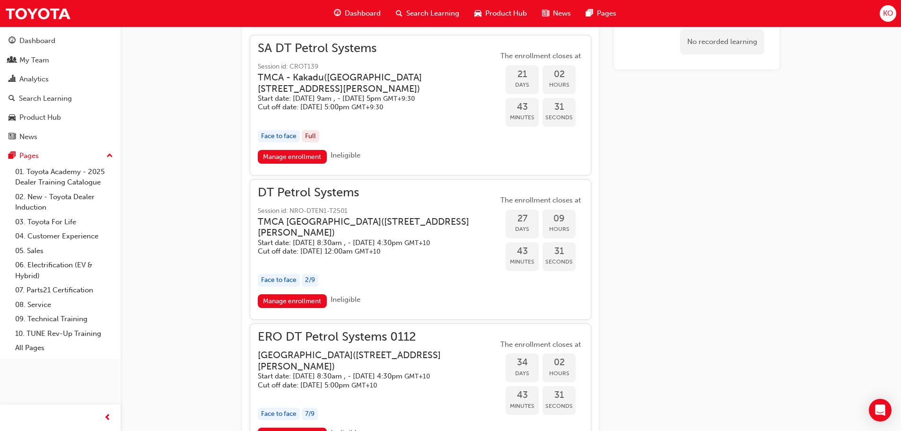
scroll to position [542, 0]
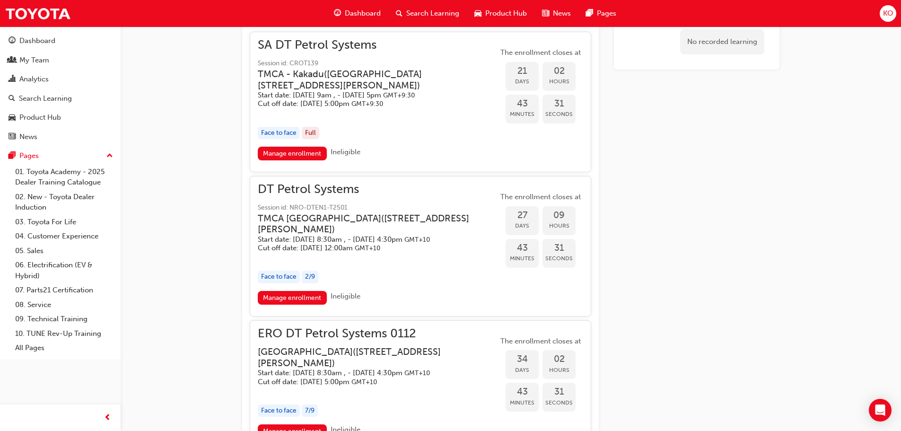
click at [331, 191] on span "DT Petrol Systems" at bounding box center [378, 189] width 240 height 11
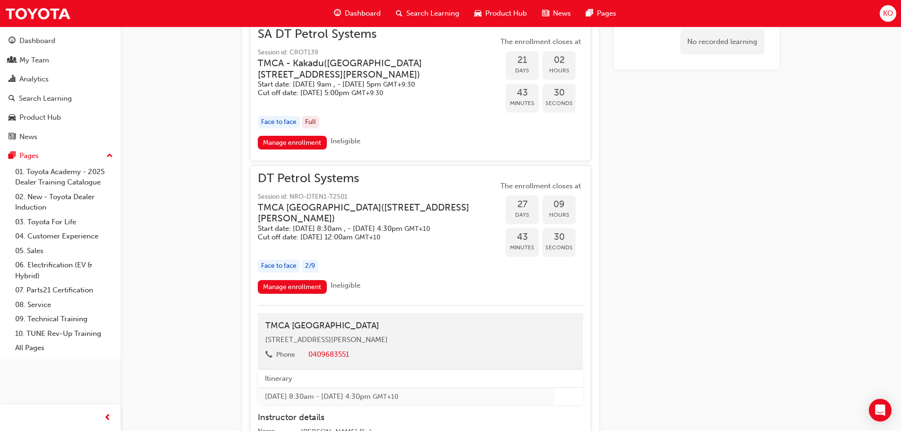
scroll to position [589, 0]
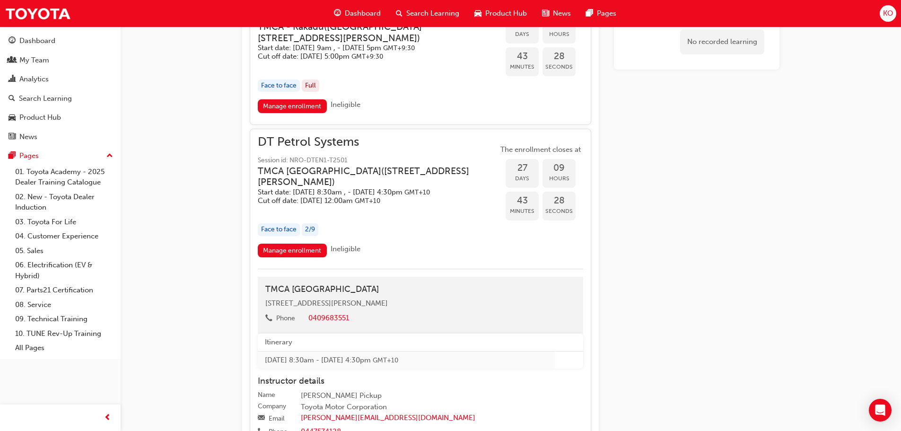
drag, startPoint x: 367, startPoint y: 139, endPoint x: 294, endPoint y: 228, distance: 115.9
click at [273, 146] on span "DT Petrol Systems" at bounding box center [378, 142] width 240 height 11
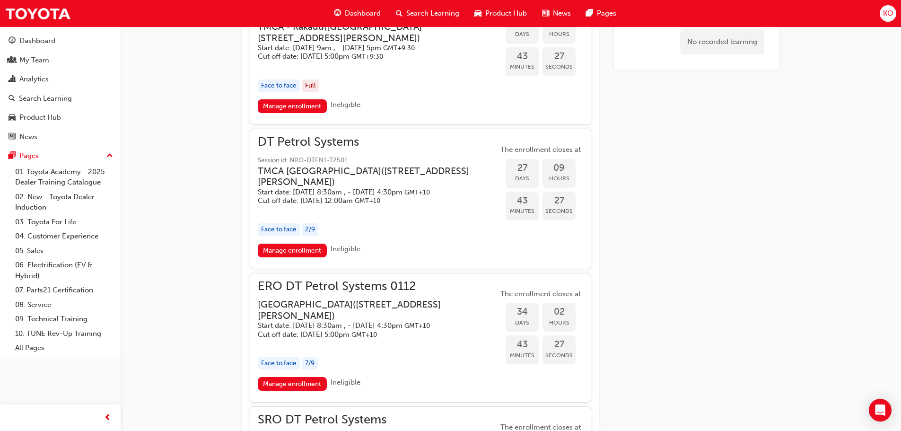
drag, startPoint x: 295, startPoint y: 260, endPoint x: 300, endPoint y: 260, distance: 5.7
click at [295, 257] on link "Manage enrollment" at bounding box center [292, 250] width 69 height 14
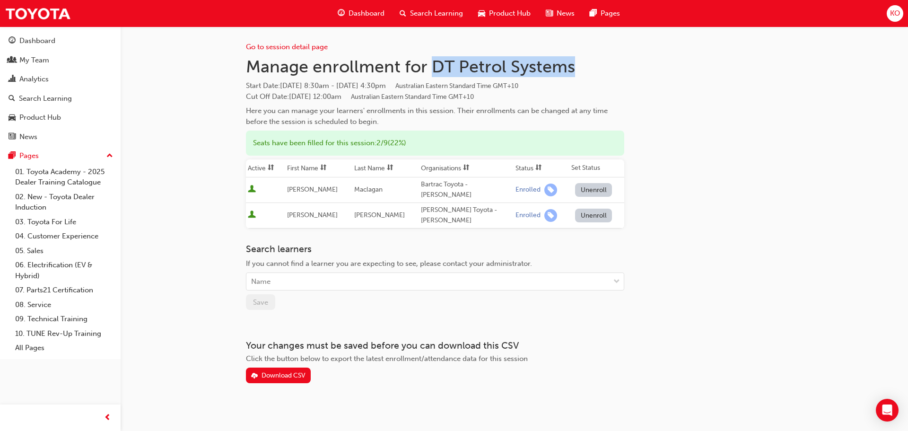
drag, startPoint x: 435, startPoint y: 70, endPoint x: 582, endPoint y: 69, distance: 146.6
click at [582, 69] on h1 "Manage enrollment for DT Petrol Systems" at bounding box center [435, 66] width 378 height 21
copy h1 "DT Petrol Systems"
click at [415, 11] on span "Search Learning" at bounding box center [436, 13] width 53 height 11
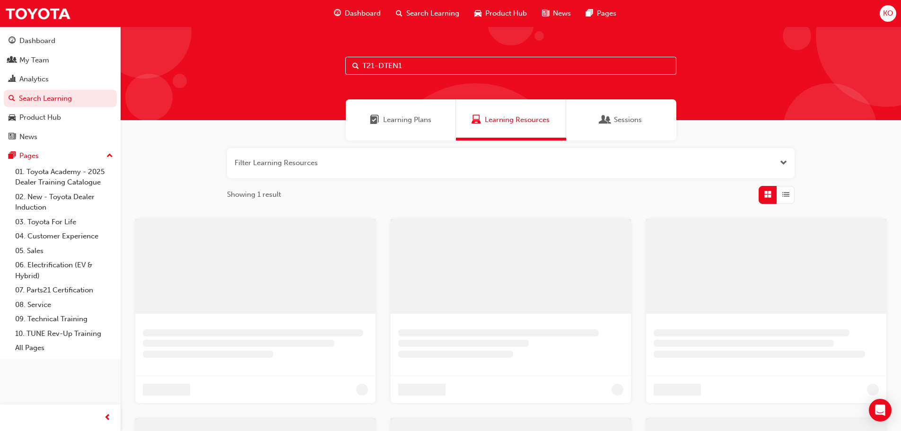
click at [438, 69] on input "T21-DTEN1" at bounding box center [510, 66] width 331 height 18
drag, startPoint x: 432, startPoint y: 66, endPoint x: 239, endPoint y: 65, distance: 192.9
click at [239, 65] on div "T21-DTEN1" at bounding box center [514, 73] width 787 height 94
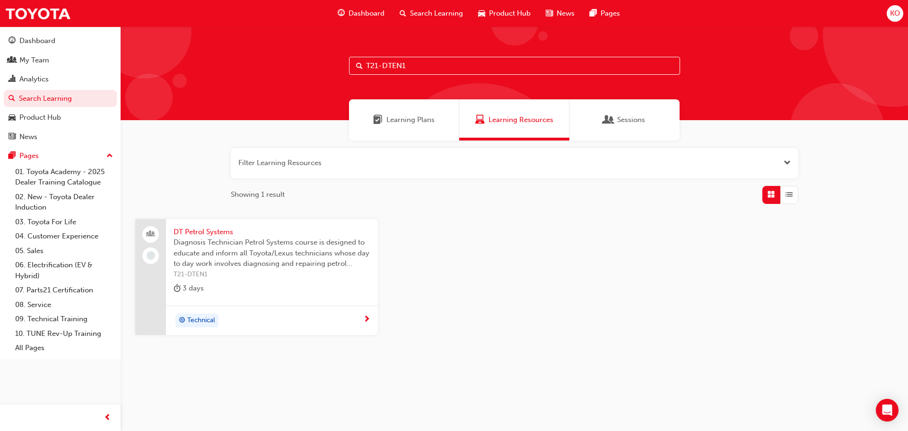
paste input "2"
type input "T21-DTEN2"
click at [218, 232] on span "DT Diesel Systems" at bounding box center [272, 231] width 197 height 11
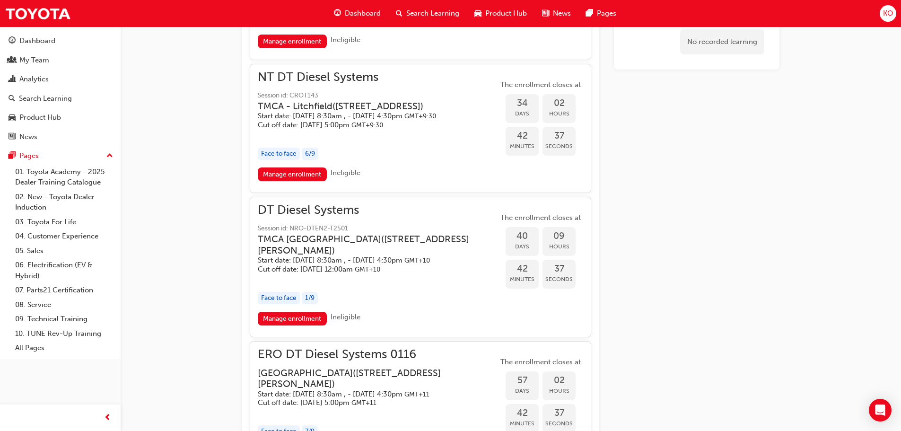
scroll to position [670, 0]
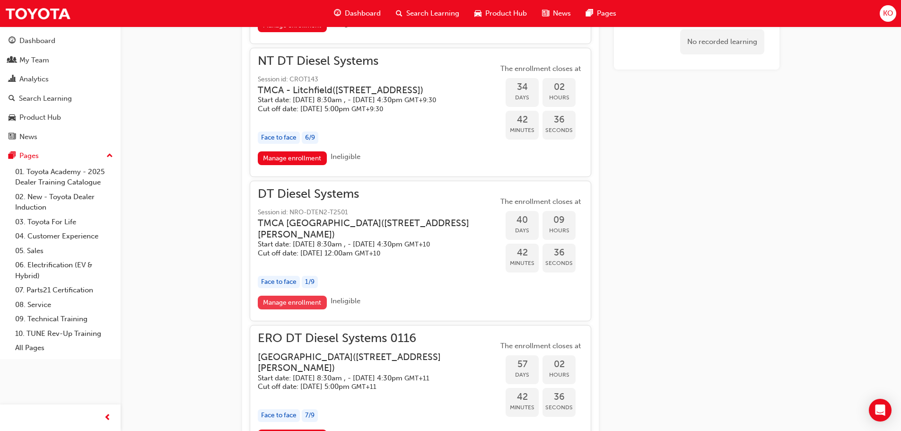
click at [301, 309] on link "Manage enrollment" at bounding box center [292, 302] width 69 height 14
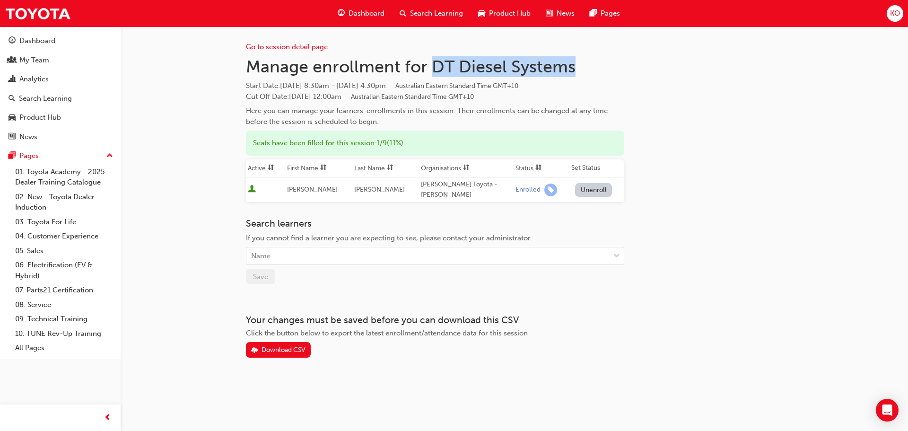
drag, startPoint x: 431, startPoint y: 69, endPoint x: 584, endPoint y: 66, distance: 153.2
click at [584, 66] on h1 "Manage enrollment for DT Diesel Systems" at bounding box center [435, 66] width 378 height 21
copy h1 "DT Diesel Systems"
click at [406, 17] on div "Search Learning" at bounding box center [431, 13] width 78 height 19
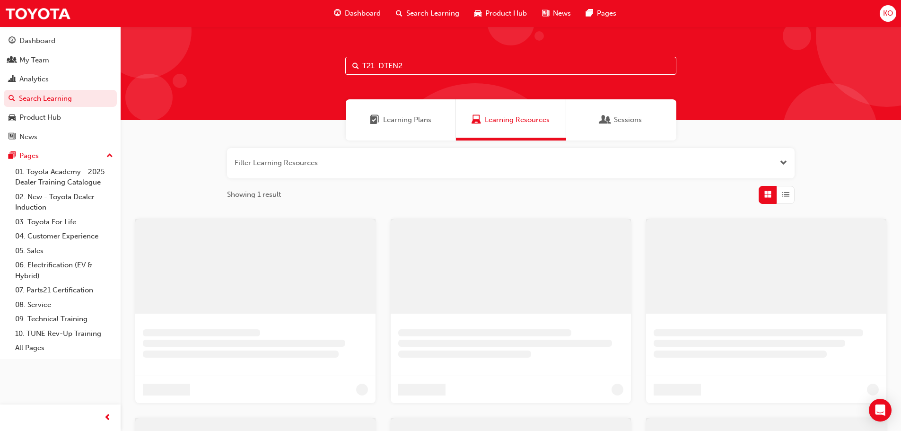
drag, startPoint x: 404, startPoint y: 66, endPoint x: 240, endPoint y: 70, distance: 164.6
click at [240, 70] on div "T21-DTEN2" at bounding box center [511, 73] width 780 height 94
paste input "3"
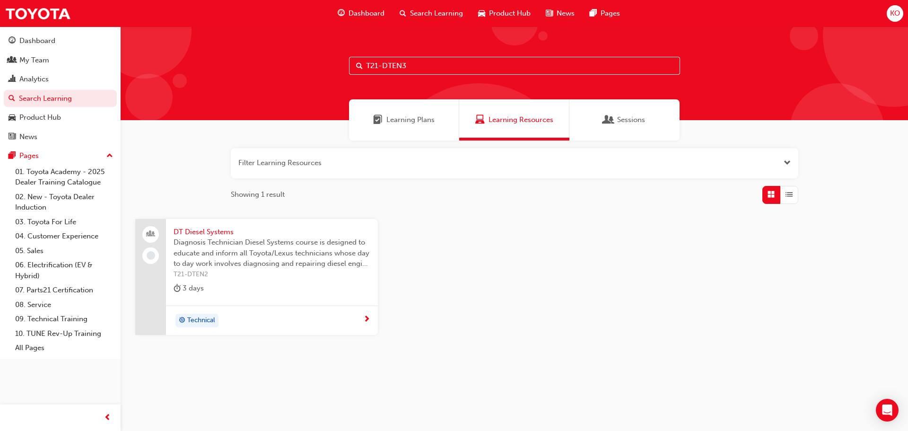
type input "T21-DTEN3"
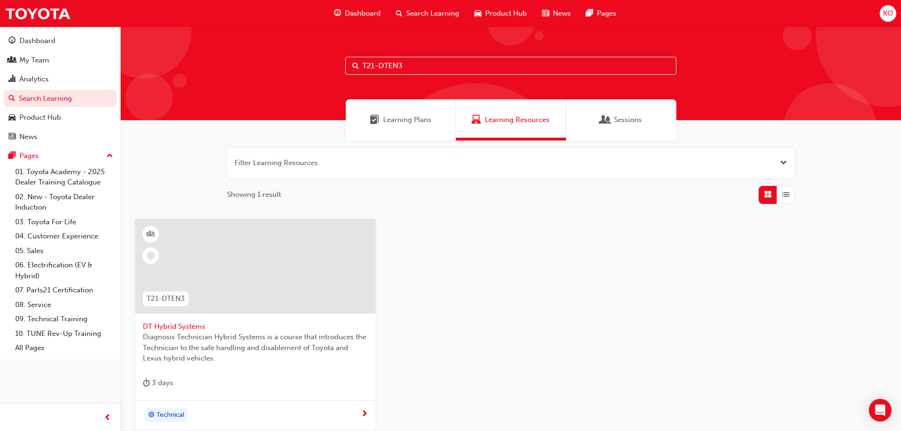
click at [181, 323] on span "DT Hybrid Systems" at bounding box center [255, 326] width 225 height 11
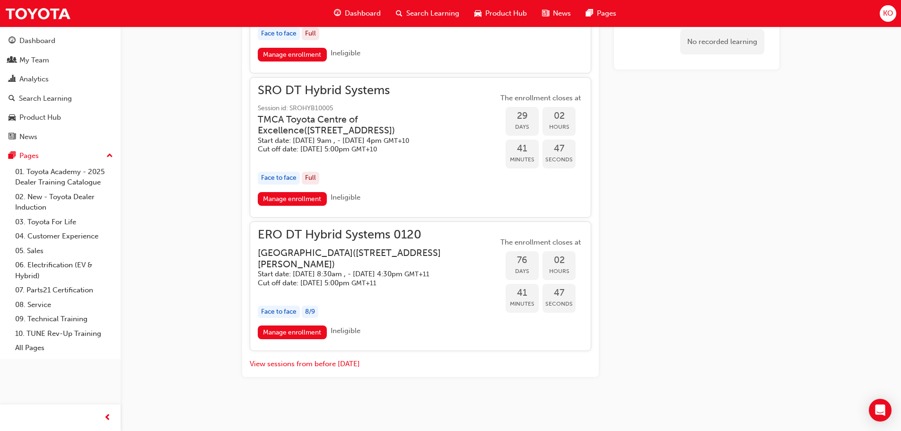
scroll to position [768, 0]
click at [312, 332] on link "Manage enrollment" at bounding box center [292, 332] width 69 height 14
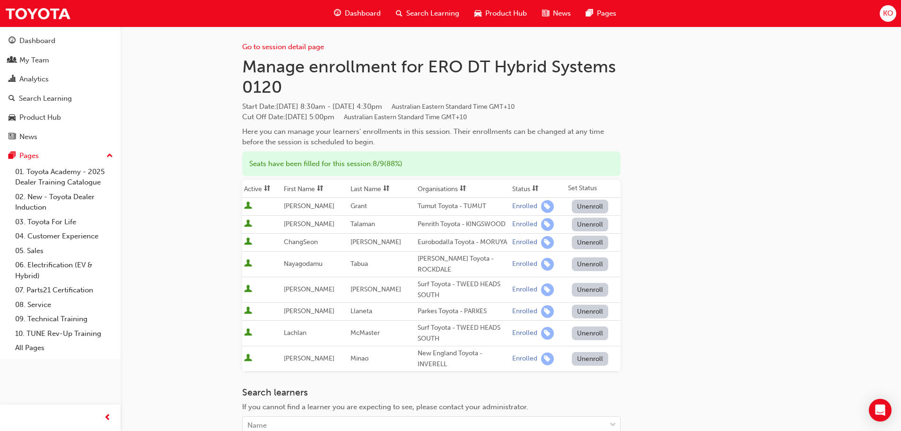
click at [293, 103] on span "Tue 11 Nov 2025, 8:30am - Thu 13 Nov 2025, 4:30pm Australian Eastern Standard T…" at bounding box center [395, 106] width 238 height 9
drag, startPoint x: 293, startPoint y: 103, endPoint x: 333, endPoint y: 105, distance: 39.8
click at [333, 105] on span "Tue 11 Nov 2025, 8:30am - Thu 13 Nov 2025, 4:30pm Australian Eastern Standard T…" at bounding box center [395, 106] width 238 height 9
copy span "11 Nov 2025,"
click at [437, 18] on span "Search Learning" at bounding box center [432, 13] width 53 height 11
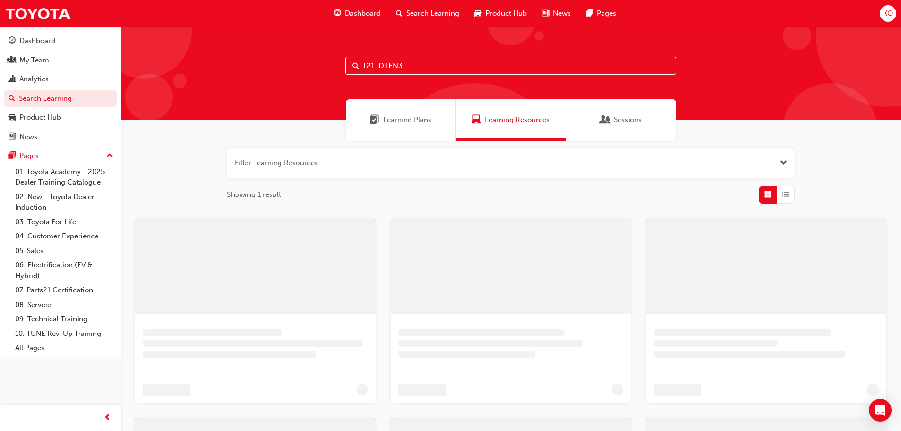
drag, startPoint x: 417, startPoint y: 57, endPoint x: 240, endPoint y: 70, distance: 176.8
click at [230, 75] on div "T21-DTEN3" at bounding box center [511, 73] width 780 height 94
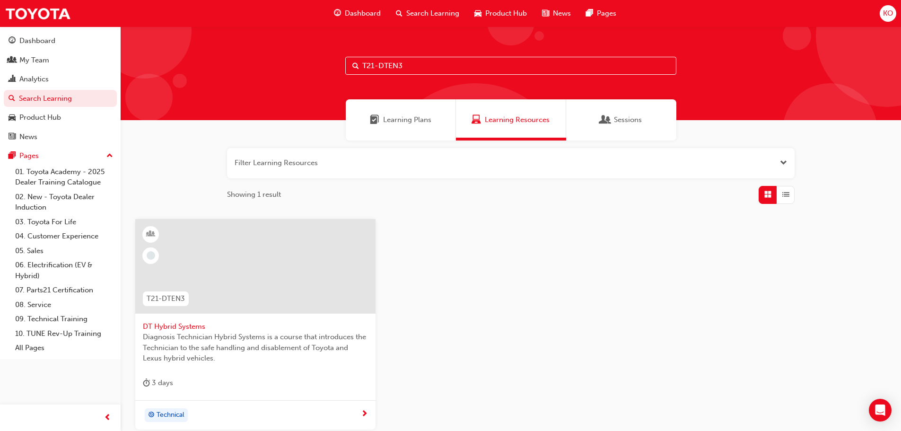
paste input "DT_ENC"
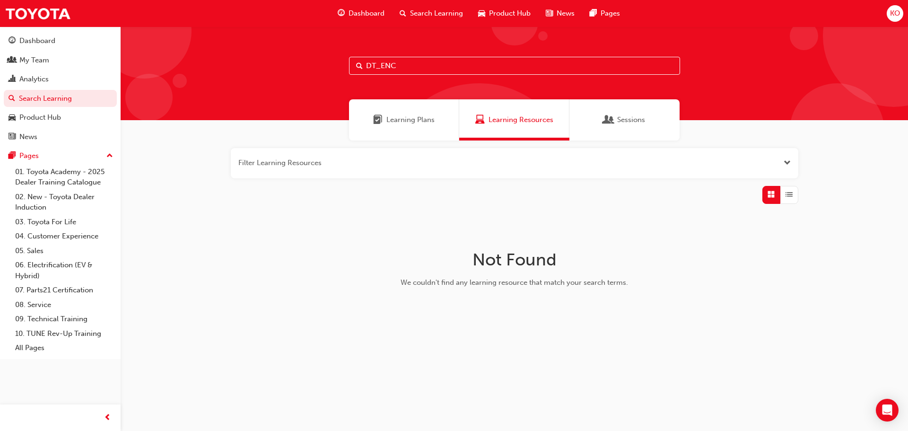
click at [419, 67] on input "DT_ENC" at bounding box center [514, 66] width 331 height 18
drag, startPoint x: 419, startPoint y: 67, endPoint x: 407, endPoint y: 66, distance: 12.8
click at [408, 66] on input "DT_ENC" at bounding box center [514, 66] width 331 height 18
click at [416, 68] on input "DT_ENC" at bounding box center [514, 66] width 331 height 18
drag, startPoint x: 416, startPoint y: 68, endPoint x: 319, endPoint y: 74, distance: 97.6
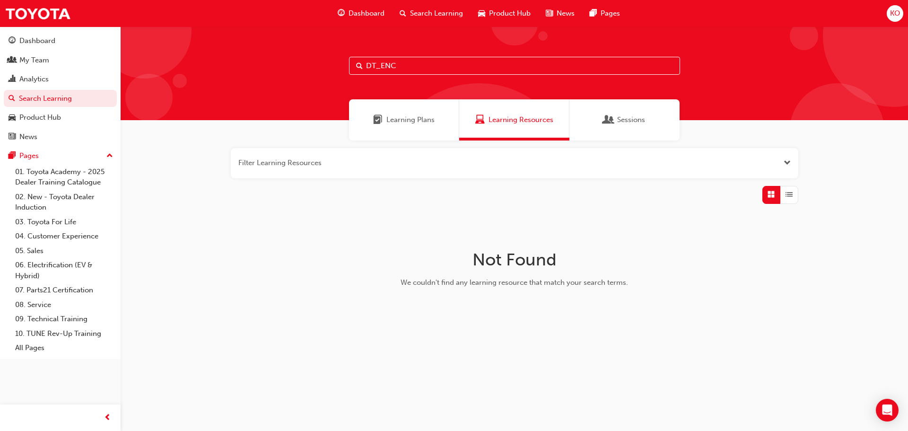
click at [319, 74] on div "DT_ENC" at bounding box center [514, 73] width 787 height 94
paste input "T21-DTCH1"
type input "T21-DTCH1"
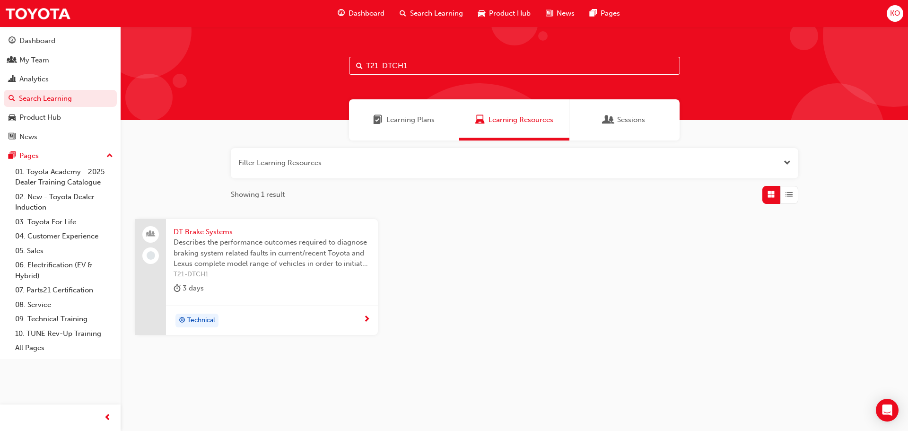
click at [222, 236] on span "DT Brake Systems" at bounding box center [272, 231] width 197 height 11
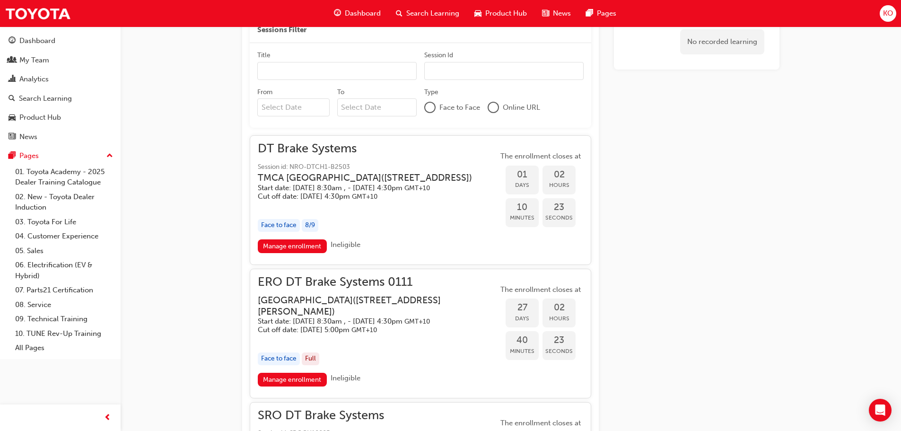
scroll to position [695, 0]
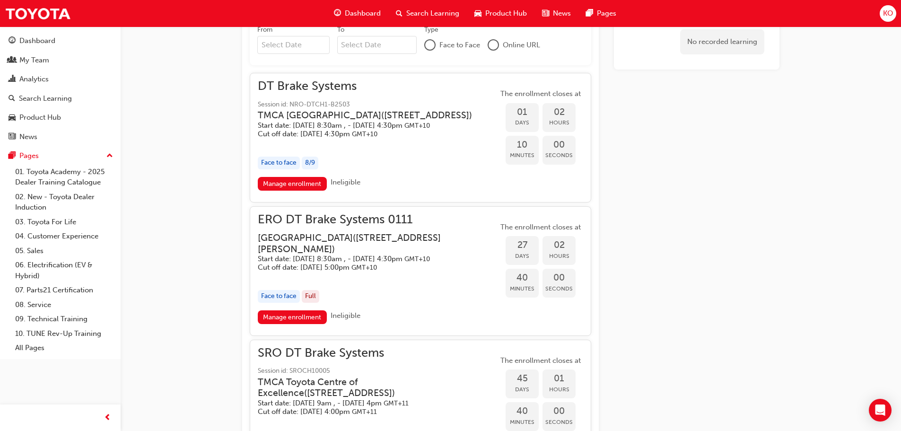
click at [274, 86] on span "DT Brake Systems" at bounding box center [372, 86] width 229 height 11
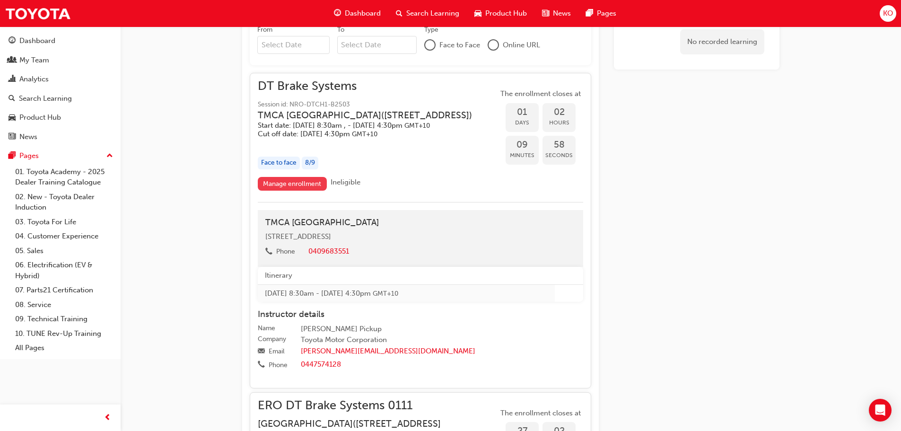
click at [305, 191] on link "Manage enrollment" at bounding box center [292, 184] width 69 height 14
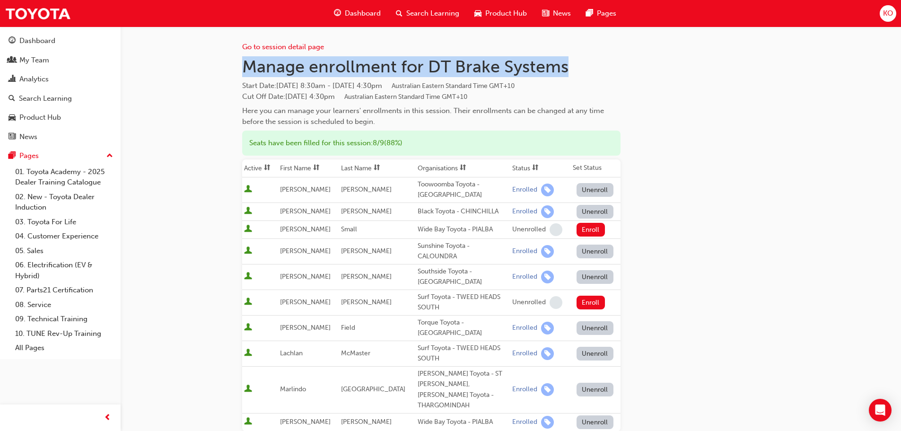
drag, startPoint x: 244, startPoint y: 71, endPoint x: 573, endPoint y: 67, distance: 329.1
click at [573, 67] on h1 "Manage enrollment for DT Brake Systems" at bounding box center [431, 66] width 378 height 21
copy h1 "Manage enrollment for DT Brake Systems"
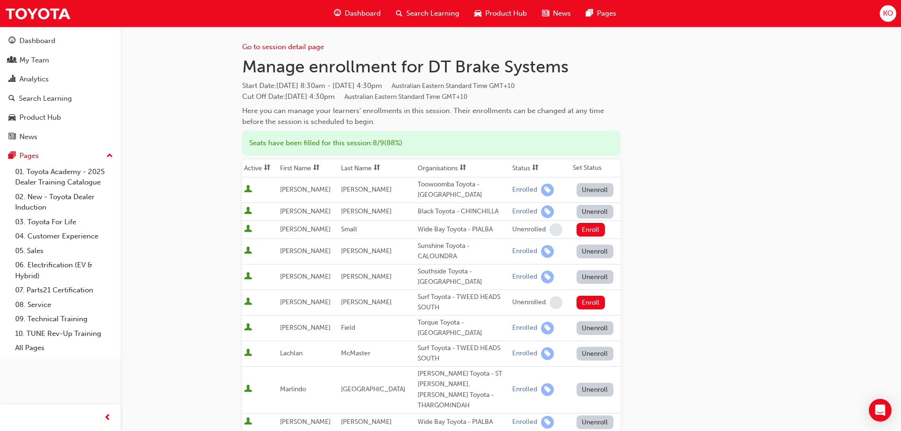
click at [413, 44] on div "Go to session detail page" at bounding box center [431, 39] width 378 height 26
click at [456, 4] on div "Search Learning" at bounding box center [427, 13] width 78 height 19
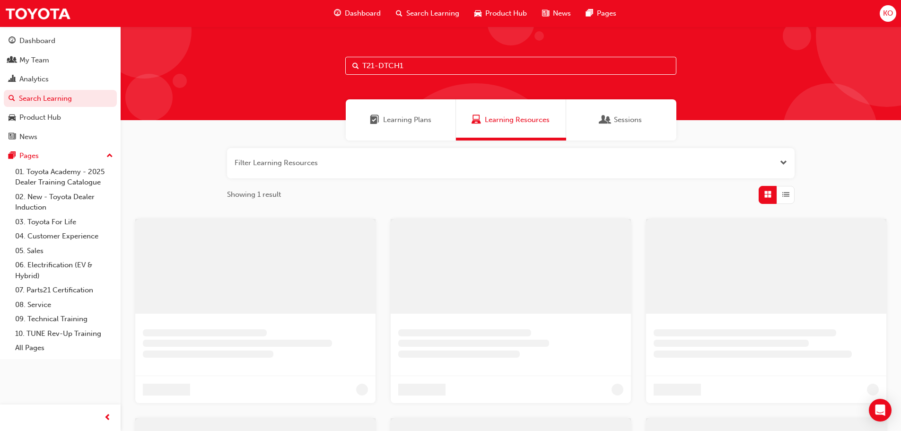
drag, startPoint x: 462, startPoint y: 74, endPoint x: 233, endPoint y: 80, distance: 229.4
click at [249, 81] on div "T21-DTCH1" at bounding box center [511, 73] width 780 height 94
click at [228, 81] on div "T21-DTCH1" at bounding box center [511, 73] width 780 height 94
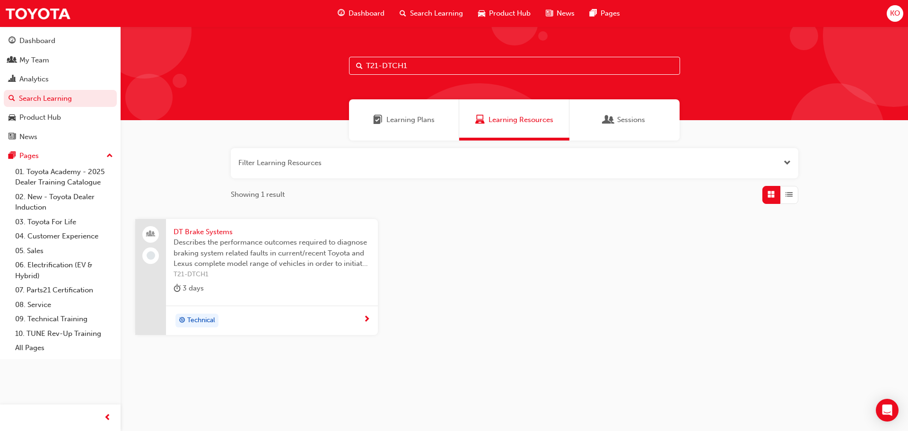
drag, startPoint x: 422, startPoint y: 58, endPoint x: 254, endPoint y: 74, distance: 168.6
click at [255, 74] on div "T21-DTCH1" at bounding box center [514, 73] width 787 height 94
paste input "GCS"
type input "GCS"
click at [241, 236] on span "Technical Advisor Training" at bounding box center [272, 231] width 197 height 11
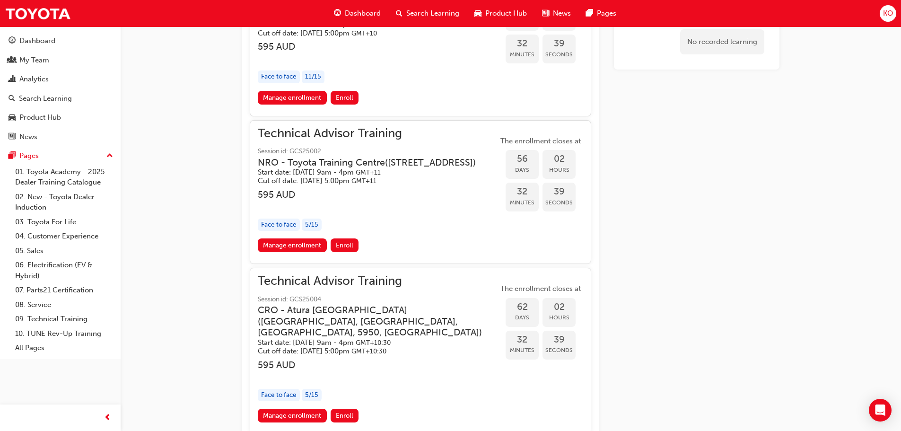
scroll to position [993, 0]
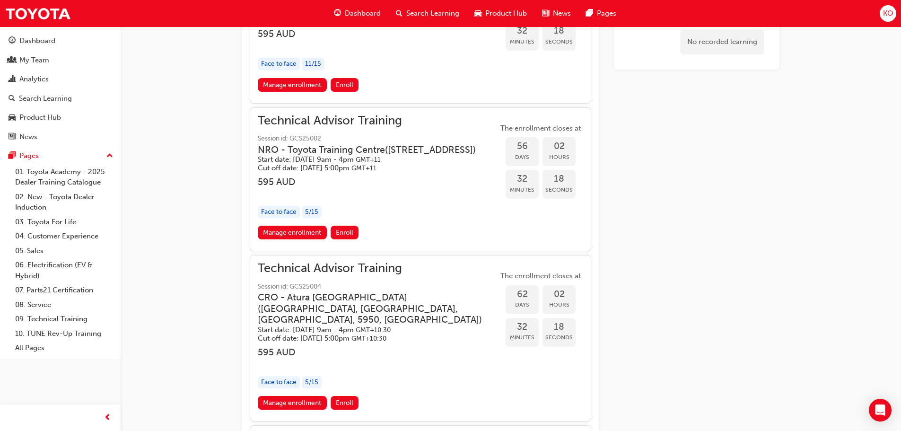
click at [358, 126] on span "Technical Advisor Training" at bounding box center [374, 120] width 233 height 11
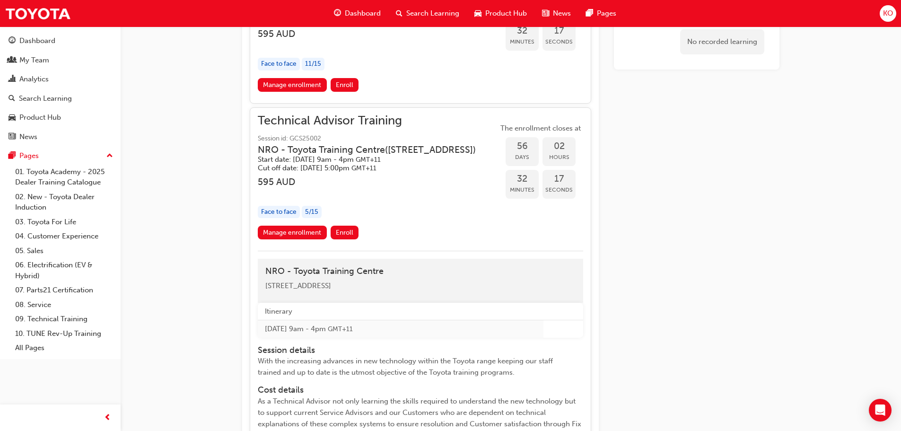
click at [361, 144] on div "Technical Advisor Training Session id: GCS25002 NRO - Toyota Training Centre ( …" at bounding box center [374, 143] width 233 height 57
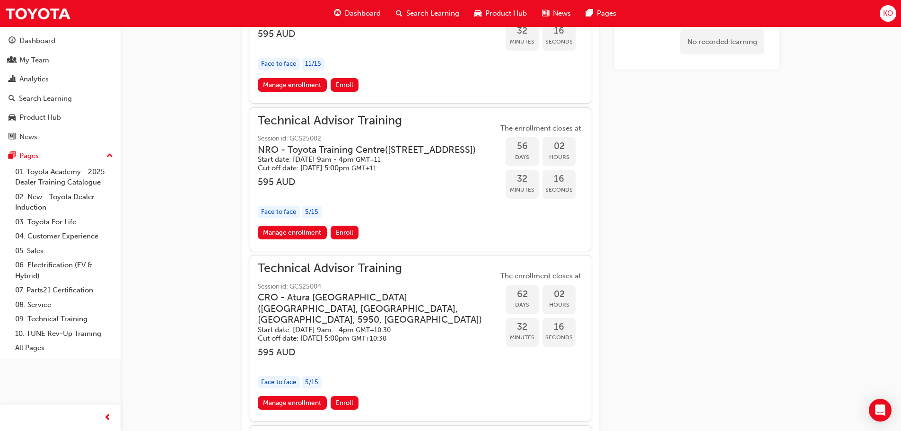
click at [370, 126] on span "Technical Advisor Training" at bounding box center [374, 120] width 233 height 11
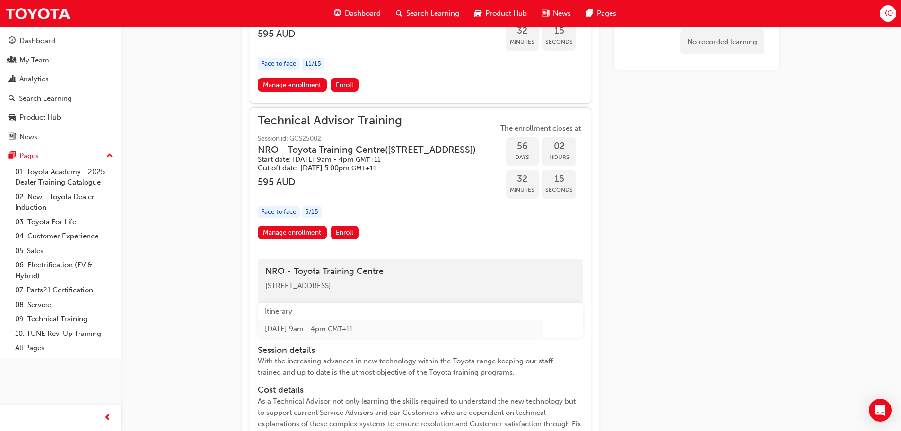
click at [312, 239] on link "Manage enrollment" at bounding box center [292, 233] width 69 height 14
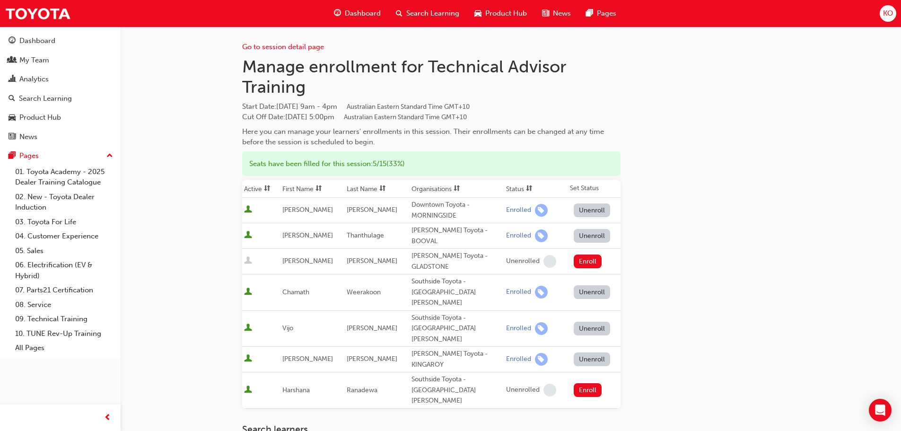
click at [249, 69] on h1 "Manage enrollment for Technical Advisor Training" at bounding box center [431, 76] width 378 height 41
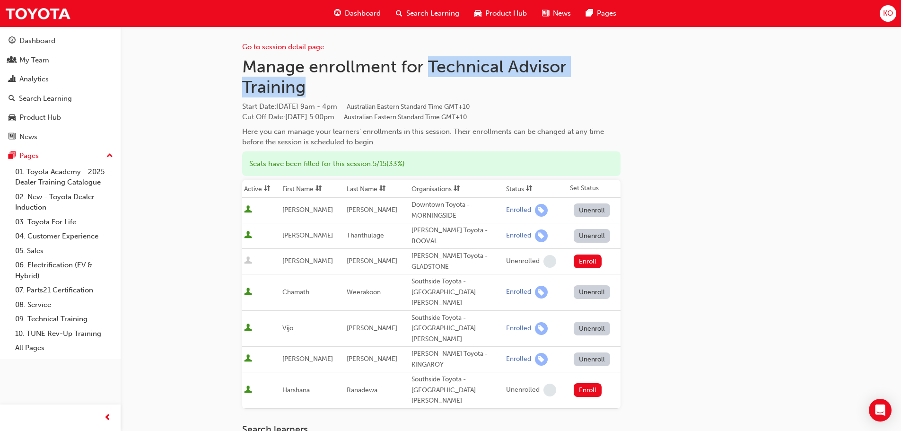
drag, startPoint x: 426, startPoint y: 64, endPoint x: 445, endPoint y: 96, distance: 37.1
click at [442, 95] on h1 "Manage enrollment for Technical Advisor Training" at bounding box center [431, 76] width 378 height 41
copy h1 "Technical Advisor Training"
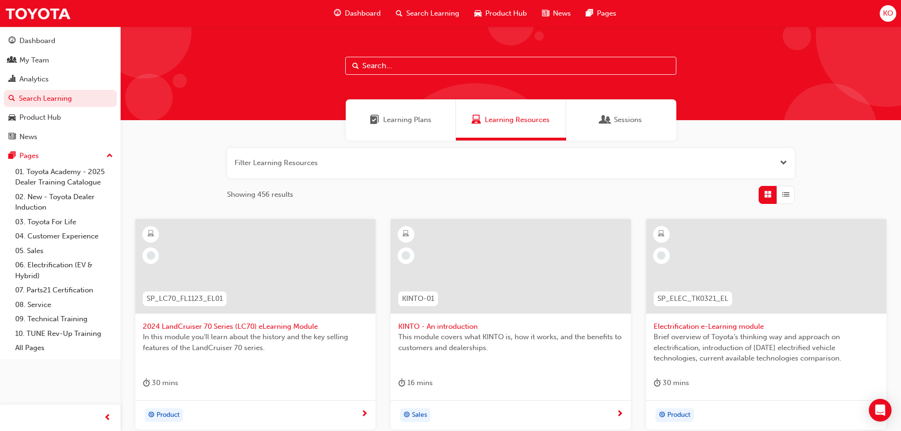
click at [415, 66] on input "text" at bounding box center [510, 66] width 331 height 18
paste input "(T21-DTCH2"
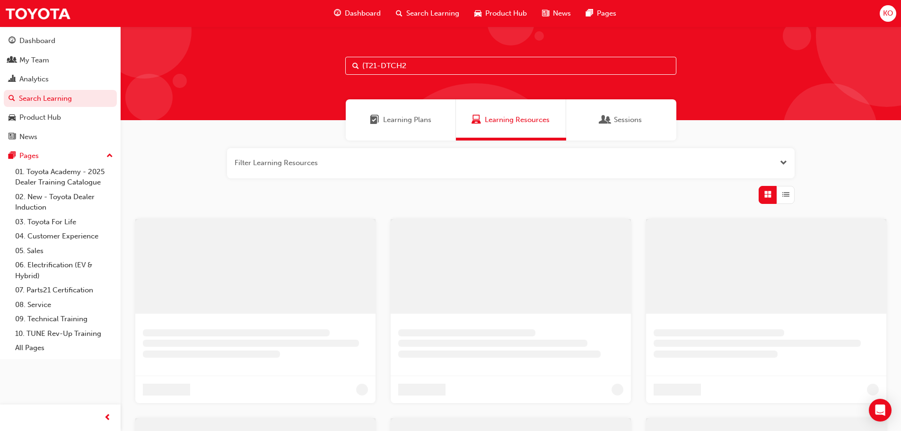
drag, startPoint x: 359, startPoint y: 62, endPoint x: 264, endPoint y: 69, distance: 95.2
click at [264, 70] on div "(T21-DTCH2" at bounding box center [511, 73] width 780 height 94
type input "T21-DTCH2"
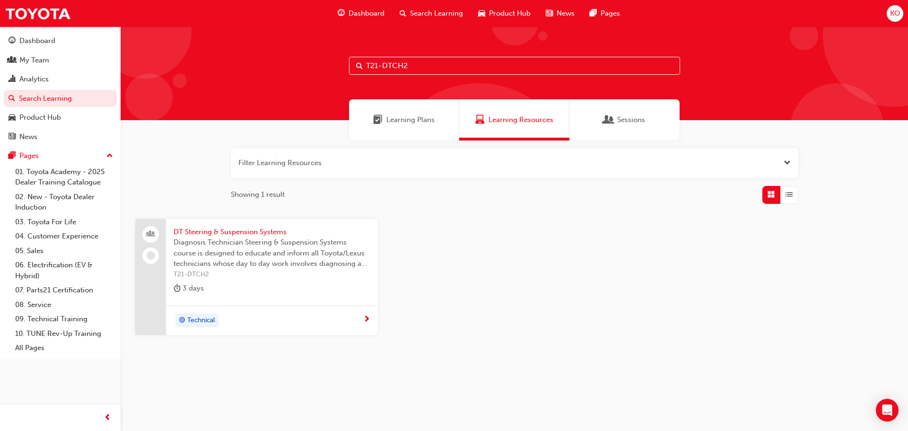
click at [280, 236] on span "DT Steering & Suspension Systems" at bounding box center [272, 231] width 197 height 11
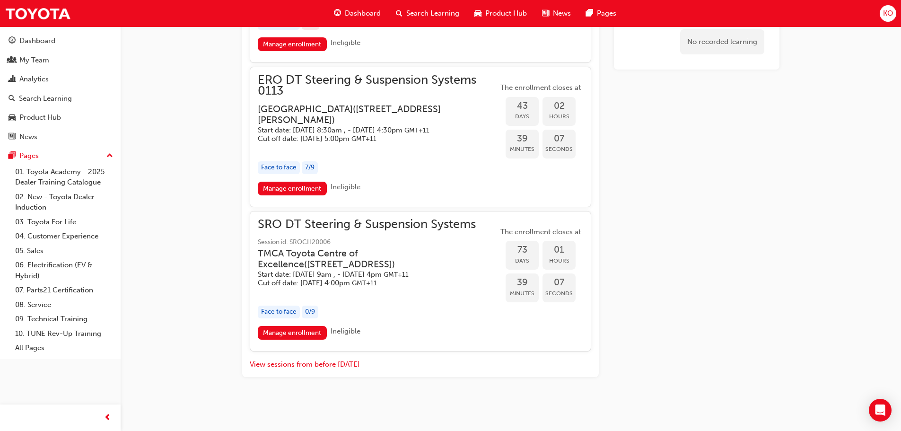
scroll to position [972, 0]
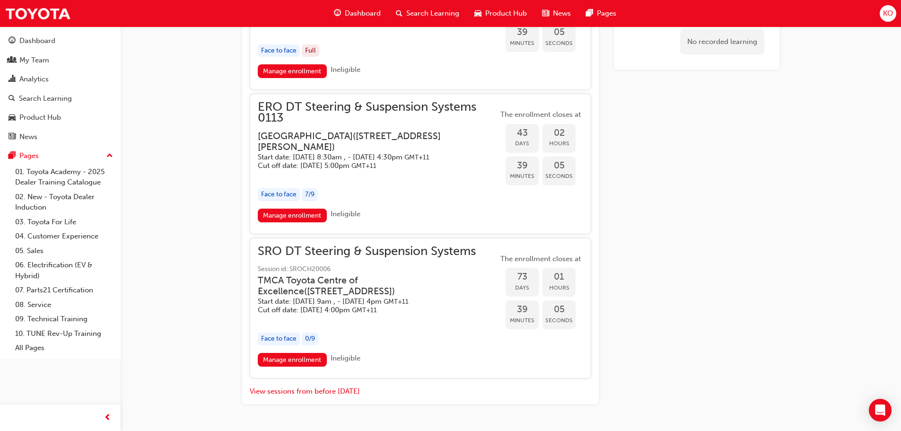
click at [360, 123] on span "ERO DT Steering & Suspension Systems 0113" at bounding box center [378, 112] width 240 height 21
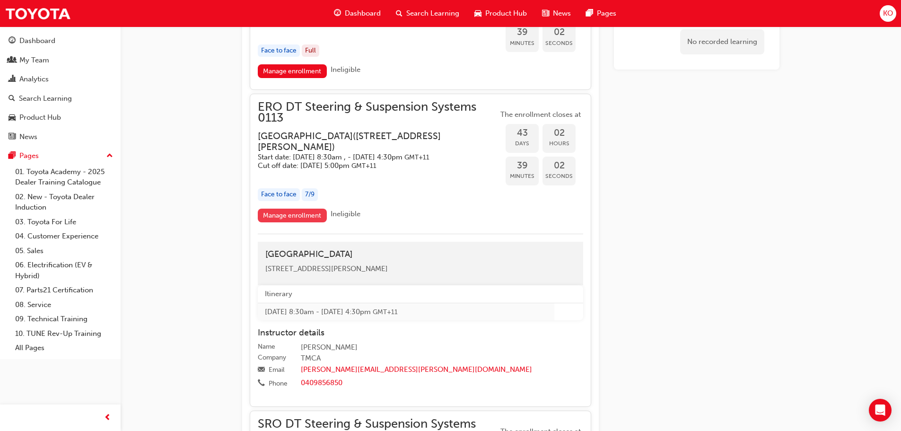
click at [295, 222] on link "Manage enrollment" at bounding box center [292, 215] width 69 height 14
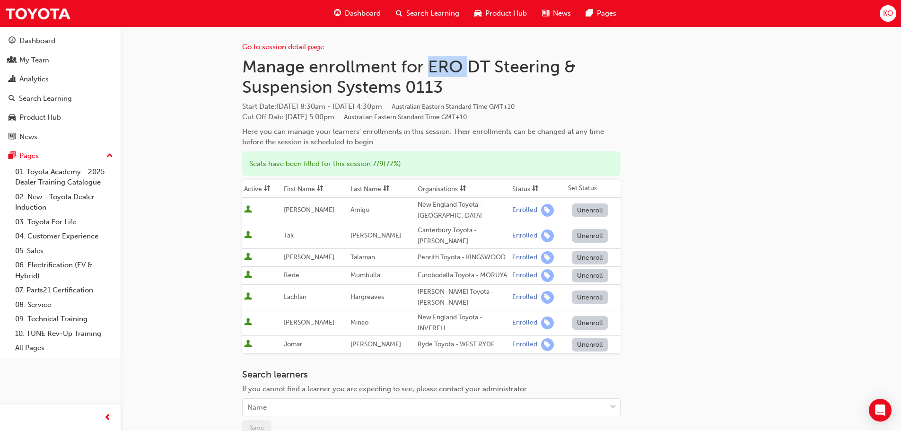
drag, startPoint x: 431, startPoint y: 68, endPoint x: 465, endPoint y: 69, distance: 34.1
click at [465, 69] on h1 "Manage enrollment for ERO DT Steering & Suspension Systems 0113" at bounding box center [431, 76] width 378 height 41
click at [471, 69] on h1 "Manage enrollment for ERO DT Steering & Suspension Systems 0113" at bounding box center [431, 76] width 378 height 41
click at [473, 67] on h1 "Manage enrollment for ERO DT Steering & Suspension Systems 0113" at bounding box center [431, 76] width 378 height 41
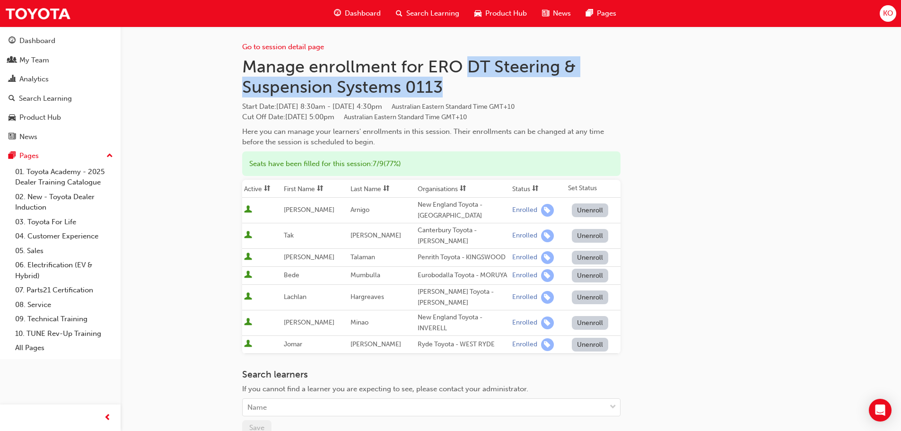
drag, startPoint x: 471, startPoint y: 67, endPoint x: 442, endPoint y: 92, distance: 37.9
click at [442, 92] on h1 "Manage enrollment for ERO DT Steering & Suspension Systems 0113" at bounding box center [431, 76] width 378 height 41
copy h1 "DT Steering & Suspension Systems 0113"
click at [264, 44] on link "Go to session detail page" at bounding box center [283, 47] width 82 height 9
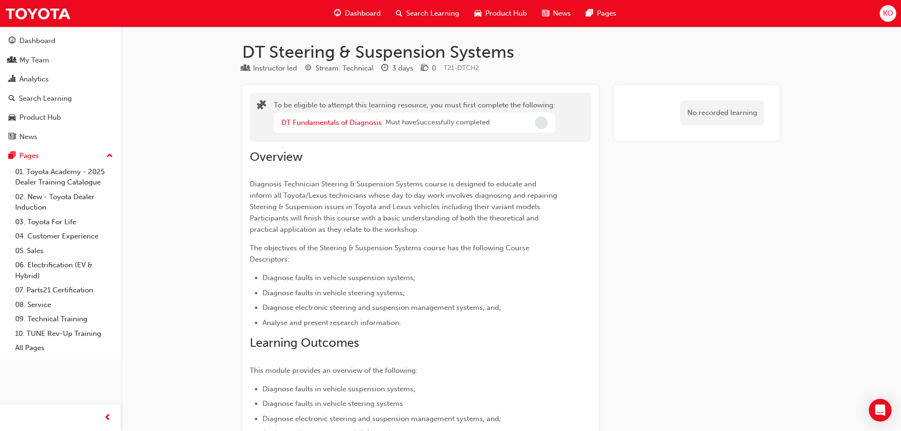
drag, startPoint x: 646, startPoint y: 204, endPoint x: 604, endPoint y: 94, distance: 118.2
drag, startPoint x: 582, startPoint y: 156, endPoint x: 541, endPoint y: 40, distance: 123.8
click at [431, 20] on div "Search Learning" at bounding box center [427, 13] width 78 height 19
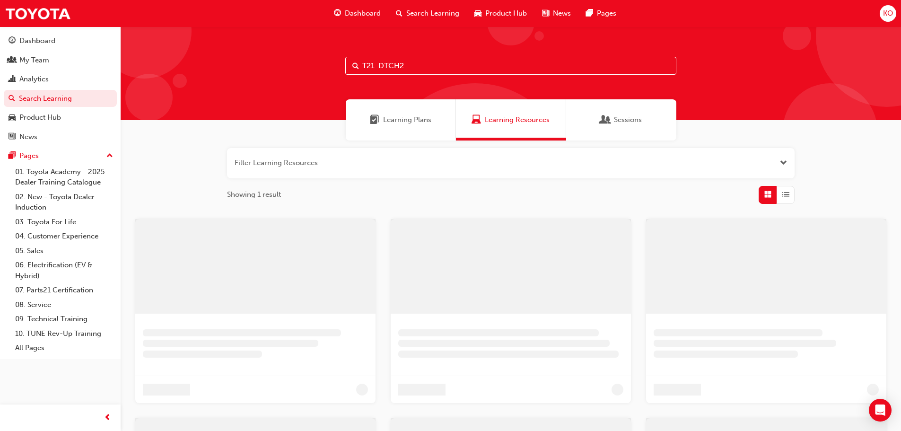
click at [445, 65] on input "T21-DTCH2" at bounding box center [510, 66] width 331 height 18
drag, startPoint x: 445, startPoint y: 65, endPoint x: 263, endPoint y: 71, distance: 182.1
click at [263, 71] on div "T21-DTCH2" at bounding box center [511, 73] width 780 height 94
paste input "3"
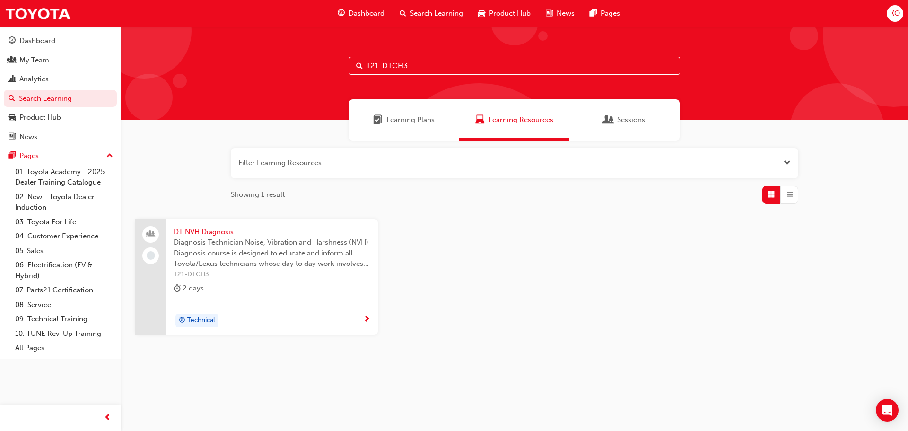
type input "T21-DTCH3"
click at [226, 229] on span "DT NVH Diagnosis" at bounding box center [272, 231] width 197 height 11
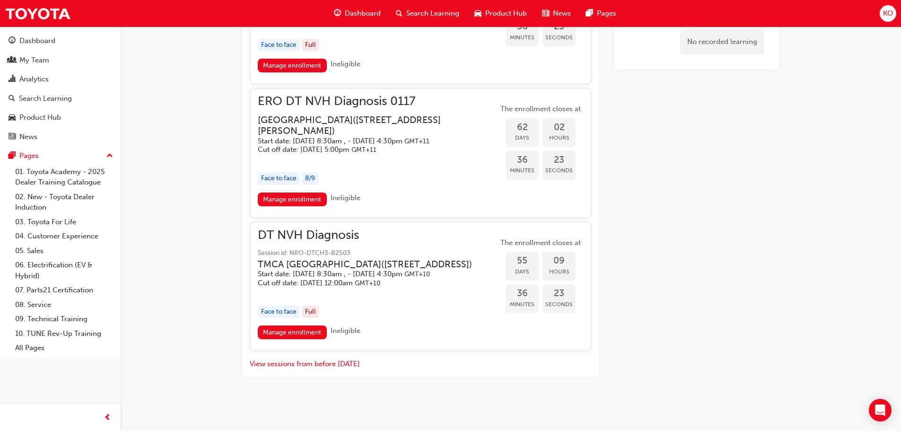
scroll to position [1143, 0]
click at [288, 206] on link "Manage enrollment" at bounding box center [292, 199] width 69 height 14
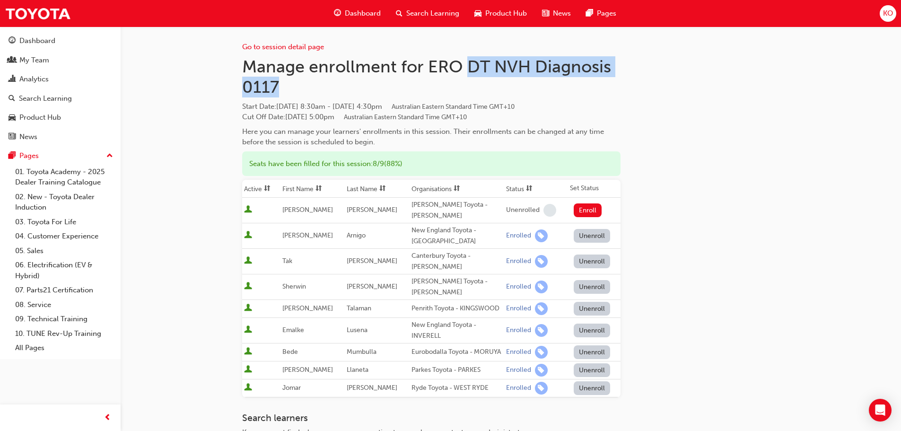
drag, startPoint x: 473, startPoint y: 71, endPoint x: 495, endPoint y: 93, distance: 31.4
click at [495, 93] on h1 "Manage enrollment for ERO DT NVH Diagnosis 0117" at bounding box center [431, 76] width 378 height 41
click at [413, 60] on h1 "Manage enrollment for ERO DT NVH Diagnosis 0117" at bounding box center [431, 76] width 378 height 41
click at [422, 22] on div "Search Learning" at bounding box center [427, 13] width 78 height 19
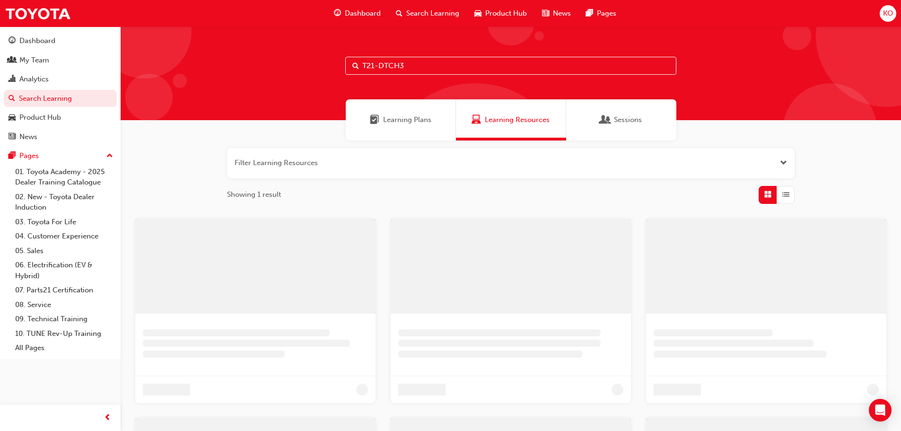
drag, startPoint x: 426, startPoint y: 63, endPoint x: 248, endPoint y: 74, distance: 178.6
click at [248, 74] on div "T21-DTCH3" at bounding box center [511, 73] width 780 height 94
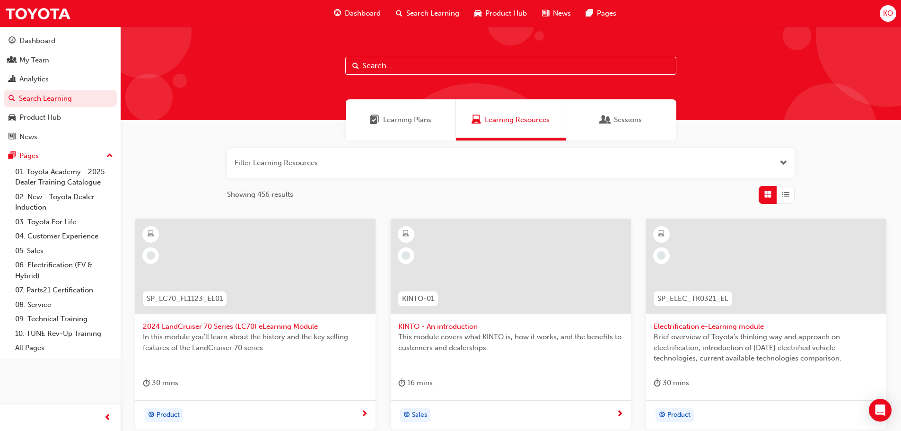
click at [373, 71] on input "text" at bounding box center [510, 66] width 331 height 18
paste input "T21-DTCH4"
type input "T21-DTCH4"
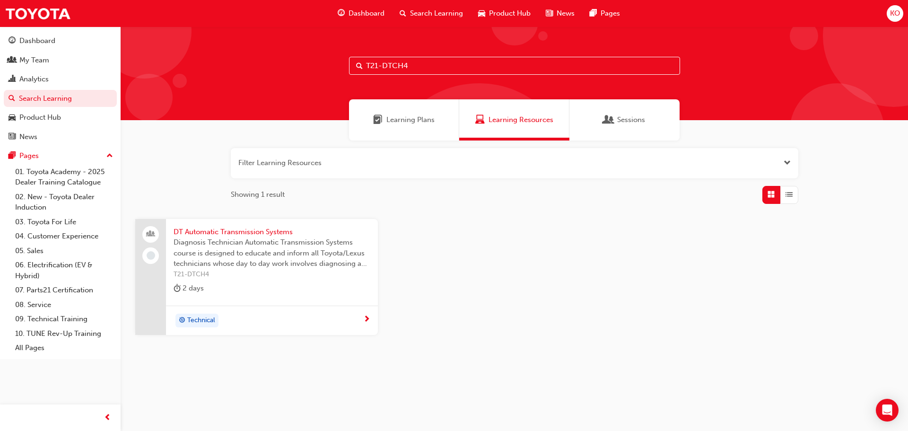
click at [241, 228] on span "DT Automatic Transmission Systems" at bounding box center [272, 231] width 197 height 11
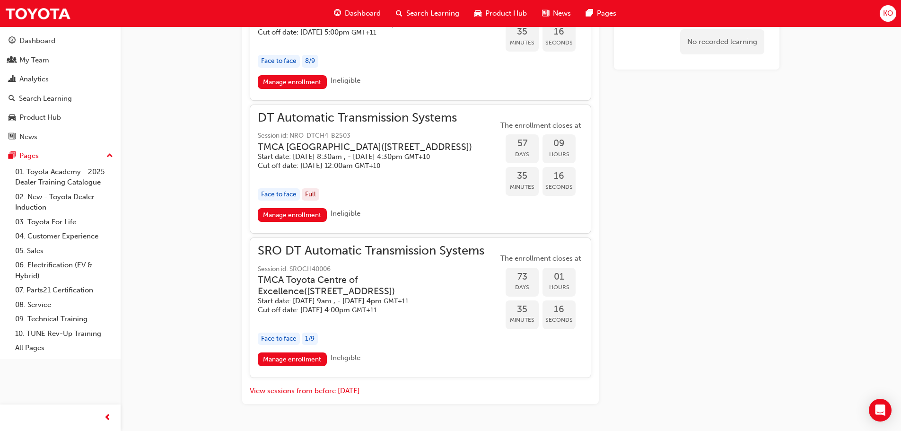
scroll to position [1185, 0]
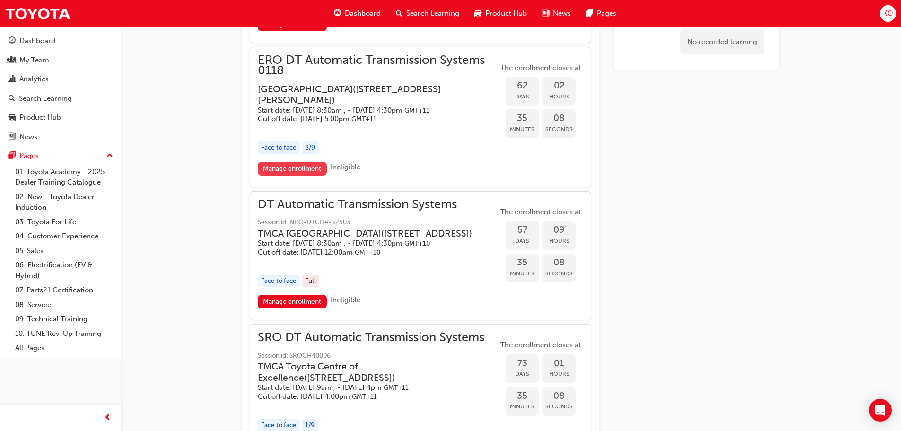
click at [300, 175] on link "Manage enrollment" at bounding box center [292, 169] width 69 height 14
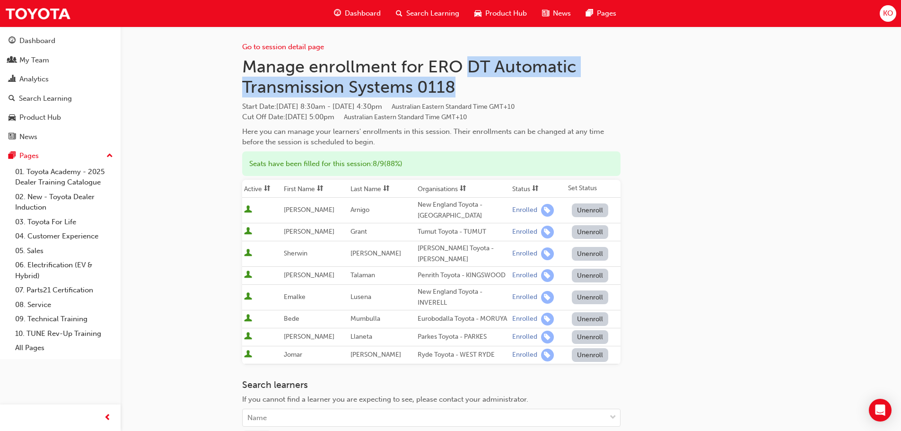
drag, startPoint x: 469, startPoint y: 65, endPoint x: 481, endPoint y: 80, distance: 19.5
click at [481, 80] on h1 "Manage enrollment for ERO DT Automatic Transmission Systems 0118" at bounding box center [431, 76] width 378 height 41
copy h1 "DT Automatic Transmission Systems 0118"
click at [431, 12] on span "Search Learning" at bounding box center [432, 13] width 53 height 11
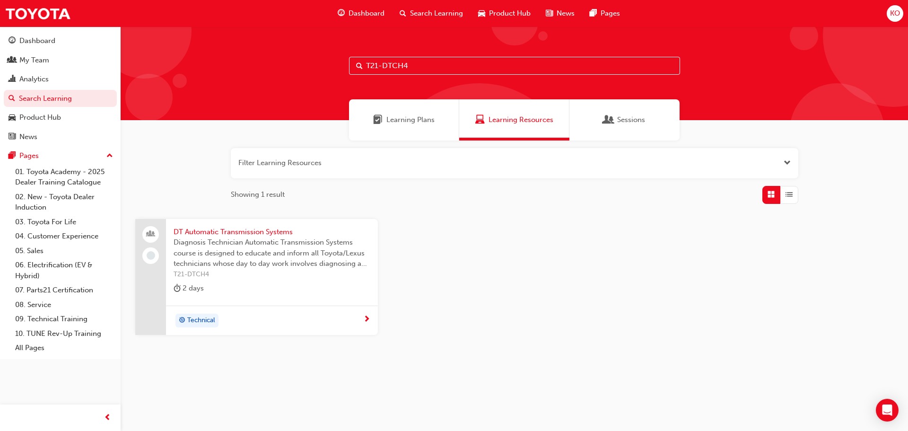
drag, startPoint x: 447, startPoint y: 61, endPoint x: 282, endPoint y: 66, distance: 165.1
click at [273, 68] on div "T21-DTCH4" at bounding box center [514, 73] width 787 height 94
paste input "DT_CHC"
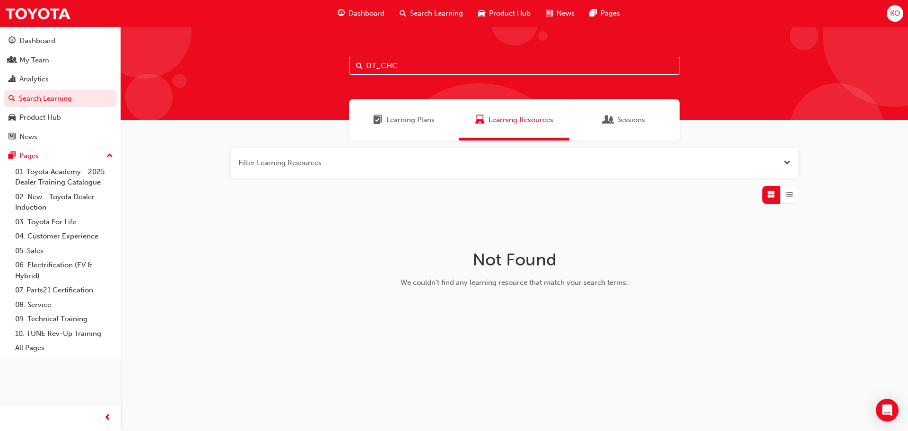
click at [459, 69] on input "DT_CHC" at bounding box center [514, 66] width 331 height 18
drag, startPoint x: 457, startPoint y: 69, endPoint x: 221, endPoint y: 71, distance: 235.9
click at [221, 71] on div "DT_CHC" at bounding box center [514, 73] width 787 height 94
paste input "SDT"
drag, startPoint x: 424, startPoint y: 66, endPoint x: 243, endPoint y: 72, distance: 181.6
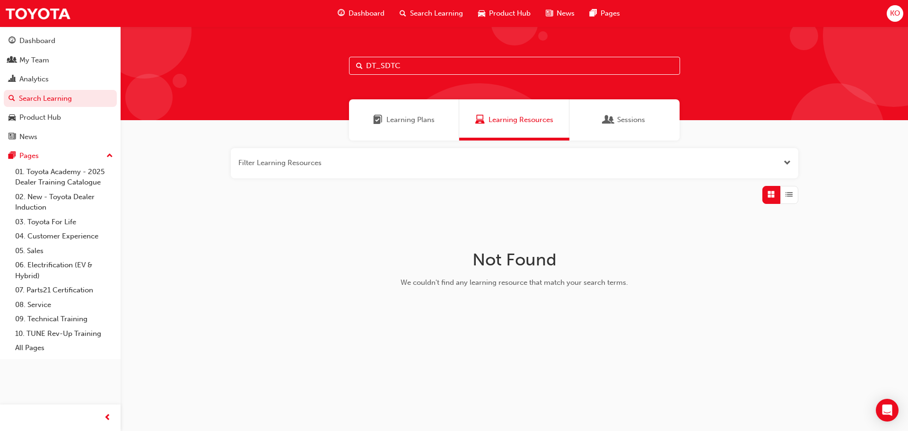
click at [244, 72] on div "DT_SDTC" at bounding box center [514, 73] width 787 height 94
type input "mentor"
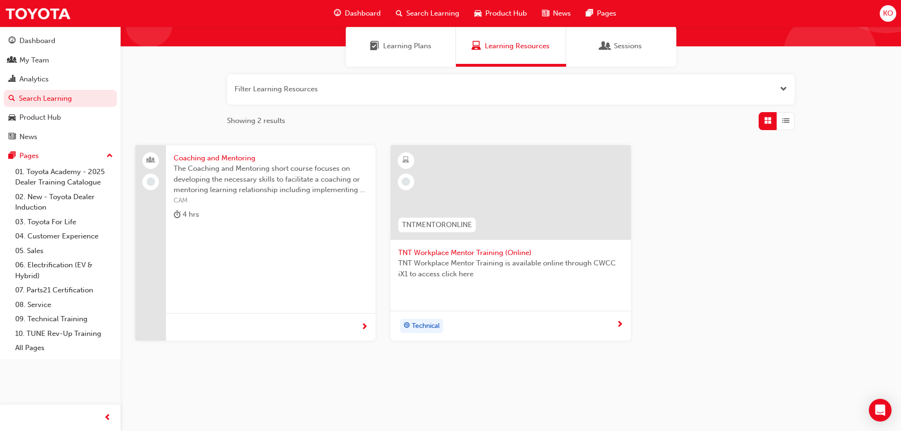
scroll to position [75, 0]
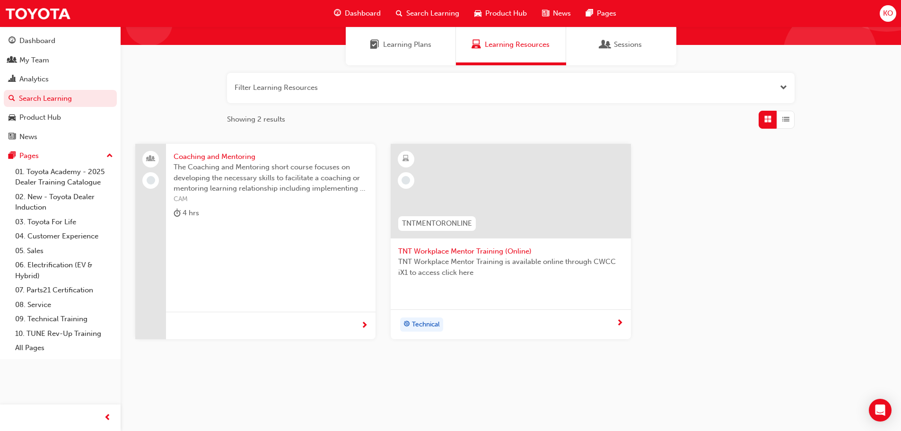
click at [485, 248] on span "TNT Workplace Mentor Training (Online)" at bounding box center [510, 251] width 225 height 11
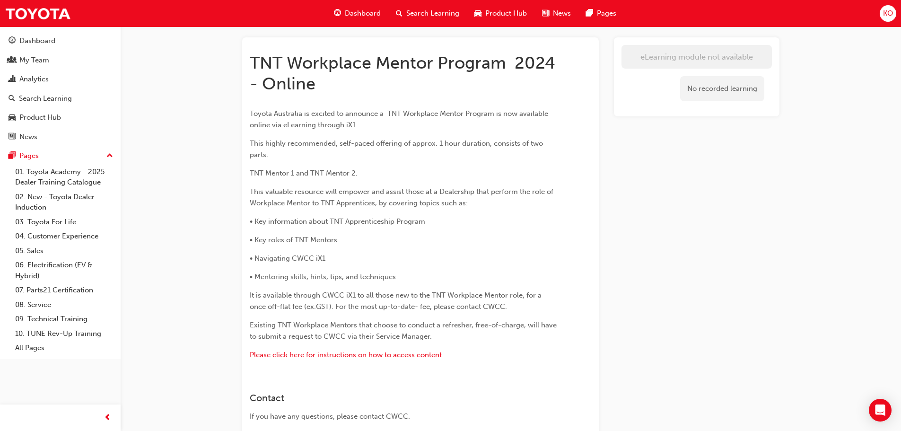
scroll to position [95, 0]
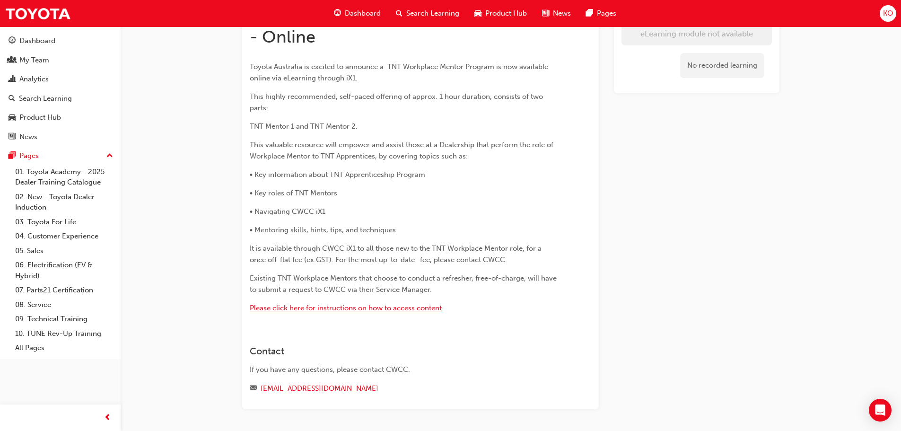
click at [423, 311] on span "Please click here for instructions on how to access content" at bounding box center [346, 308] width 192 height 9
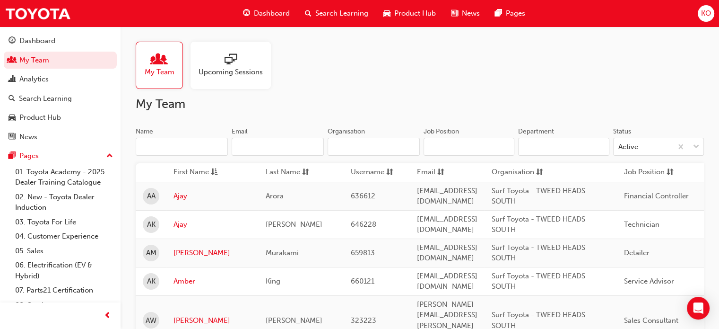
click at [174, 154] on input "Name" at bounding box center [182, 147] width 92 height 18
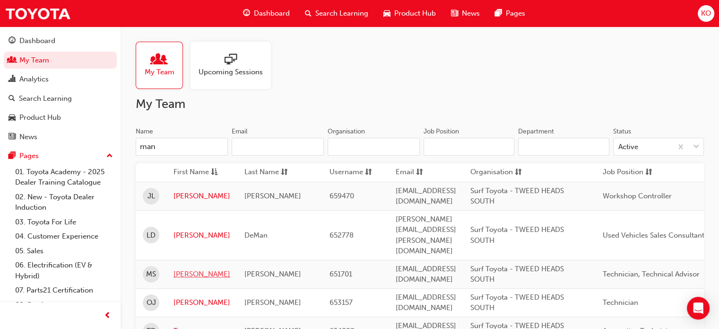
type input "man"
click at [191, 269] on link "[PERSON_NAME]" at bounding box center [202, 274] width 57 height 11
